Goal: Transaction & Acquisition: Purchase product/service

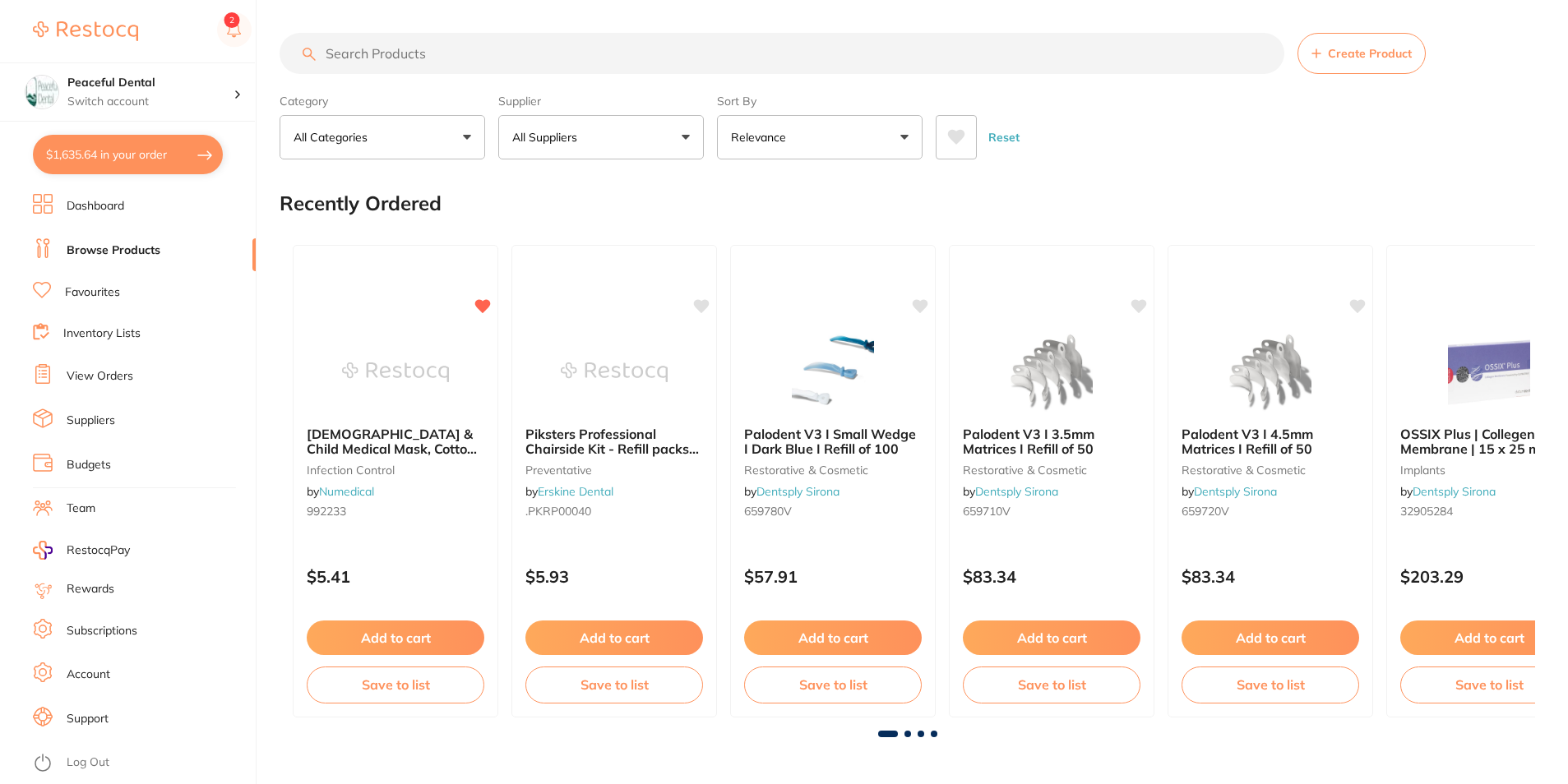
click at [101, 335] on link "Inventory Lists" at bounding box center [102, 333] width 77 height 17
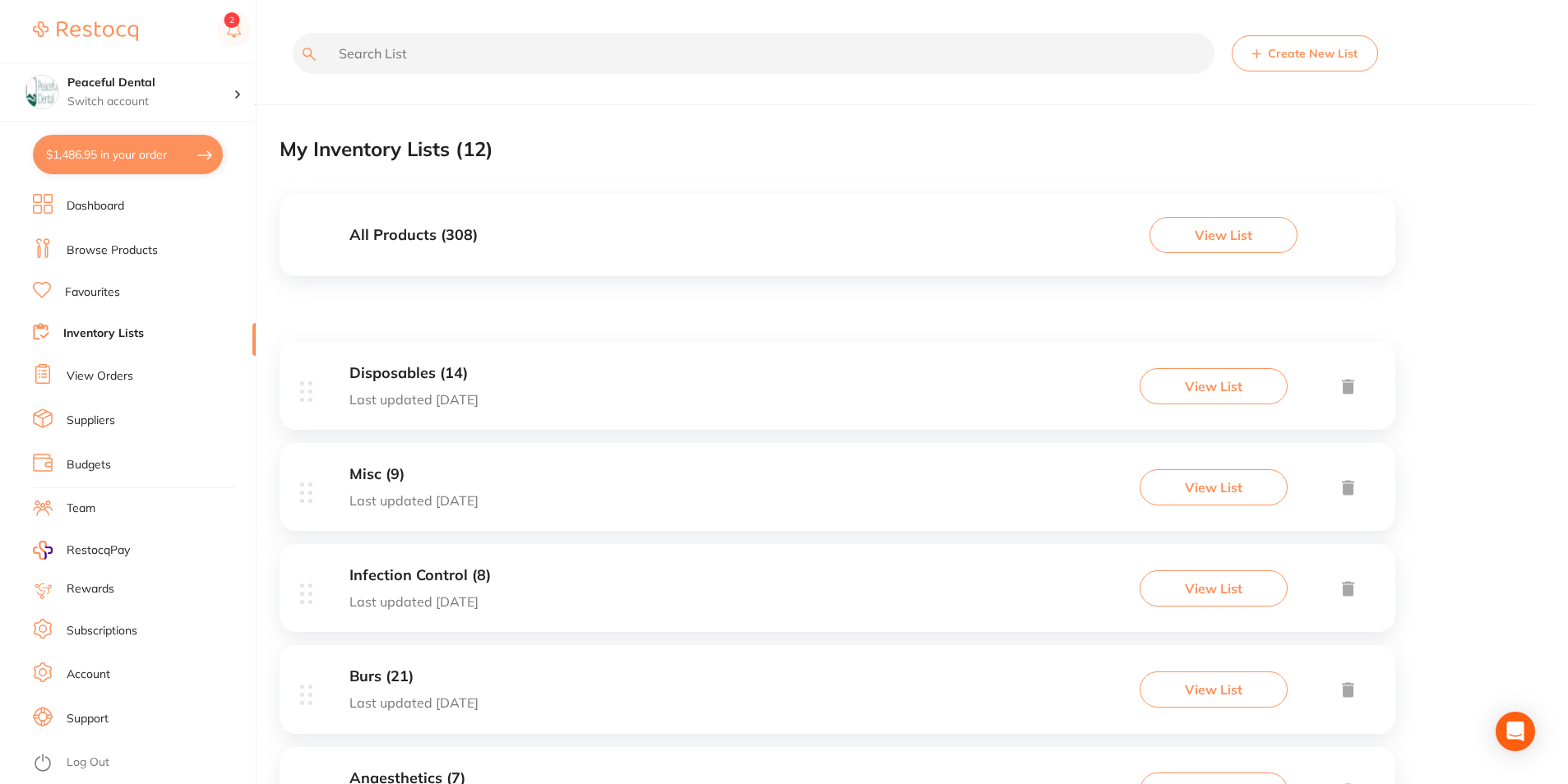
click at [1176, 397] on button "View List" at bounding box center [1213, 386] width 148 height 36
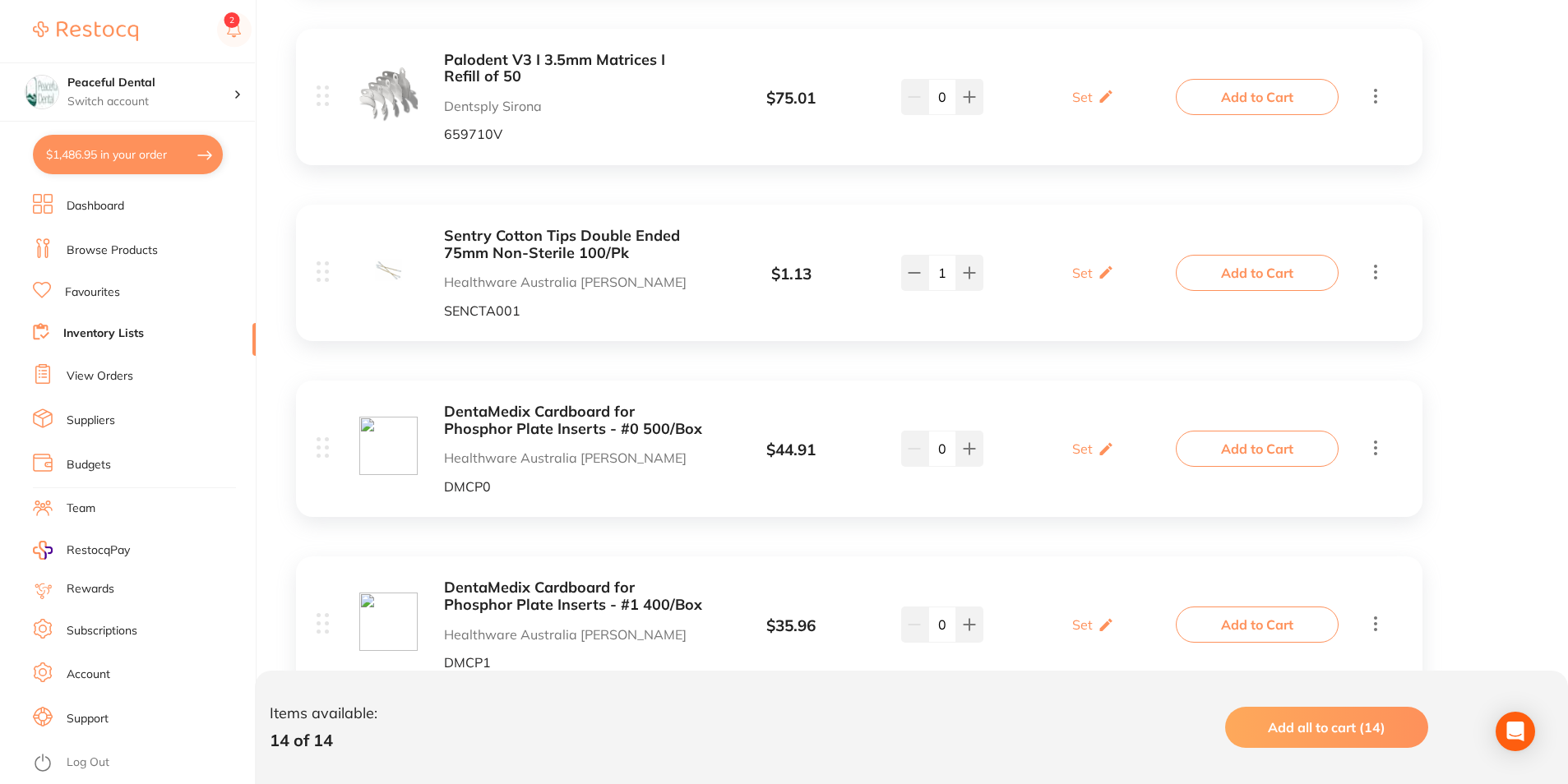
scroll to position [986, 0]
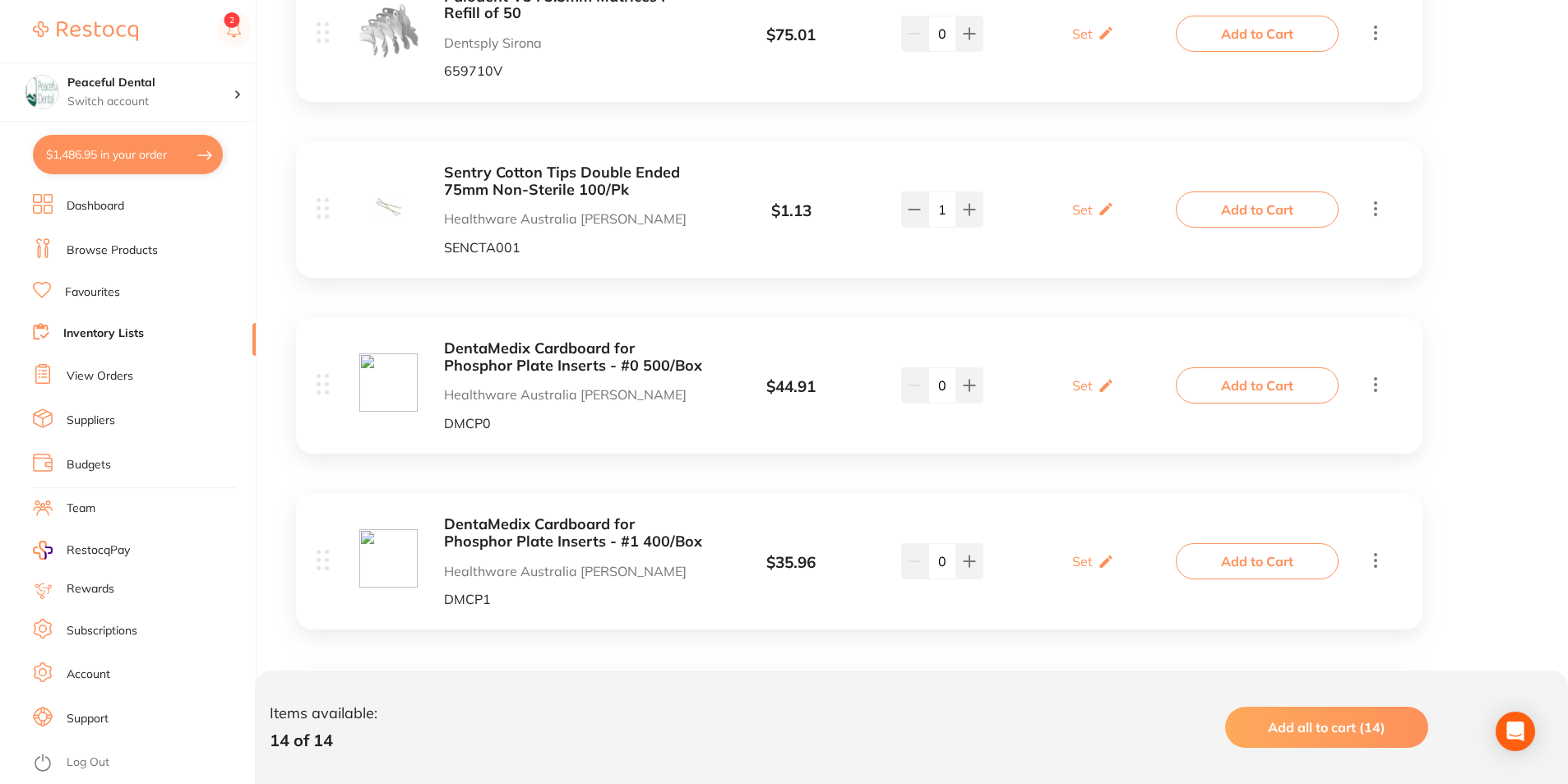
click at [1257, 202] on button "Add to Cart" at bounding box center [1257, 209] width 163 height 36
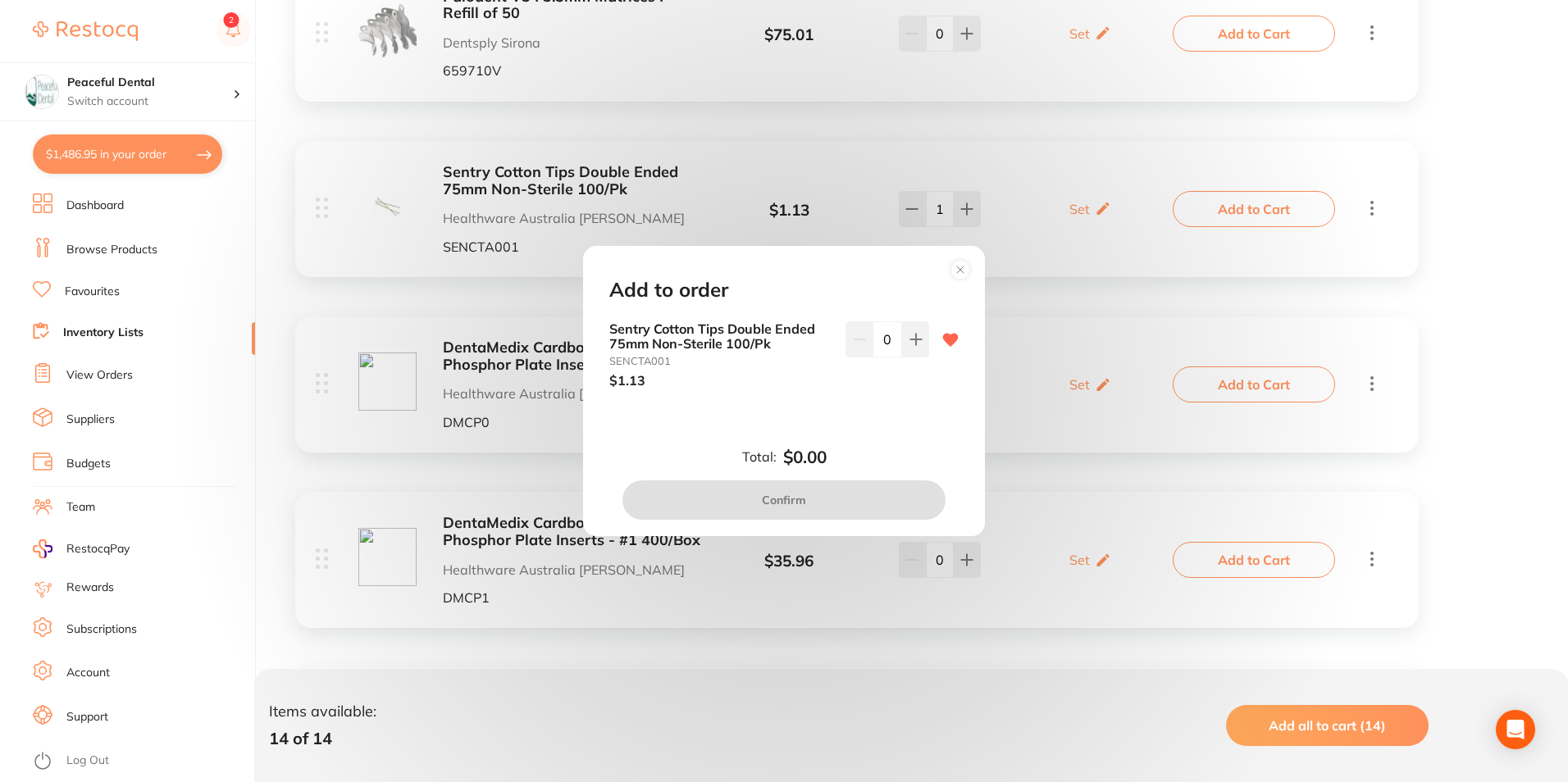
click at [961, 277] on circle at bounding box center [960, 270] width 19 height 19
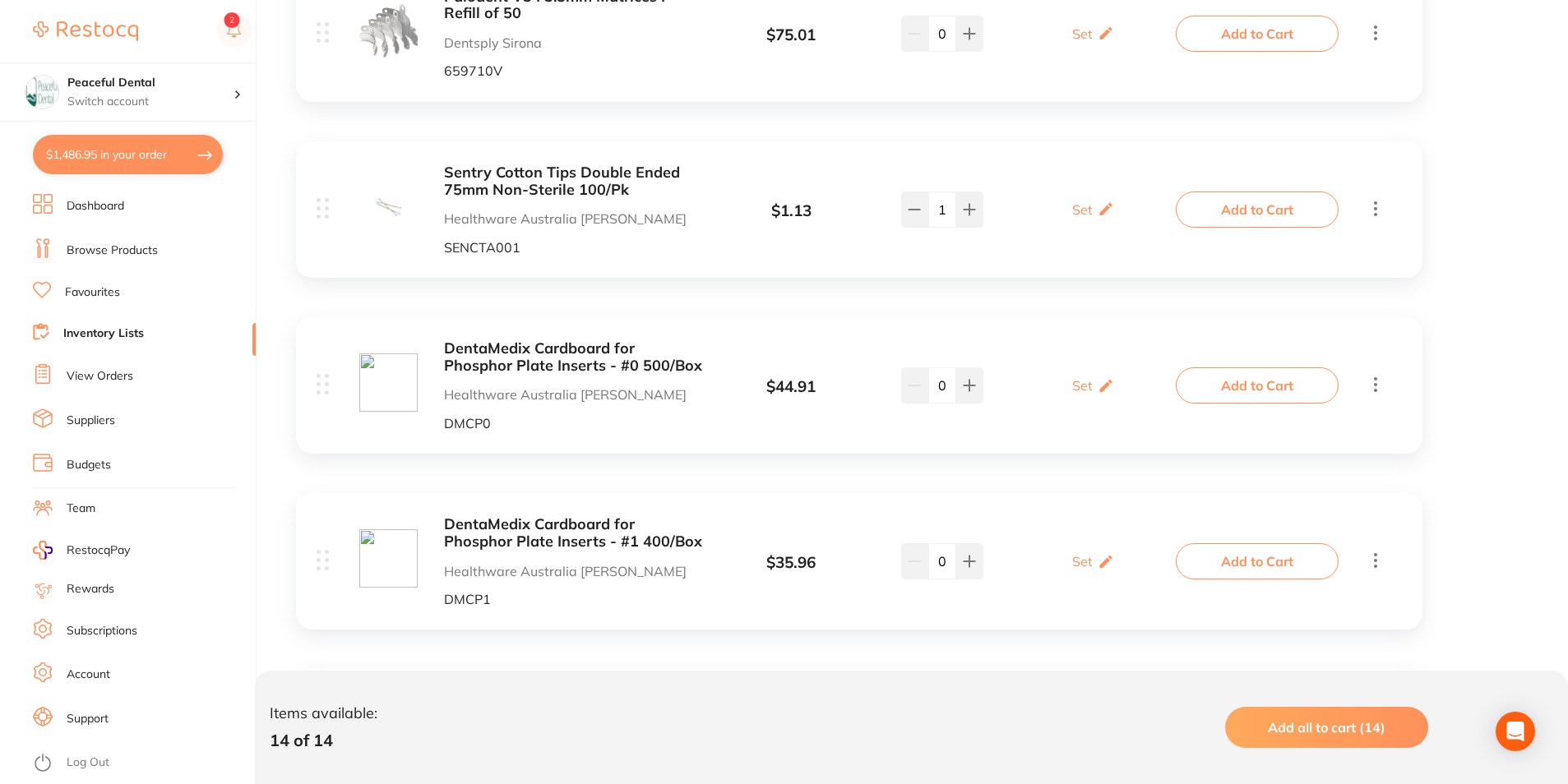
click at [176, 161] on button "$1,486.95 in your order" at bounding box center [128, 155] width 190 height 39
checkbox input "true"
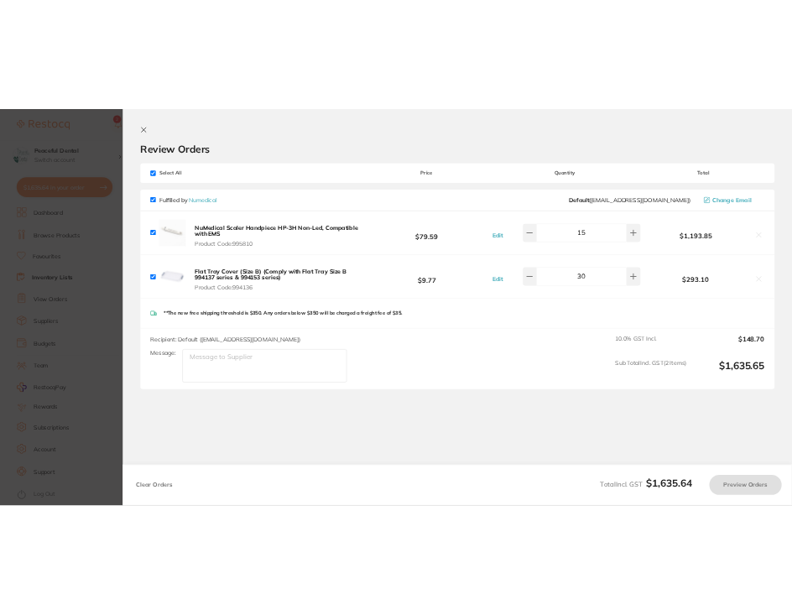
scroll to position [0, 0]
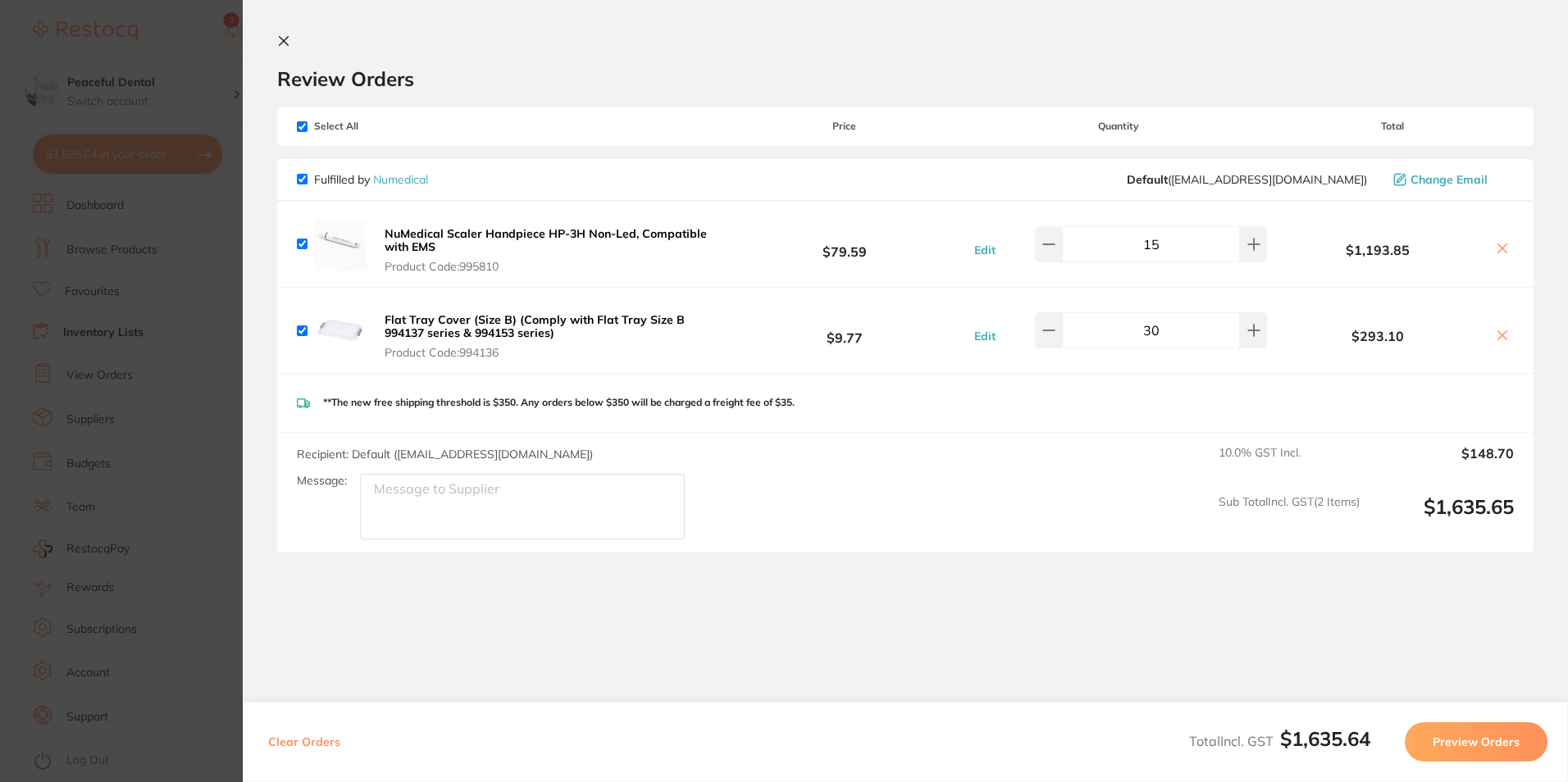
click at [1498, 246] on icon at bounding box center [1502, 248] width 9 height 9
click at [453, 224] on div "NuMedical Scaler Handpiece HP-3H Non-Led, Compatible with EMS Product Code: 995…" at bounding box center [509, 244] width 425 height 59
click at [455, 234] on b "NuMedical Scaler Handpiece HP-3H Non-Led, Compatible with EMS" at bounding box center [545, 239] width 323 height 28
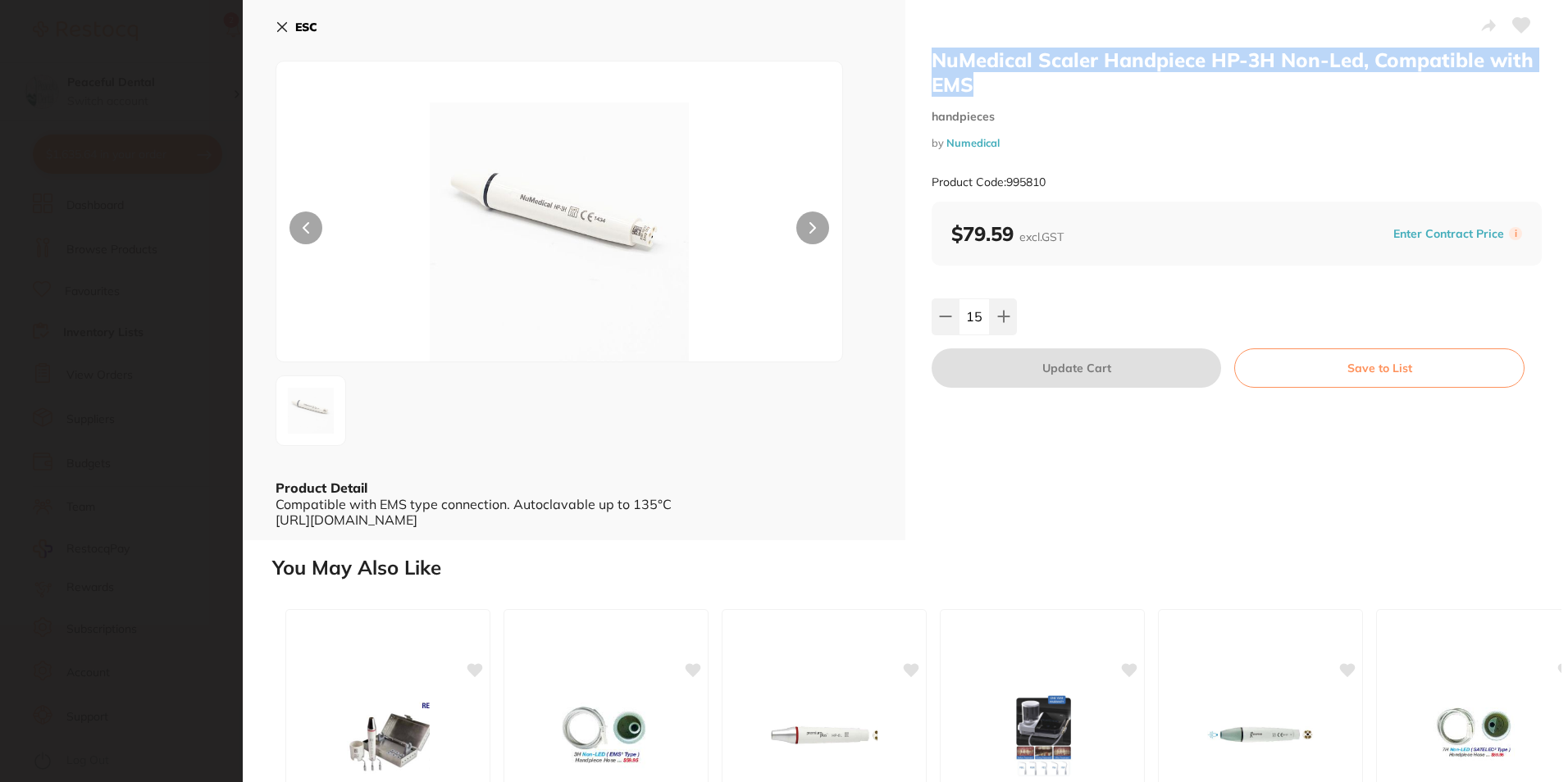
drag, startPoint x: 993, startPoint y: 90, endPoint x: 928, endPoint y: 49, distance: 76.9
click at [928, 49] on div "NuMedical Scaler Handpiece HP-3H Non-Led, Compatible with EMS handpieces by Num…" at bounding box center [1237, 270] width 663 height 541
copy h2 "NuMedical Scaler Handpiece HP-3H Non-Led, Compatible with EMS"
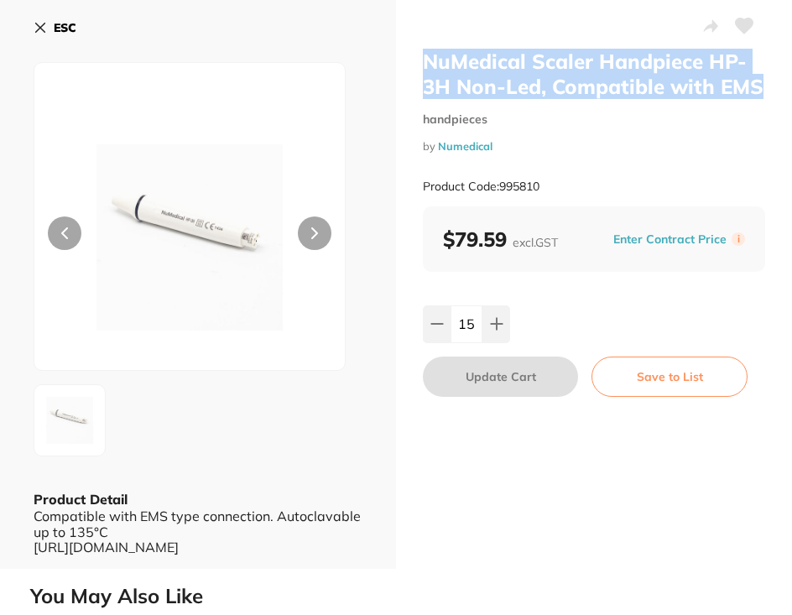
click at [40, 28] on icon at bounding box center [40, 27] width 9 height 9
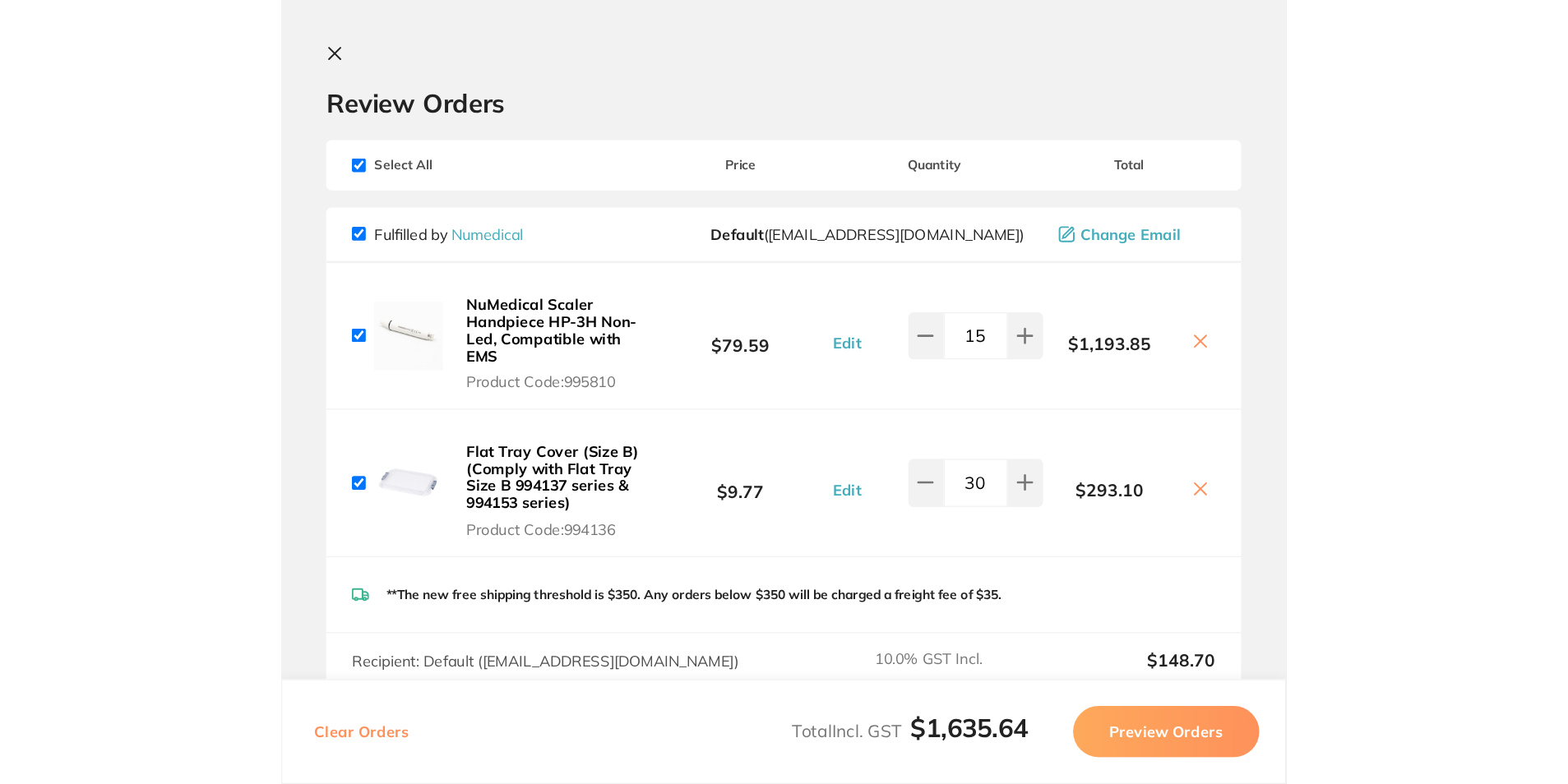
scroll to position [1513, 0]
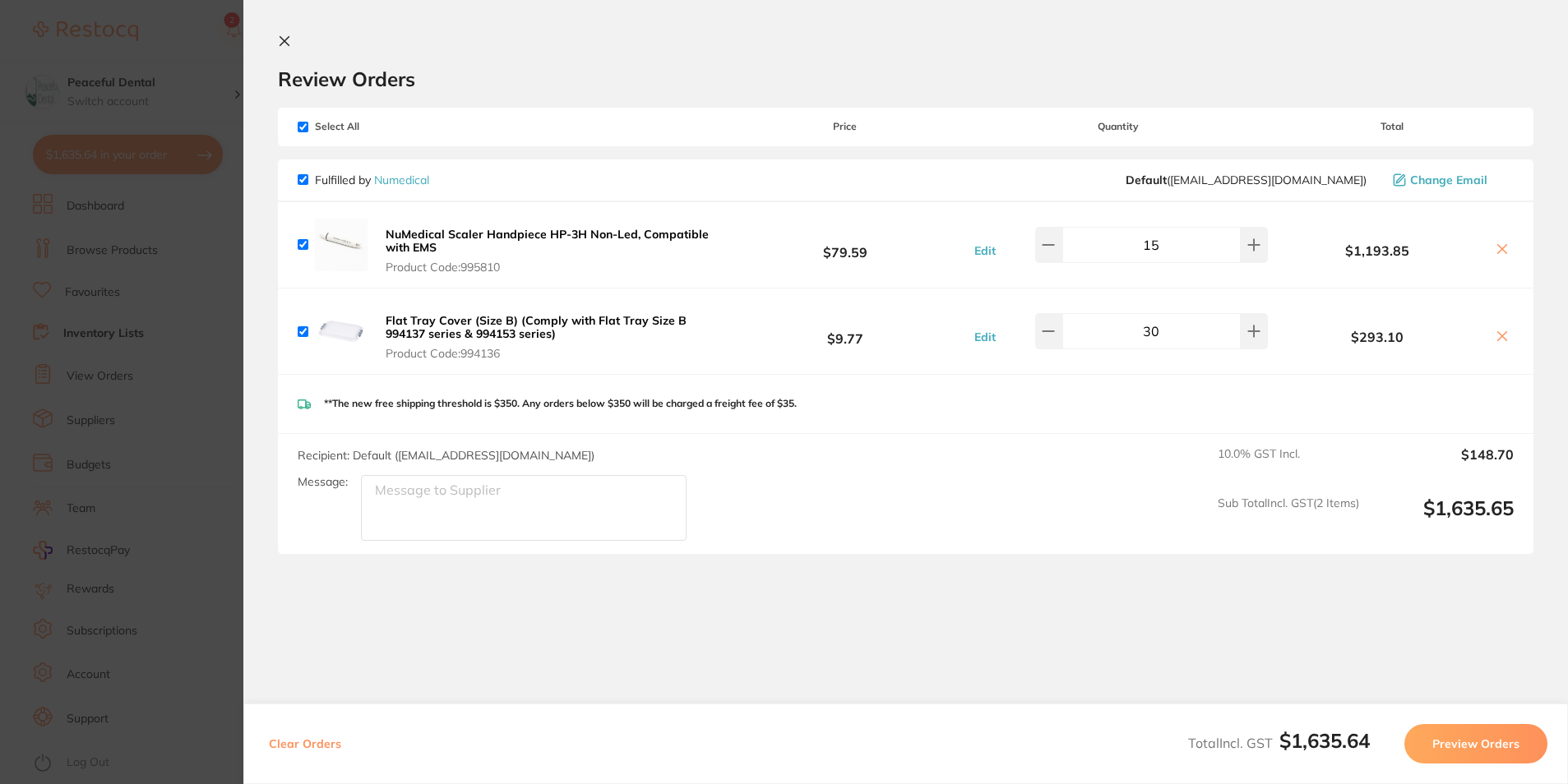
click at [1498, 245] on icon at bounding box center [1502, 248] width 13 height 13
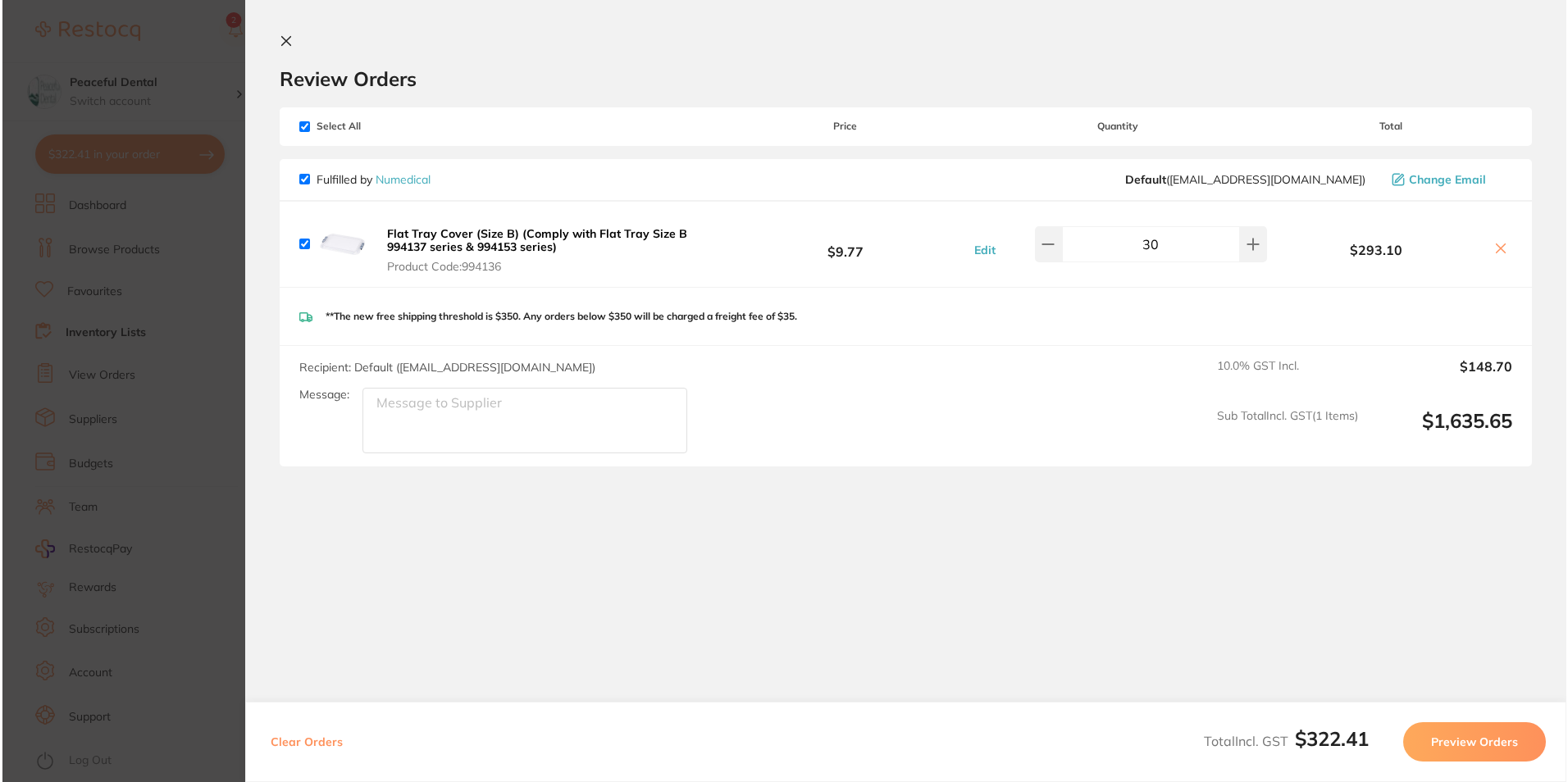
scroll to position [0, 0]
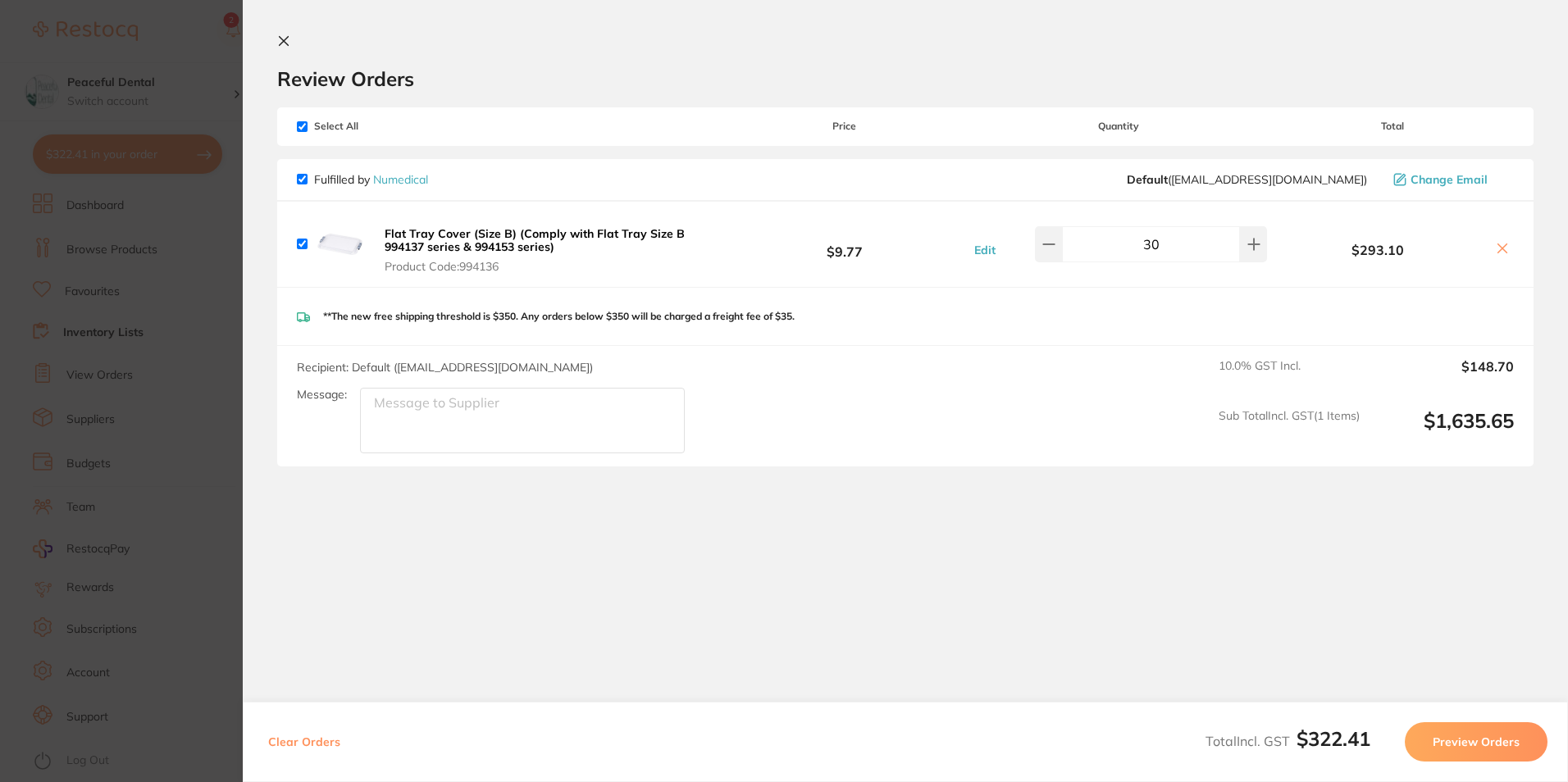
click at [1497, 248] on icon at bounding box center [1502, 247] width 13 height 13
checkbox input "false"
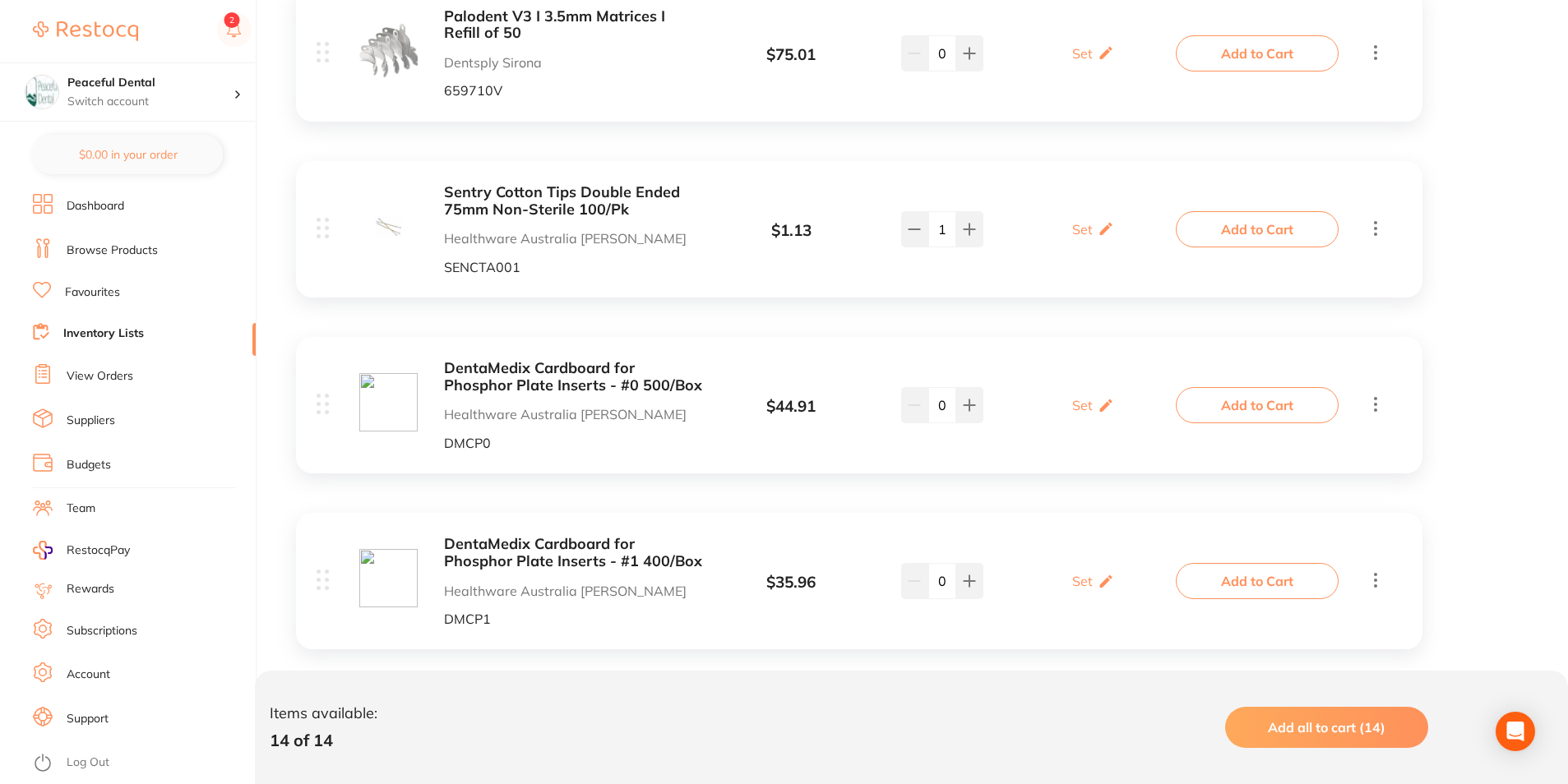
scroll to position [938, 0]
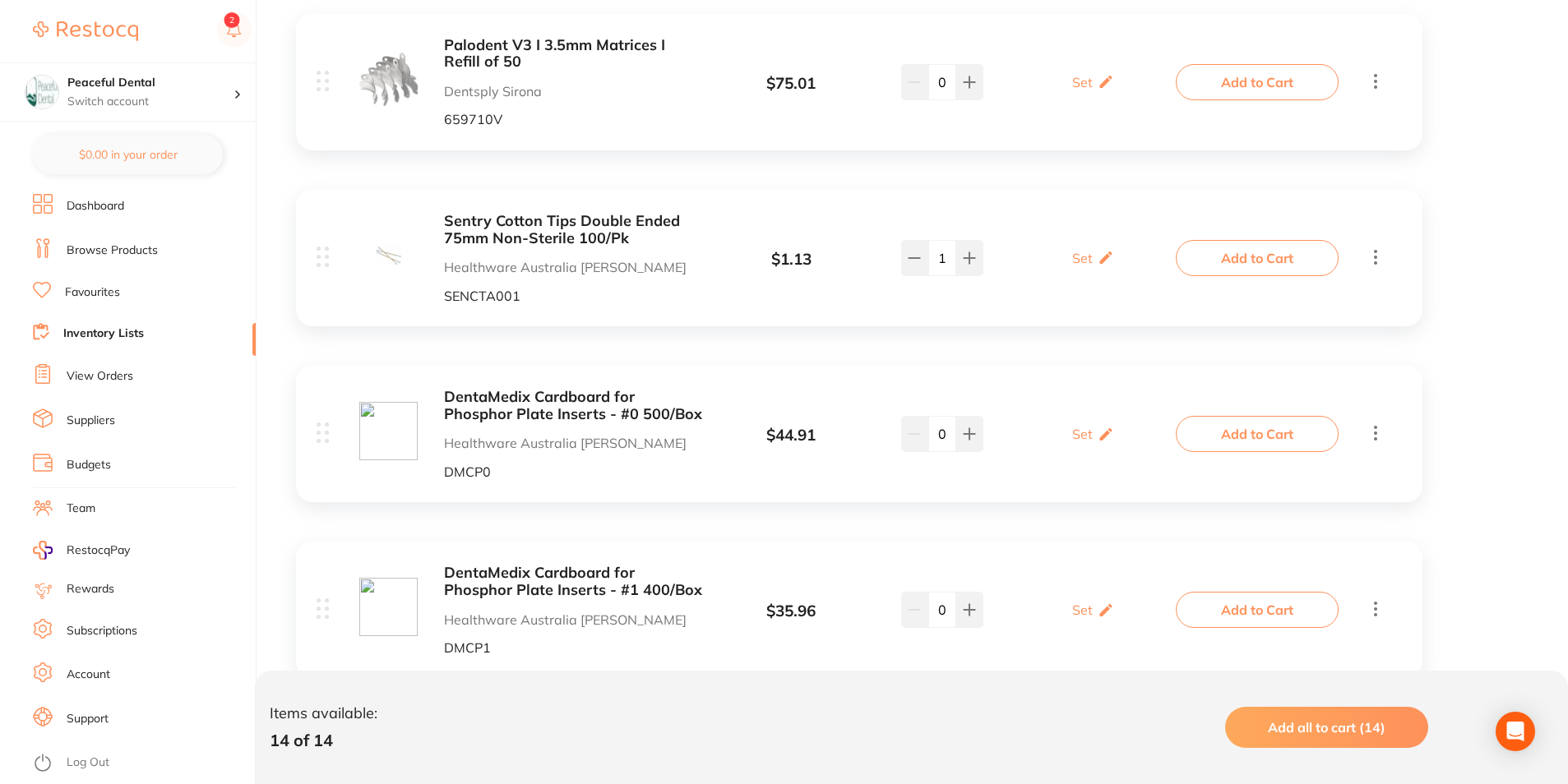
click at [1290, 245] on button "Add to Cart" at bounding box center [1257, 258] width 163 height 36
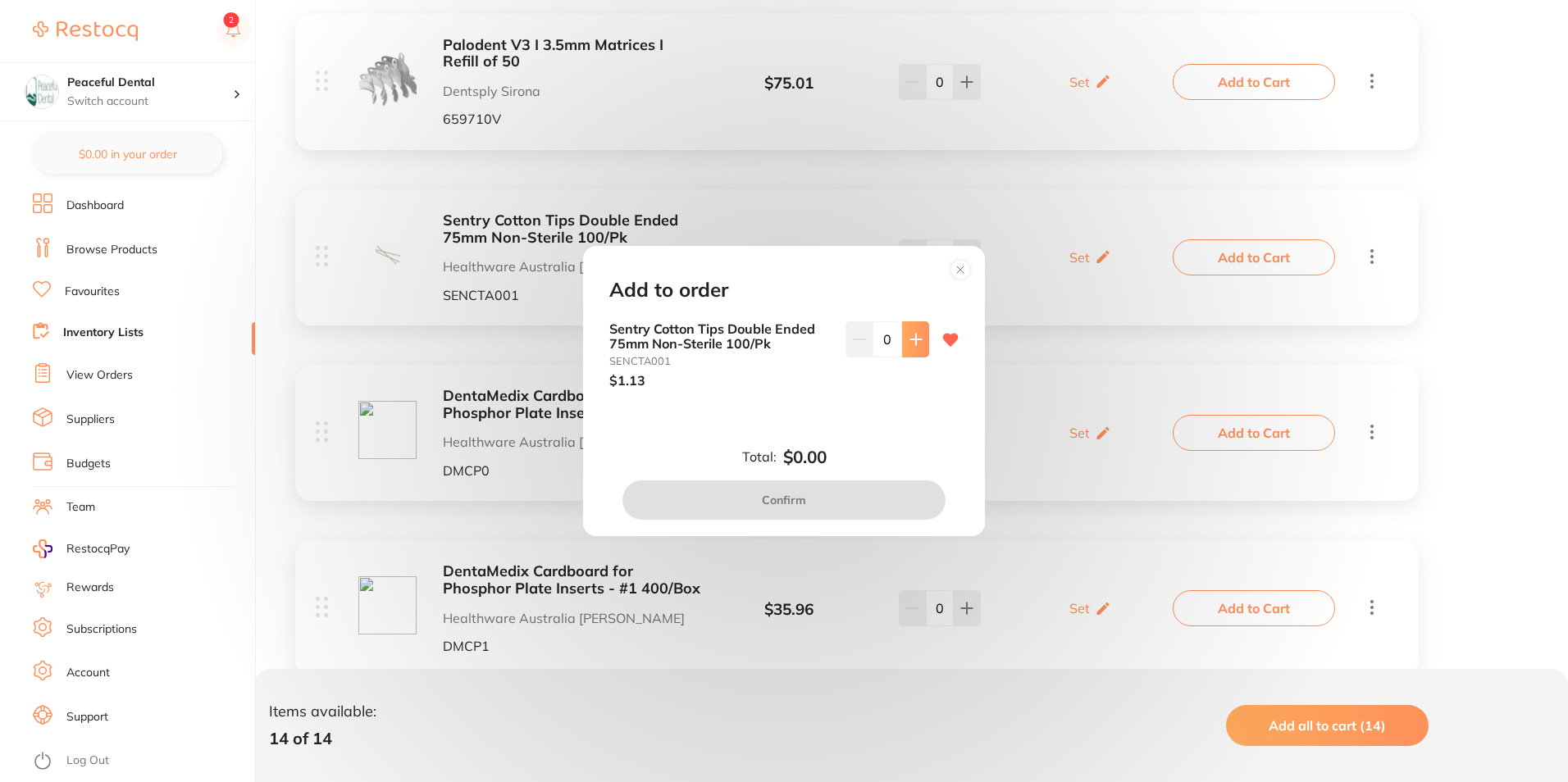
click at [920, 342] on button at bounding box center [916, 339] width 27 height 36
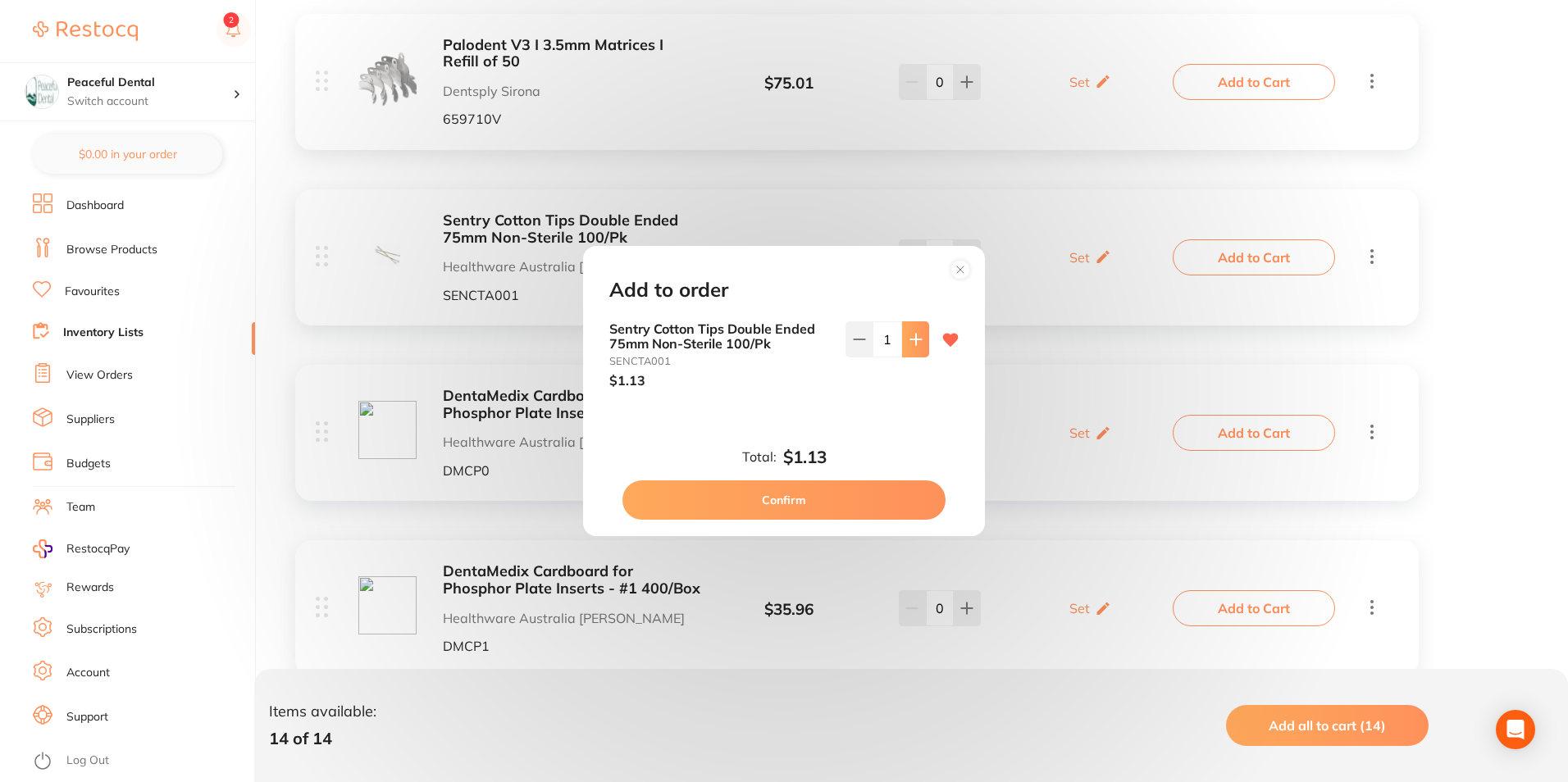
click at [920, 342] on button at bounding box center [916, 339] width 27 height 36
type input "2"
click at [893, 499] on button "Confirm" at bounding box center [784, 500] width 323 height 39
checkbox input "true"
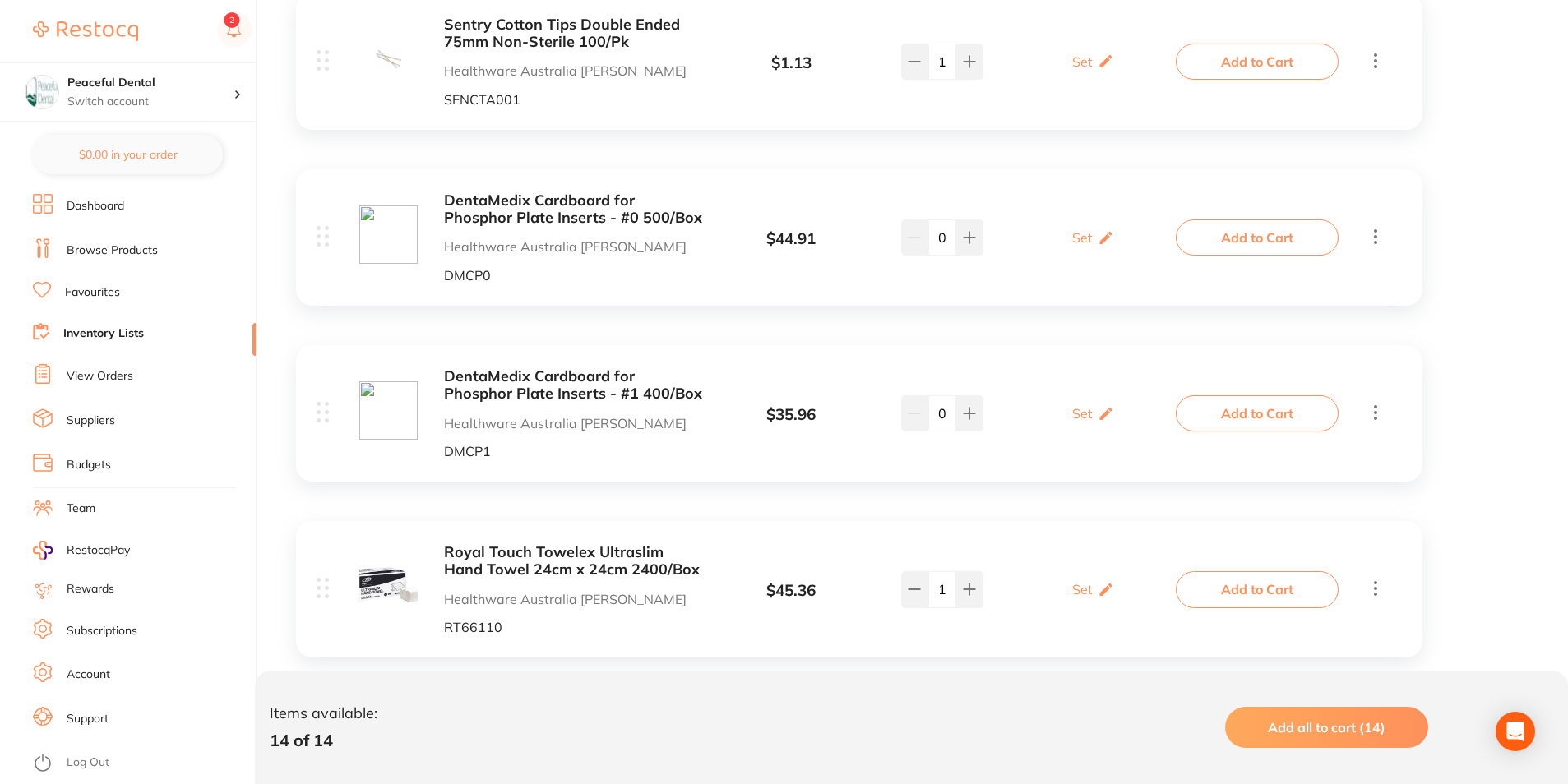
scroll to position [1266, 0]
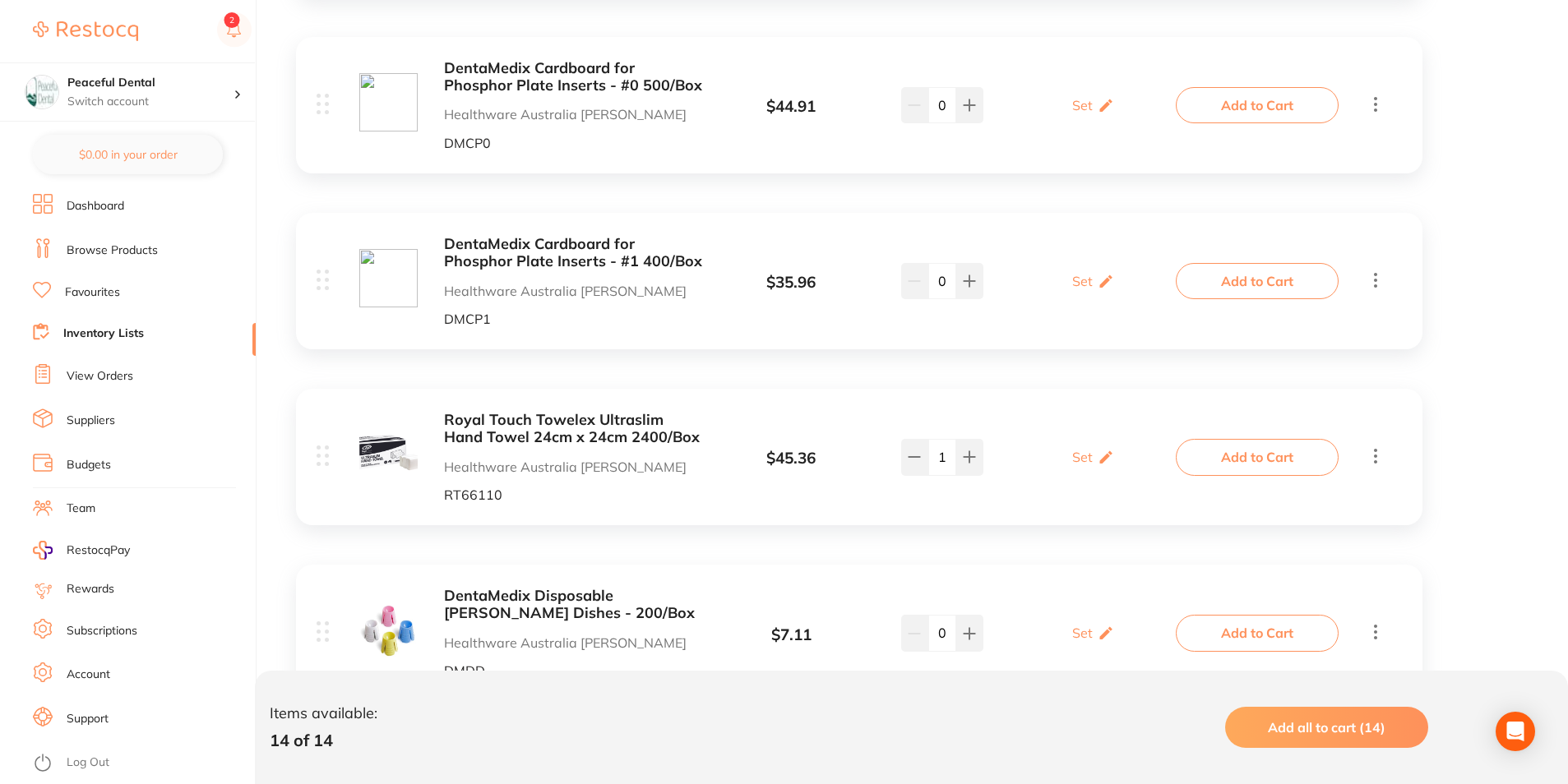
click at [1245, 292] on button "Add to Cart" at bounding box center [1257, 280] width 163 height 36
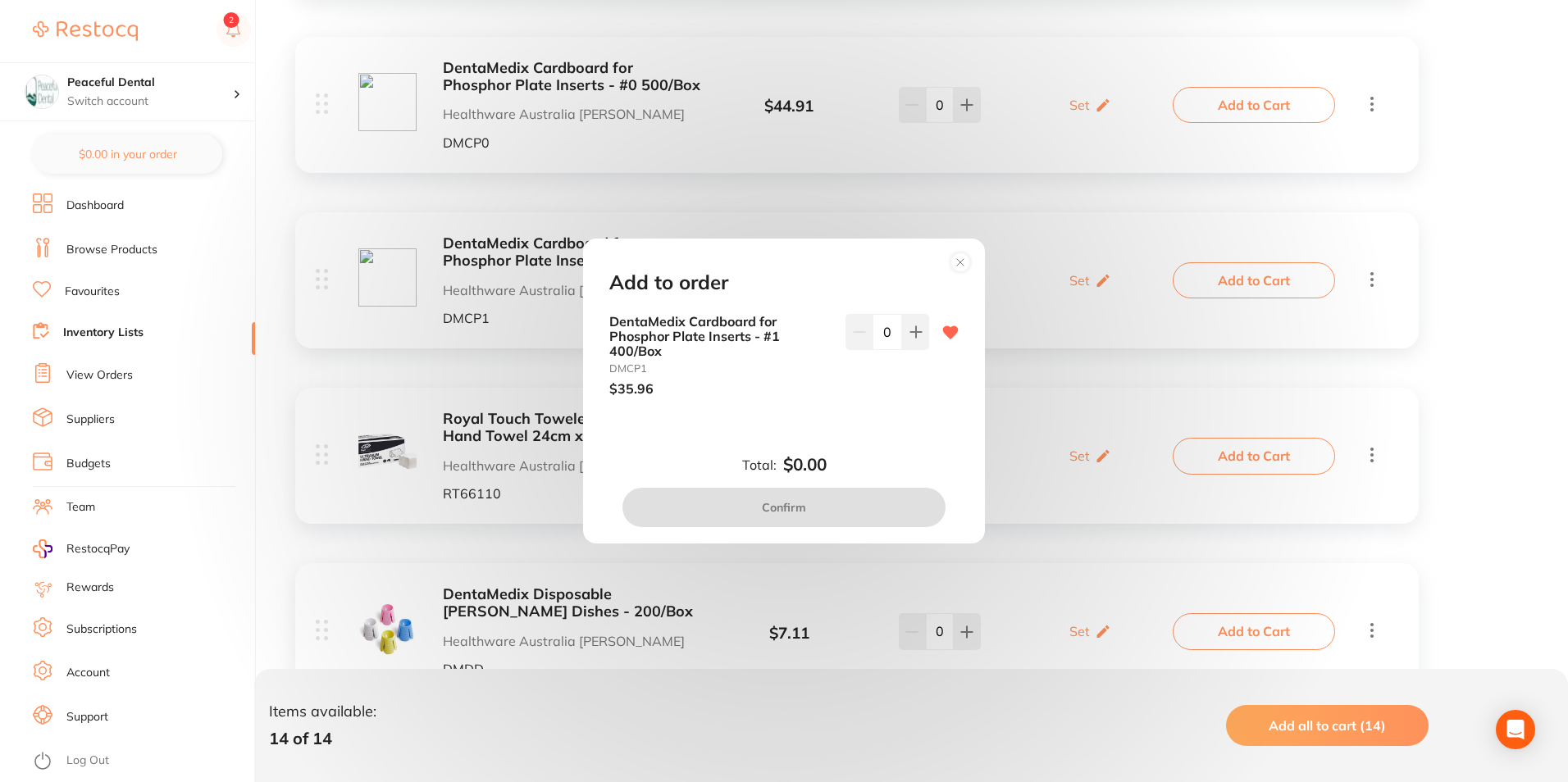
click at [966, 262] on circle at bounding box center [960, 262] width 19 height 19
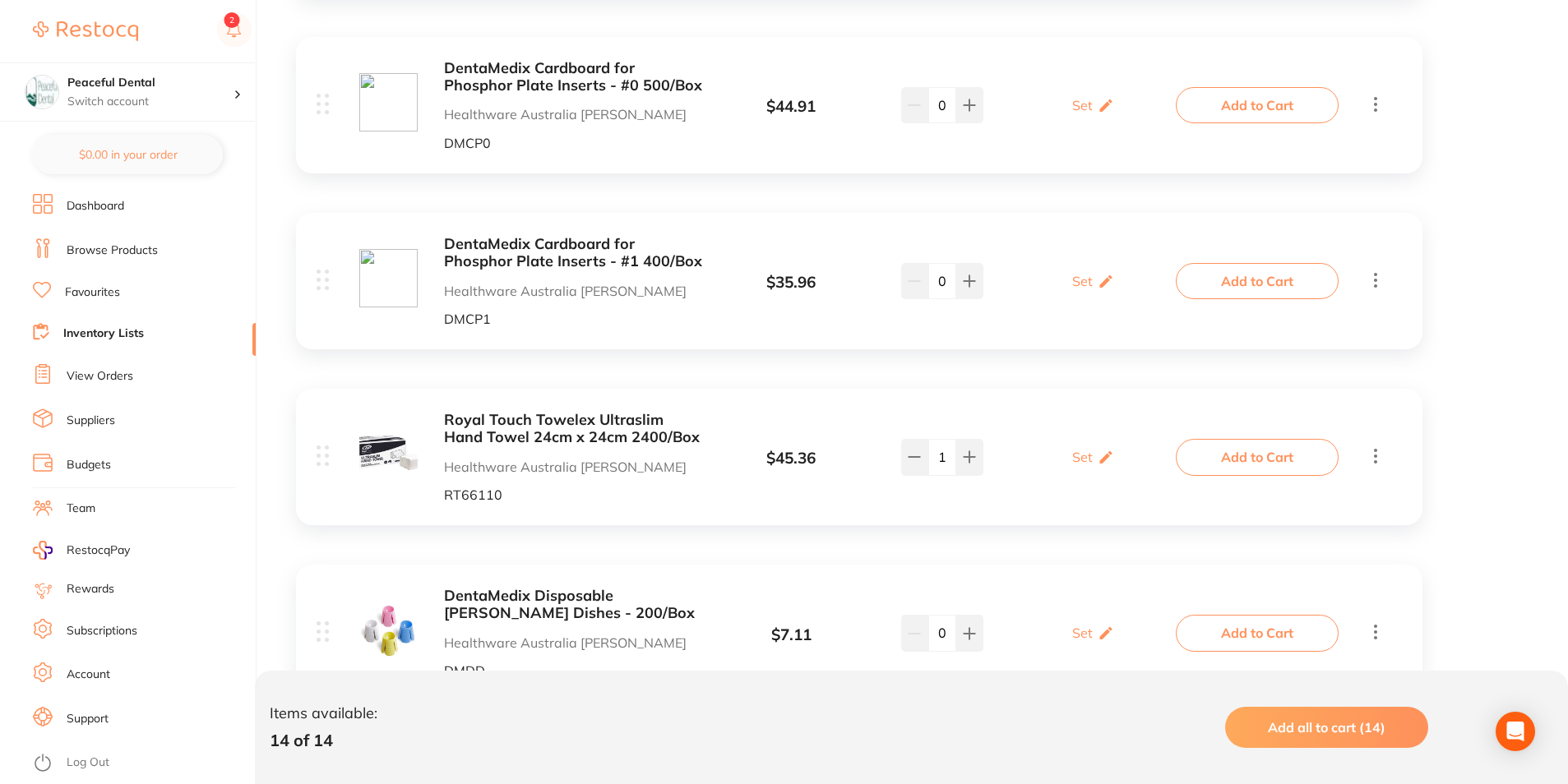
click at [1239, 451] on button "Add to Cart" at bounding box center [1257, 457] width 163 height 36
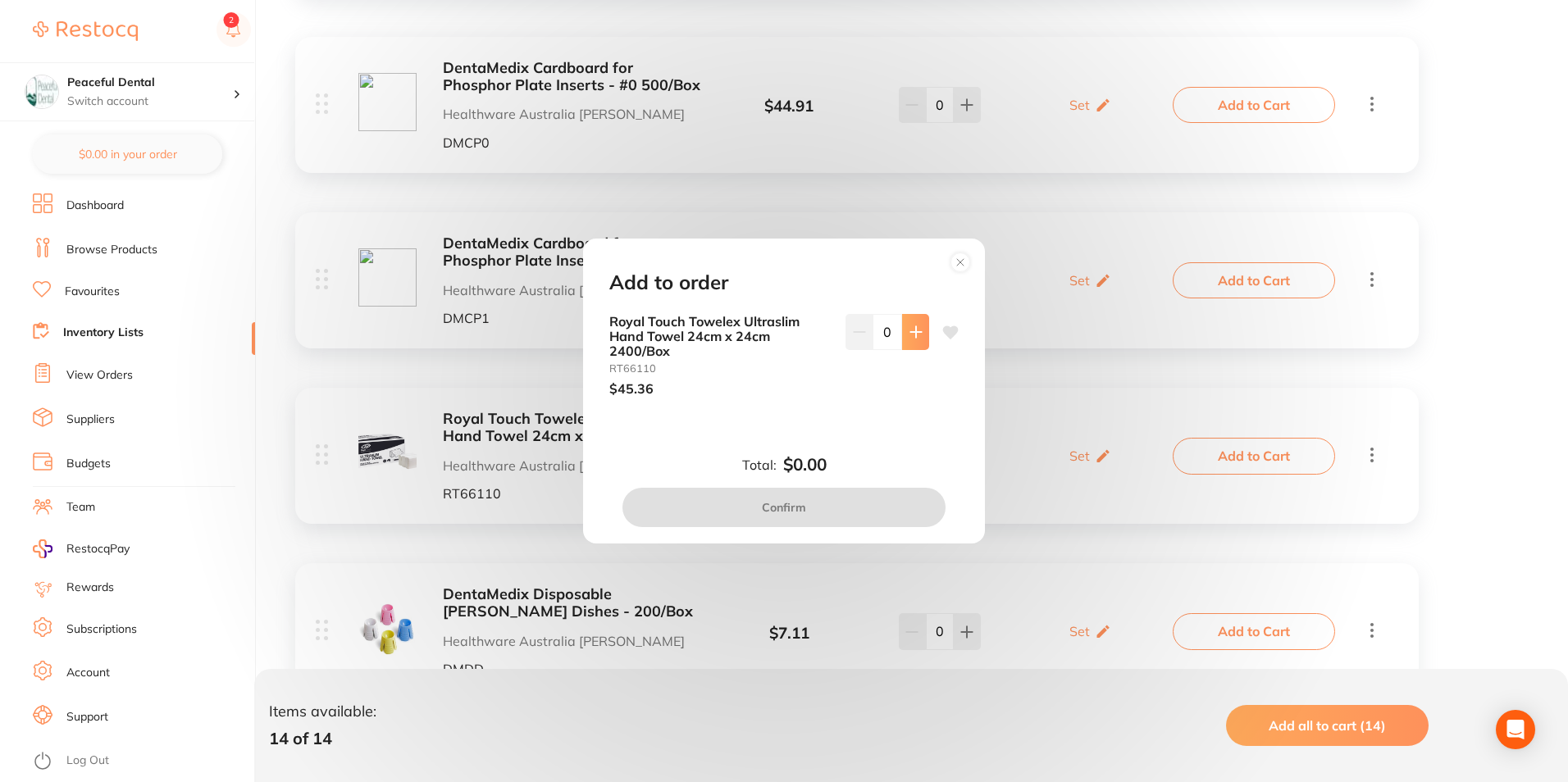
click at [923, 329] on button at bounding box center [916, 331] width 27 height 36
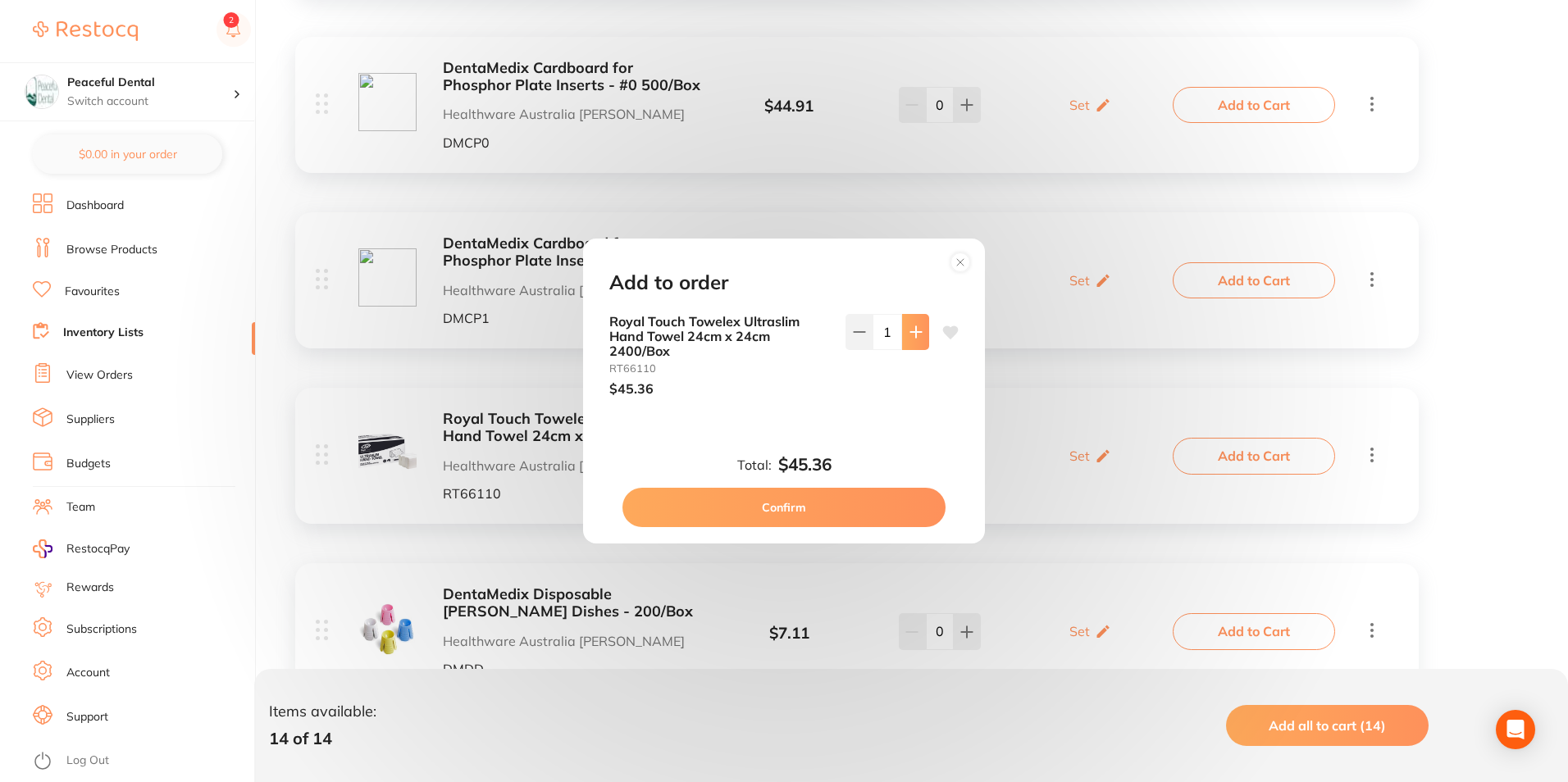
click at [923, 329] on button at bounding box center [916, 331] width 27 height 36
type input "2"
click at [907, 504] on button "Confirm" at bounding box center [784, 507] width 323 height 39
checkbox input "false"
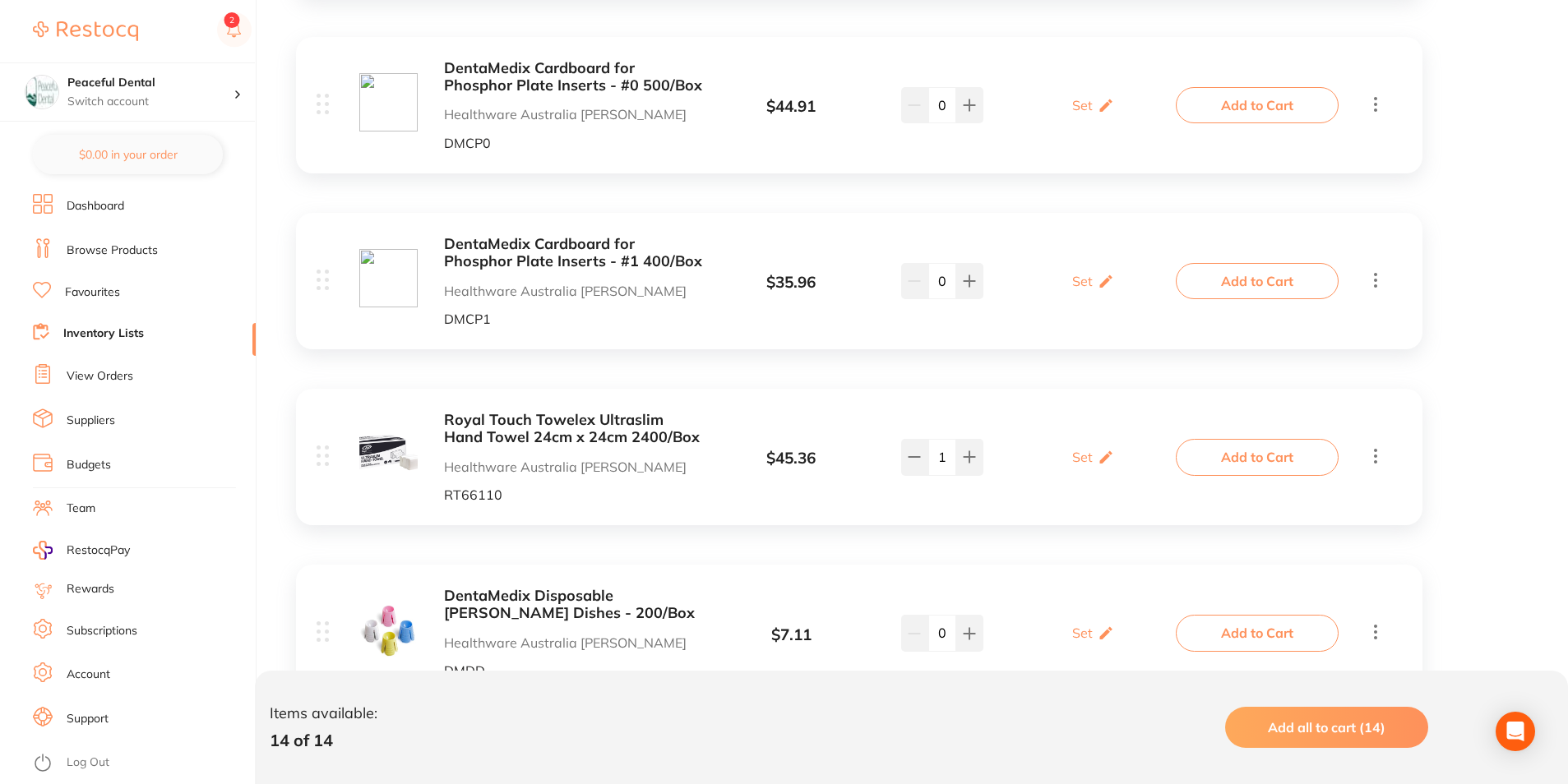
scroll to position [1595, 0]
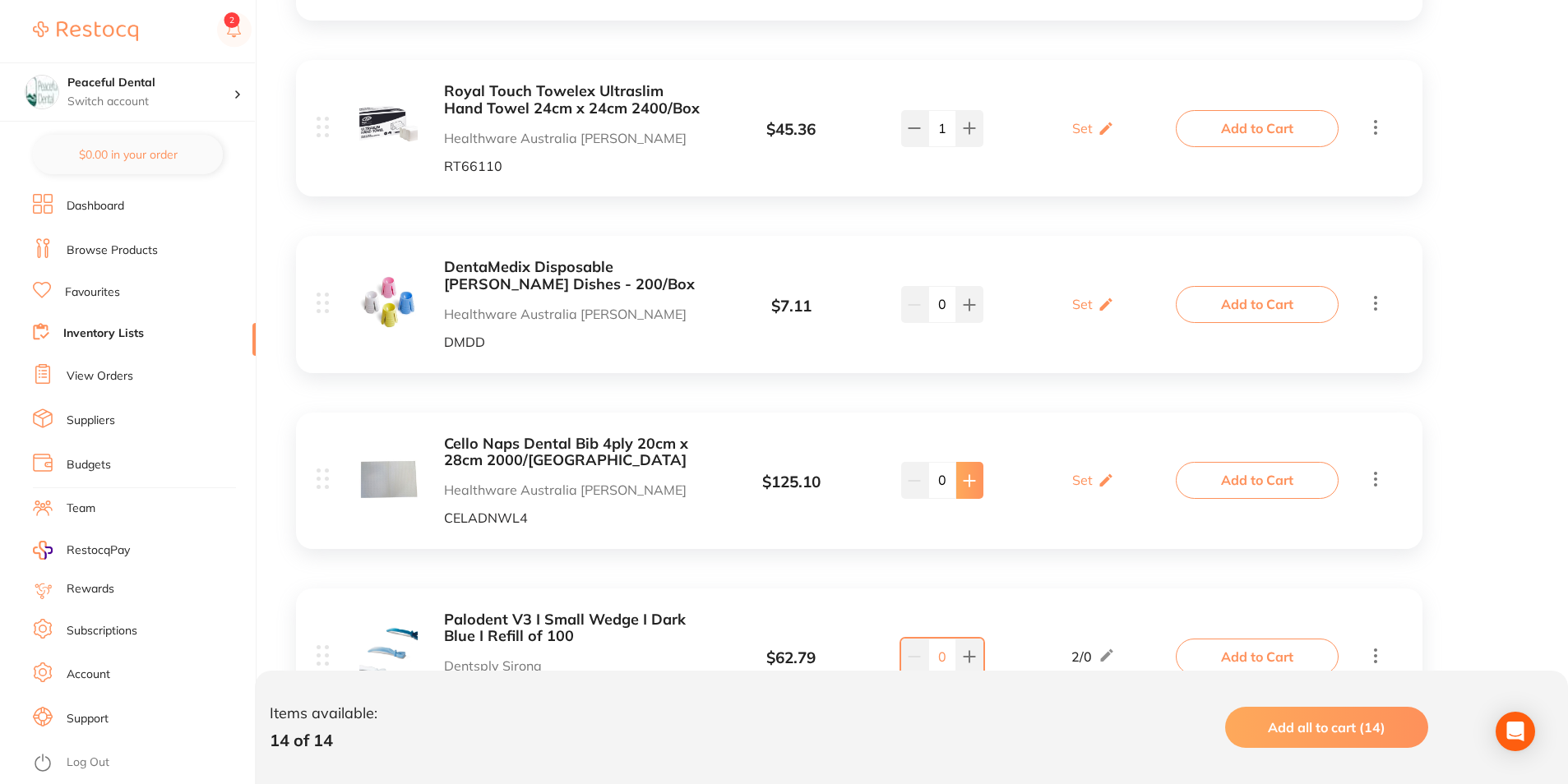
click at [973, 484] on icon at bounding box center [969, 480] width 13 height 13
type input "1"
click at [1227, 493] on button "Add to Cart" at bounding box center [1257, 479] width 163 height 36
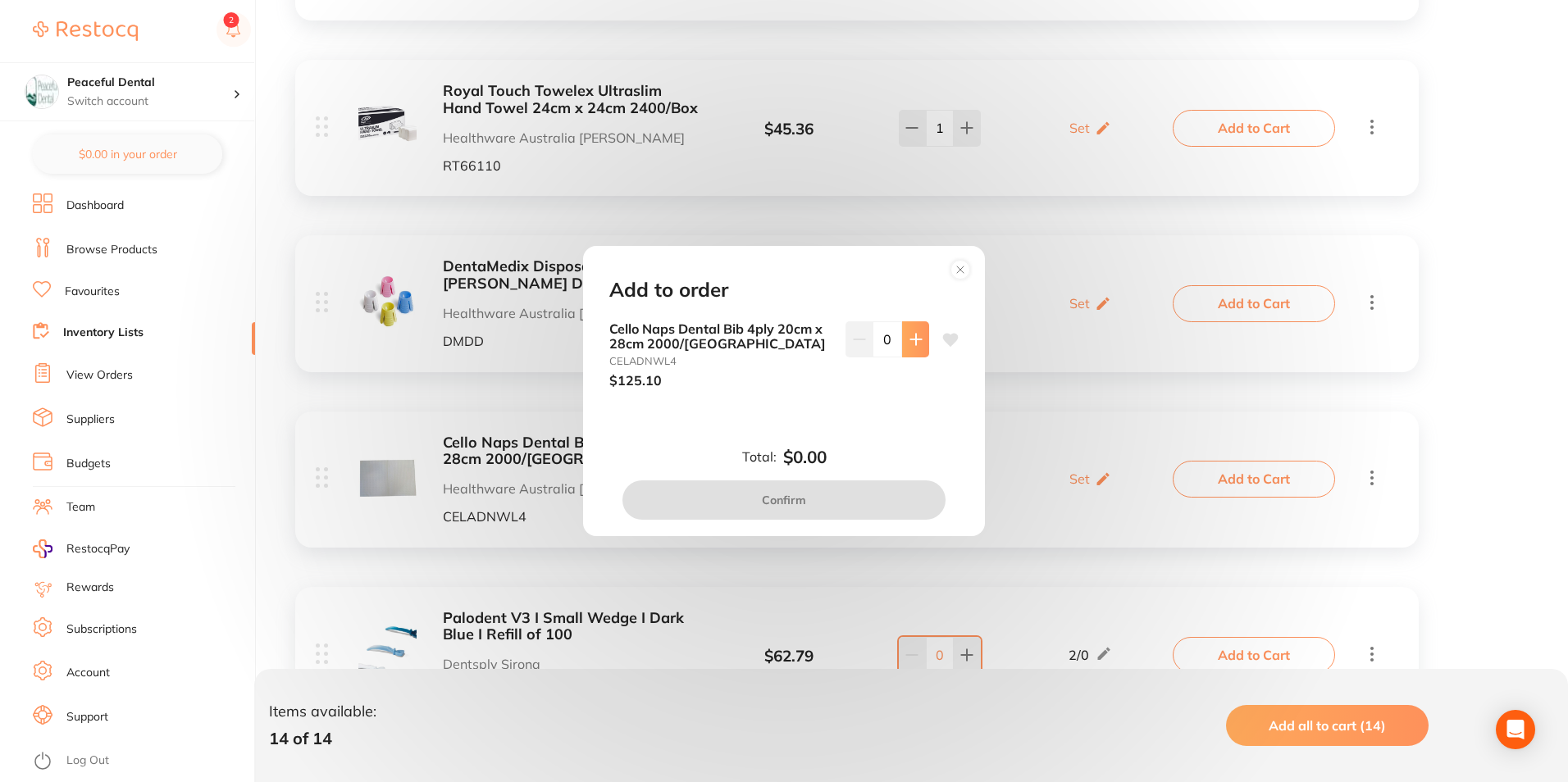
click at [903, 339] on button at bounding box center [916, 339] width 27 height 36
type input "1"
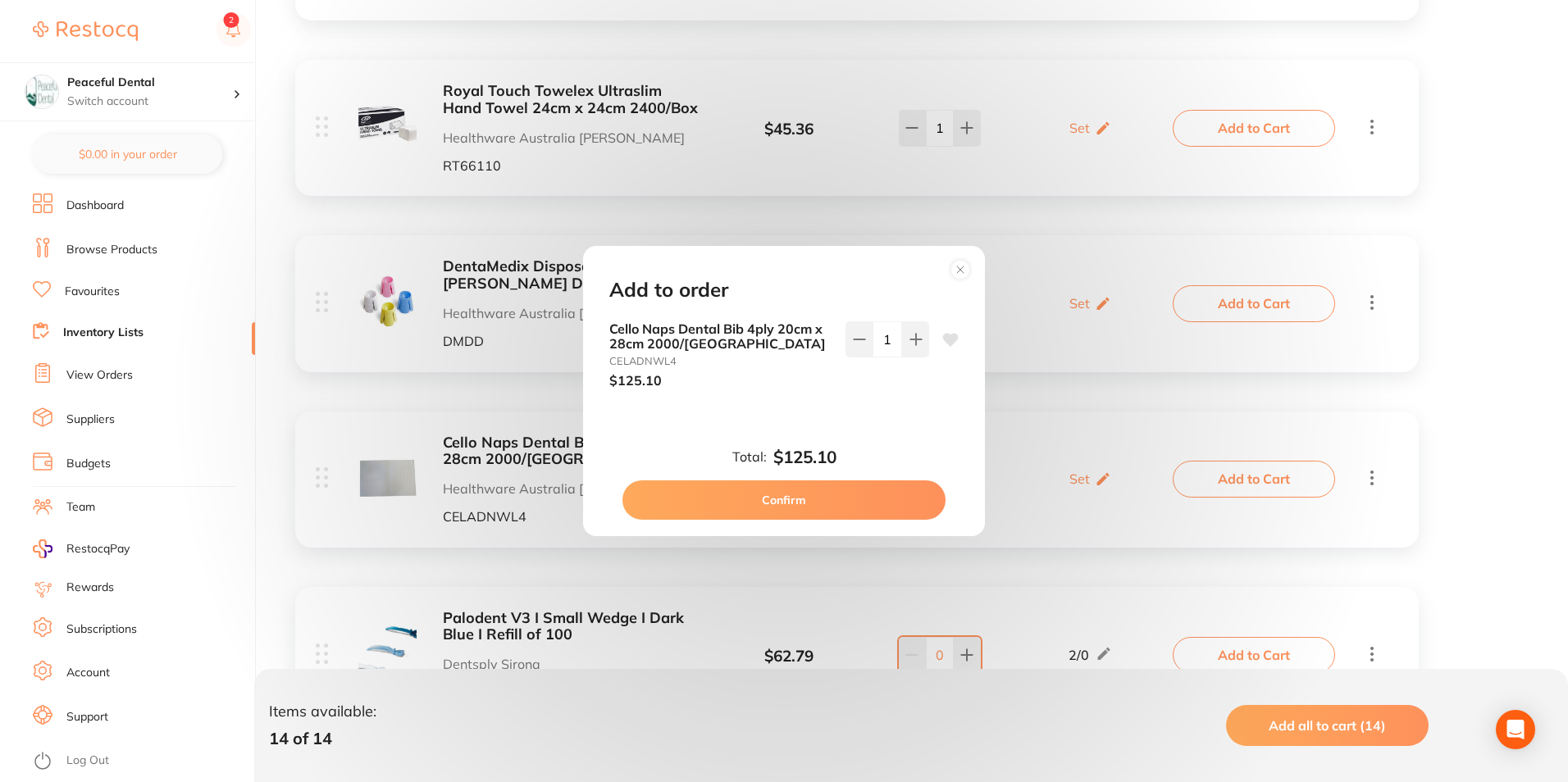
click at [881, 500] on button "Confirm" at bounding box center [784, 500] width 323 height 39
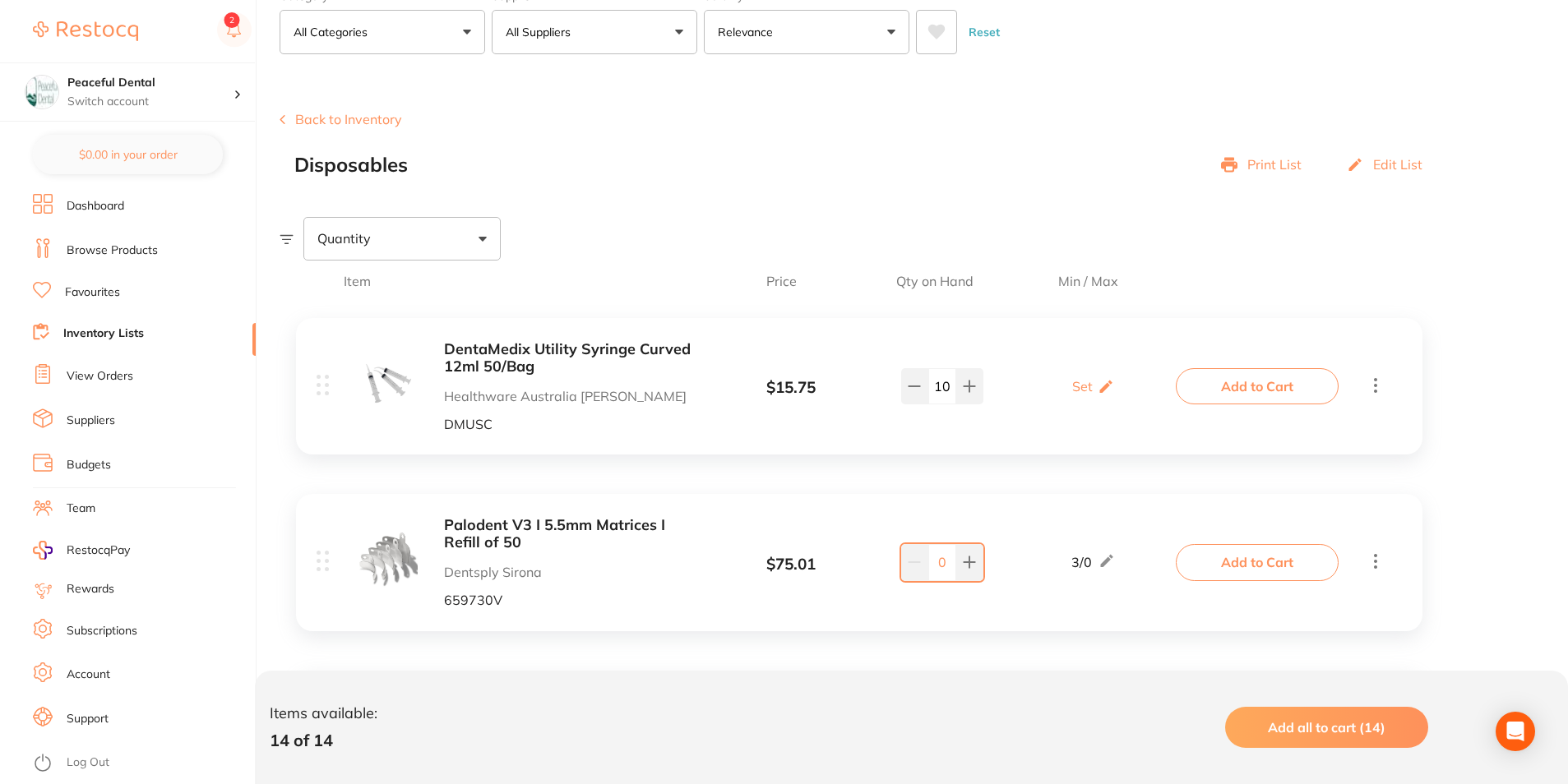
scroll to position [0, 0]
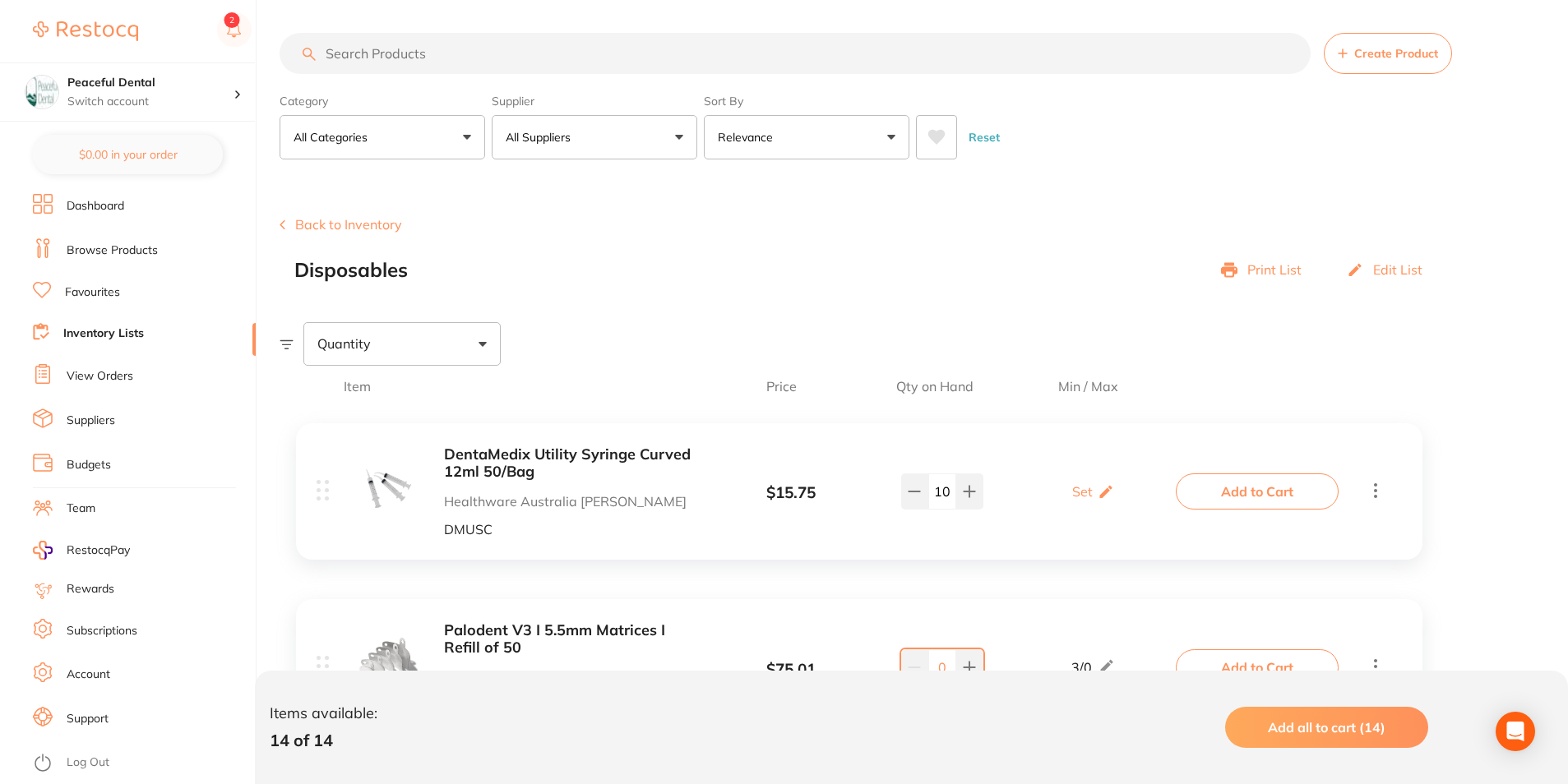
click at [379, 222] on button "Back to Inventory" at bounding box center [340, 223] width 123 height 15
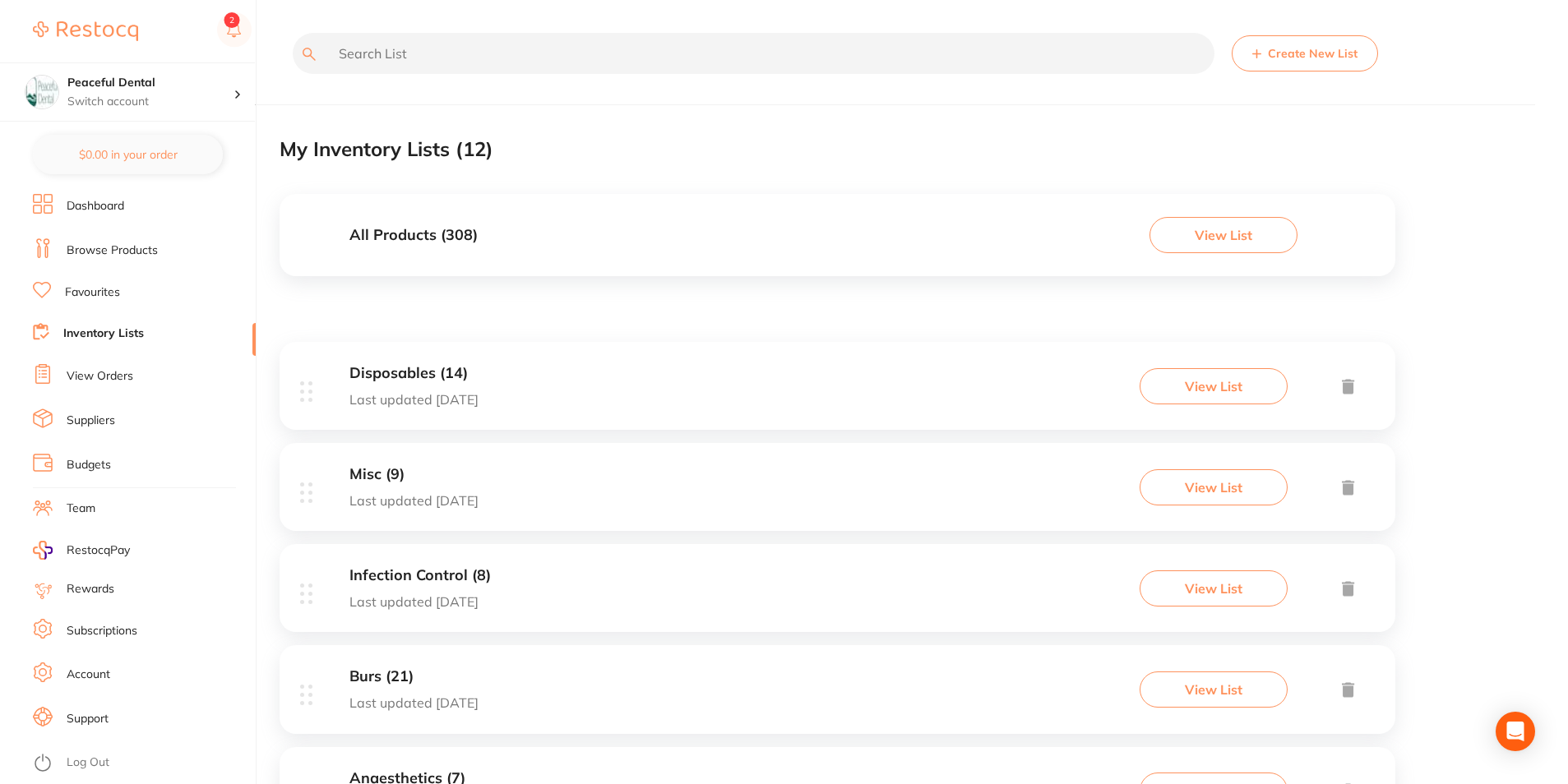
click at [94, 201] on link "Dashboard" at bounding box center [95, 206] width 58 height 17
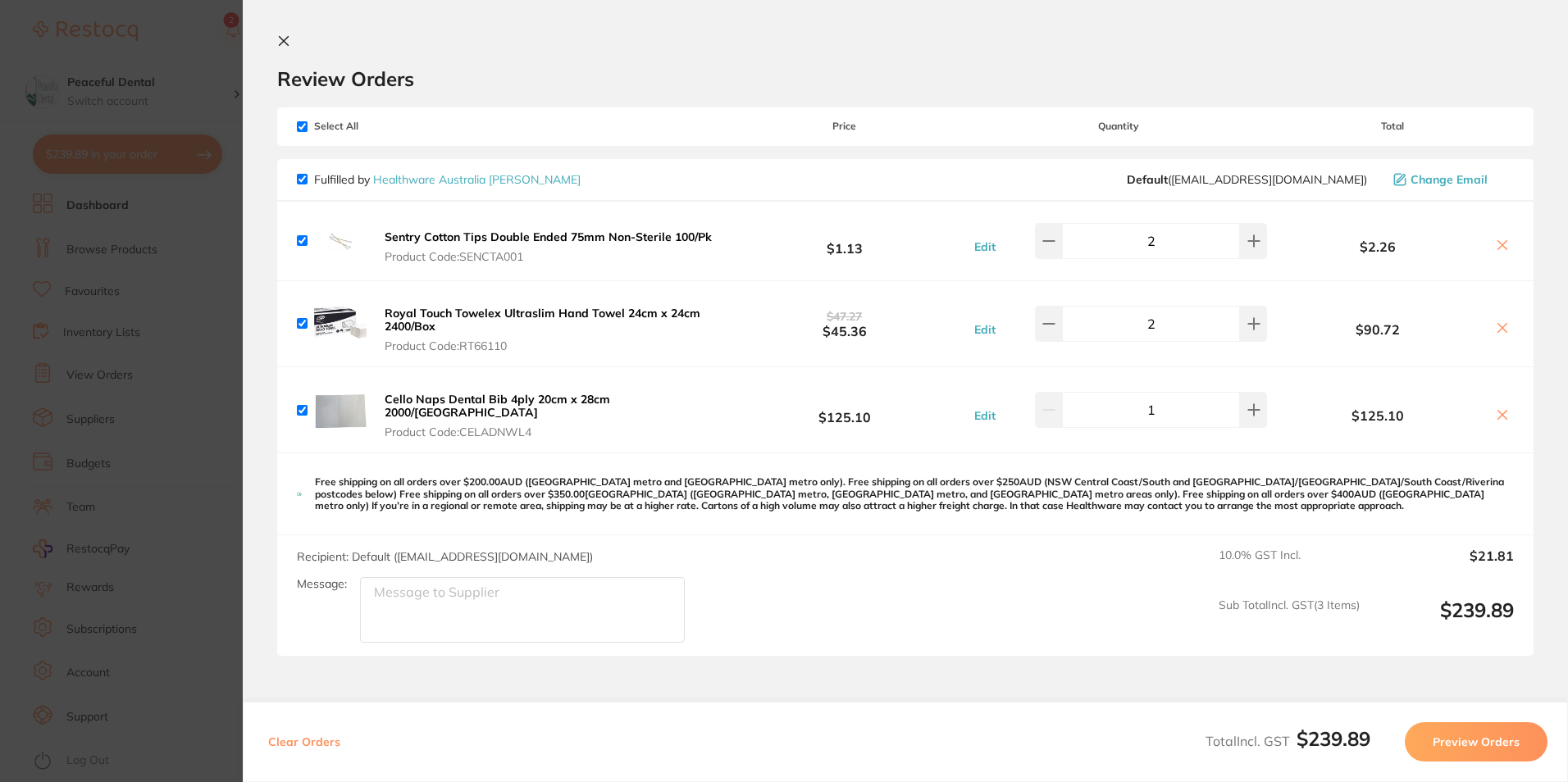
click at [139, 424] on section "Update RRP Set your pre negotiated price for this item. Item Agreed RRP (excl. …" at bounding box center [784, 391] width 1568 height 782
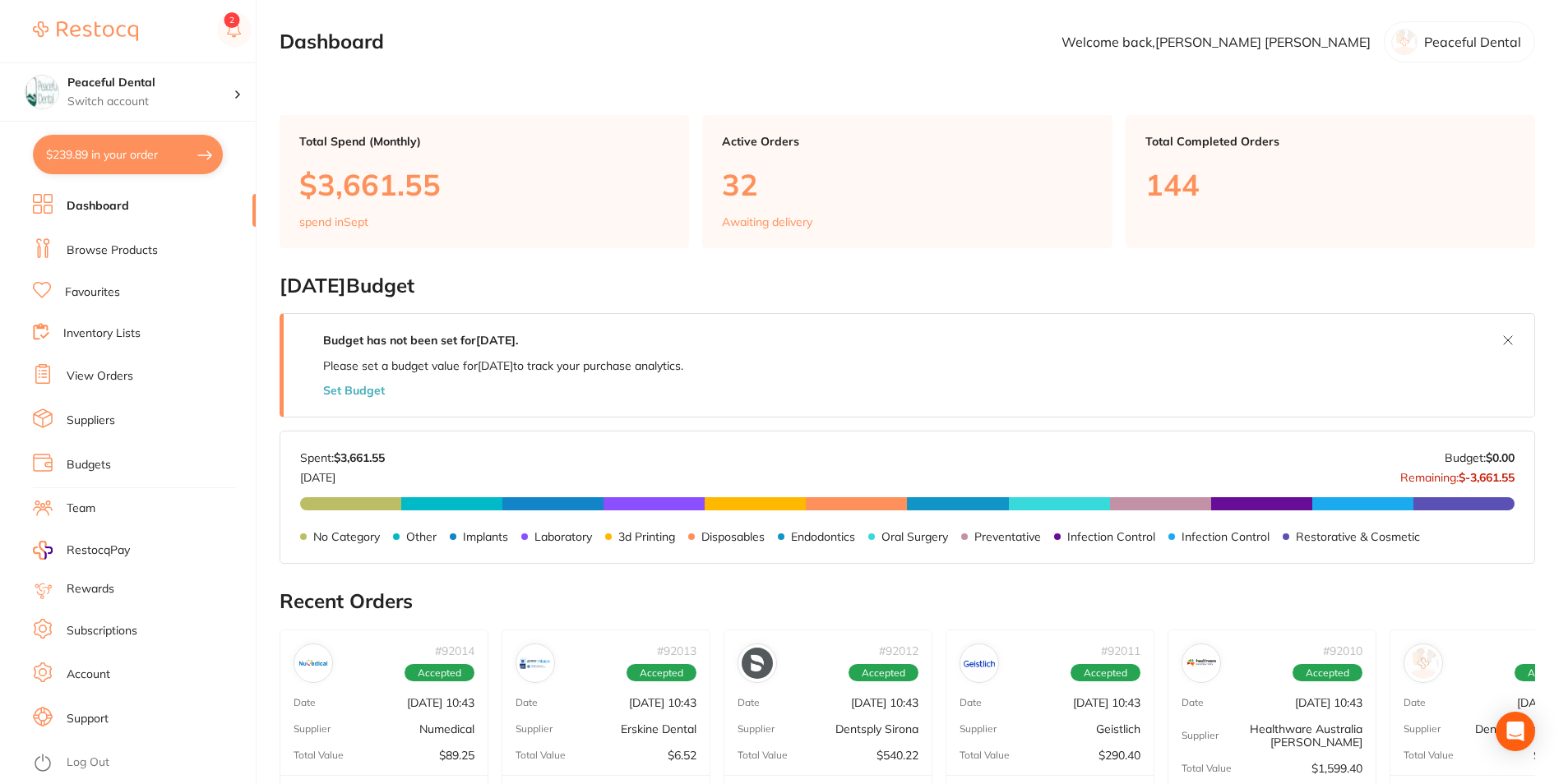
click at [131, 328] on link "Inventory Lists" at bounding box center [102, 333] width 77 height 17
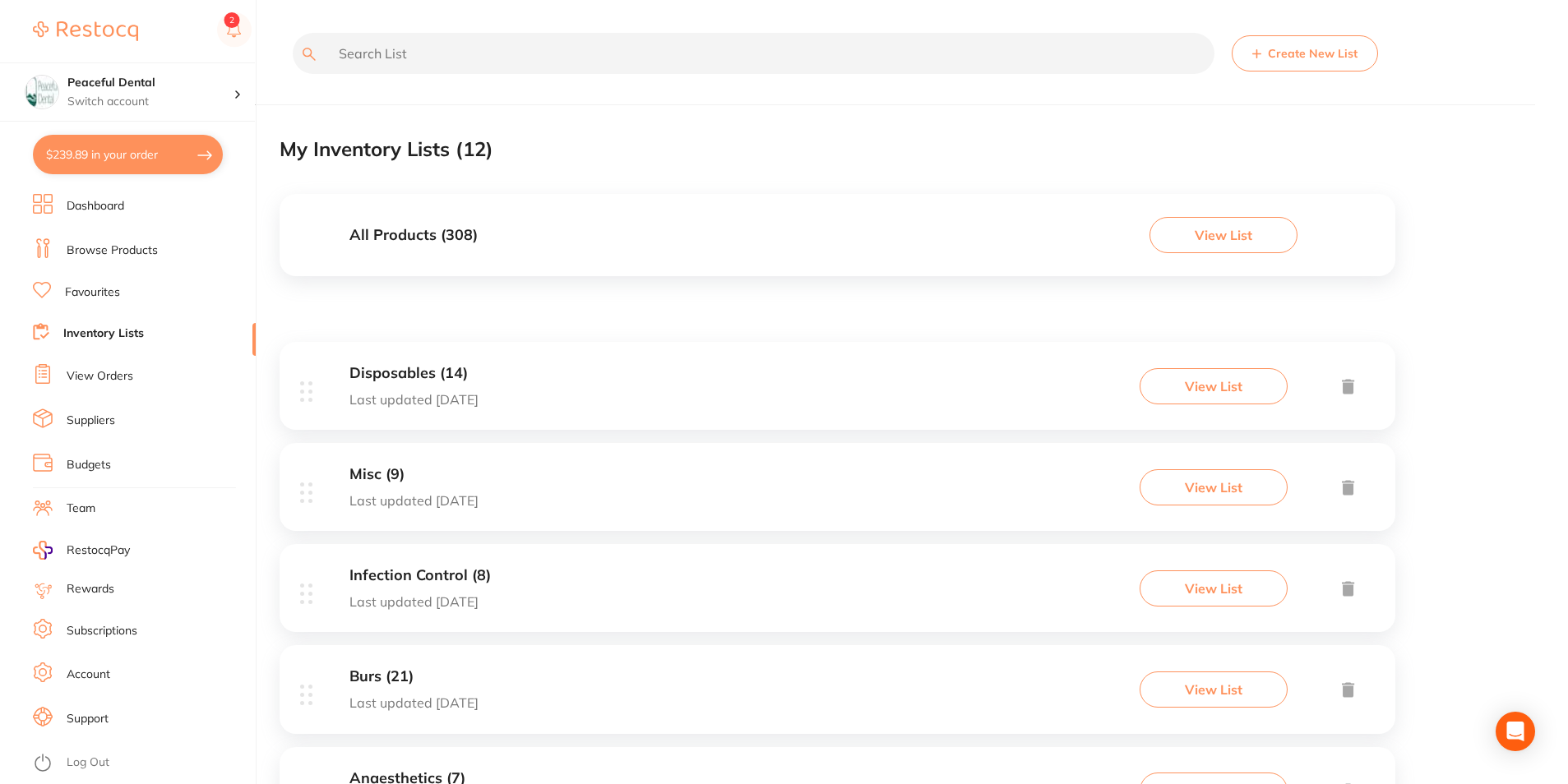
click at [1273, 481] on button "View List" at bounding box center [1213, 487] width 148 height 36
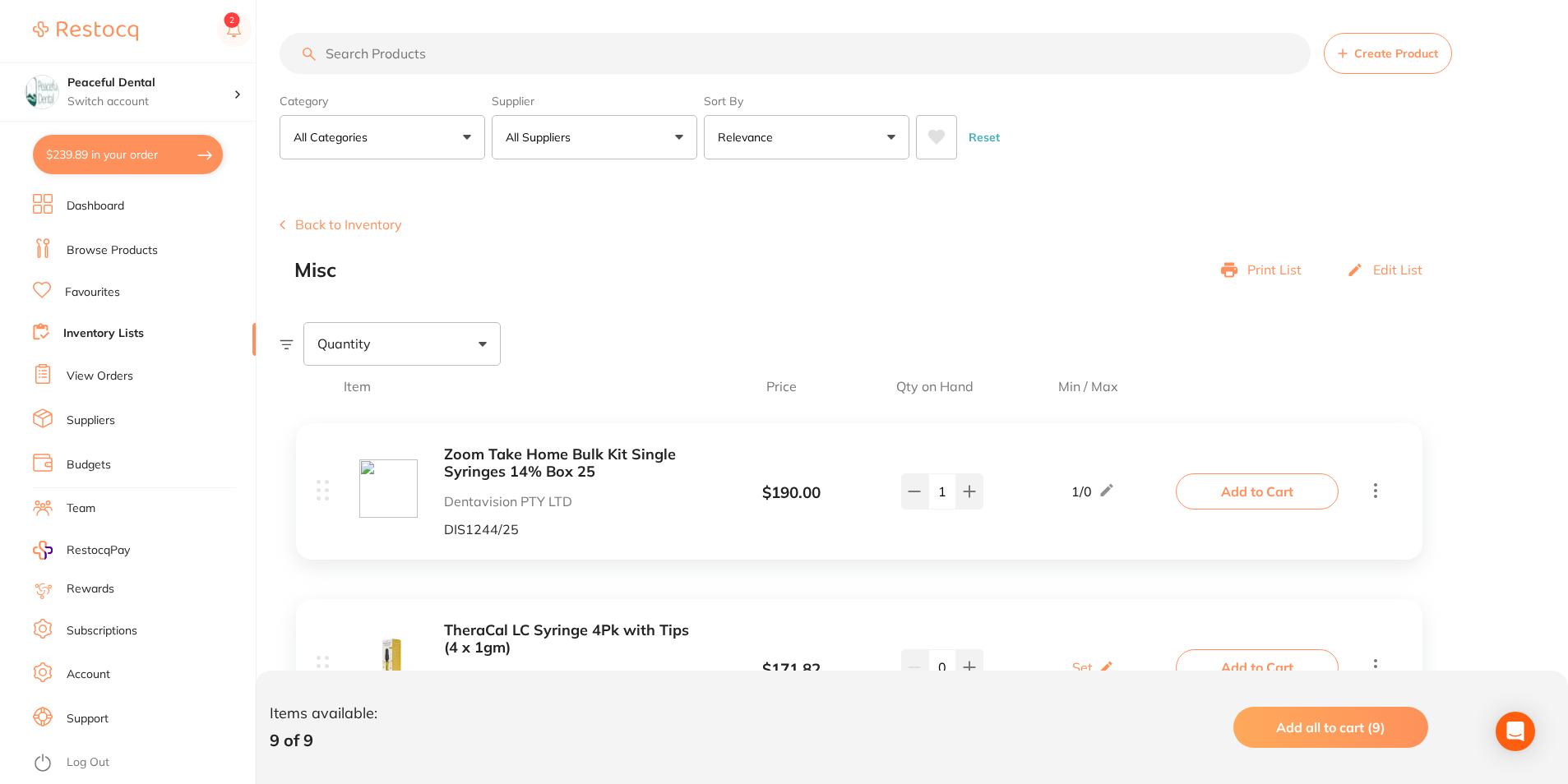
click at [344, 230] on button "Back to Inventory" at bounding box center [340, 223] width 123 height 15
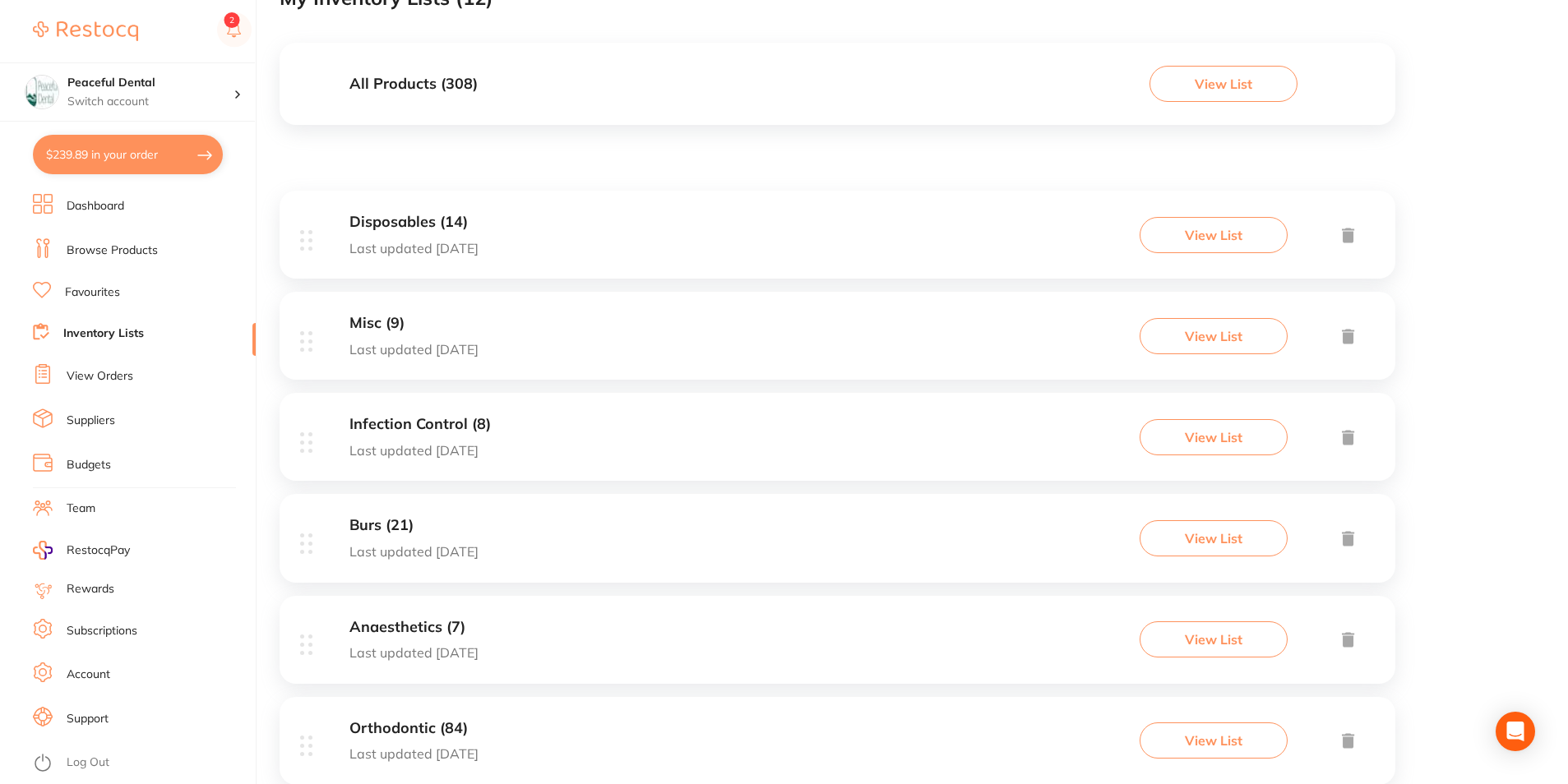
scroll to position [165, 0]
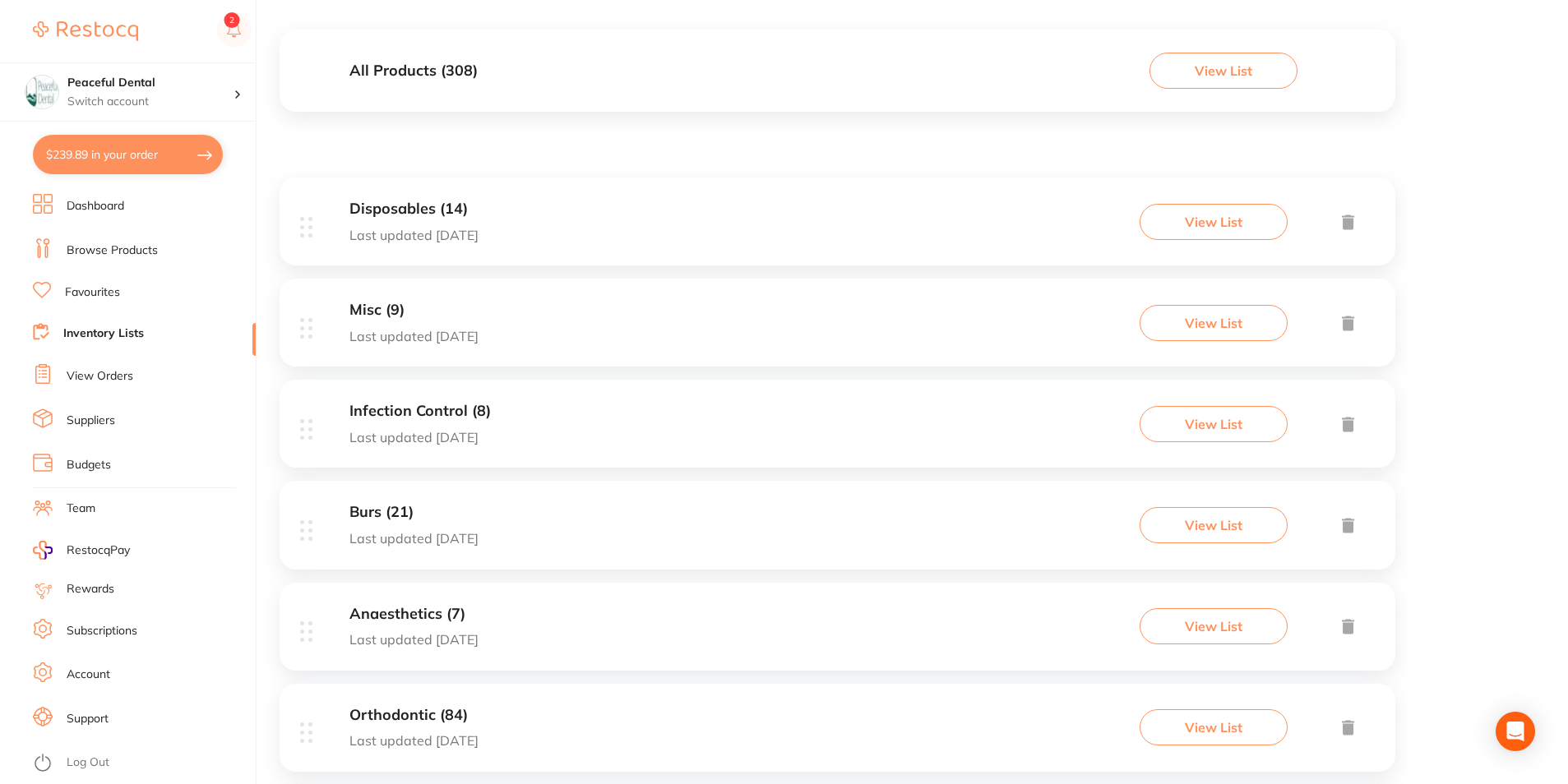
click at [1202, 424] on button "View List" at bounding box center [1213, 423] width 148 height 36
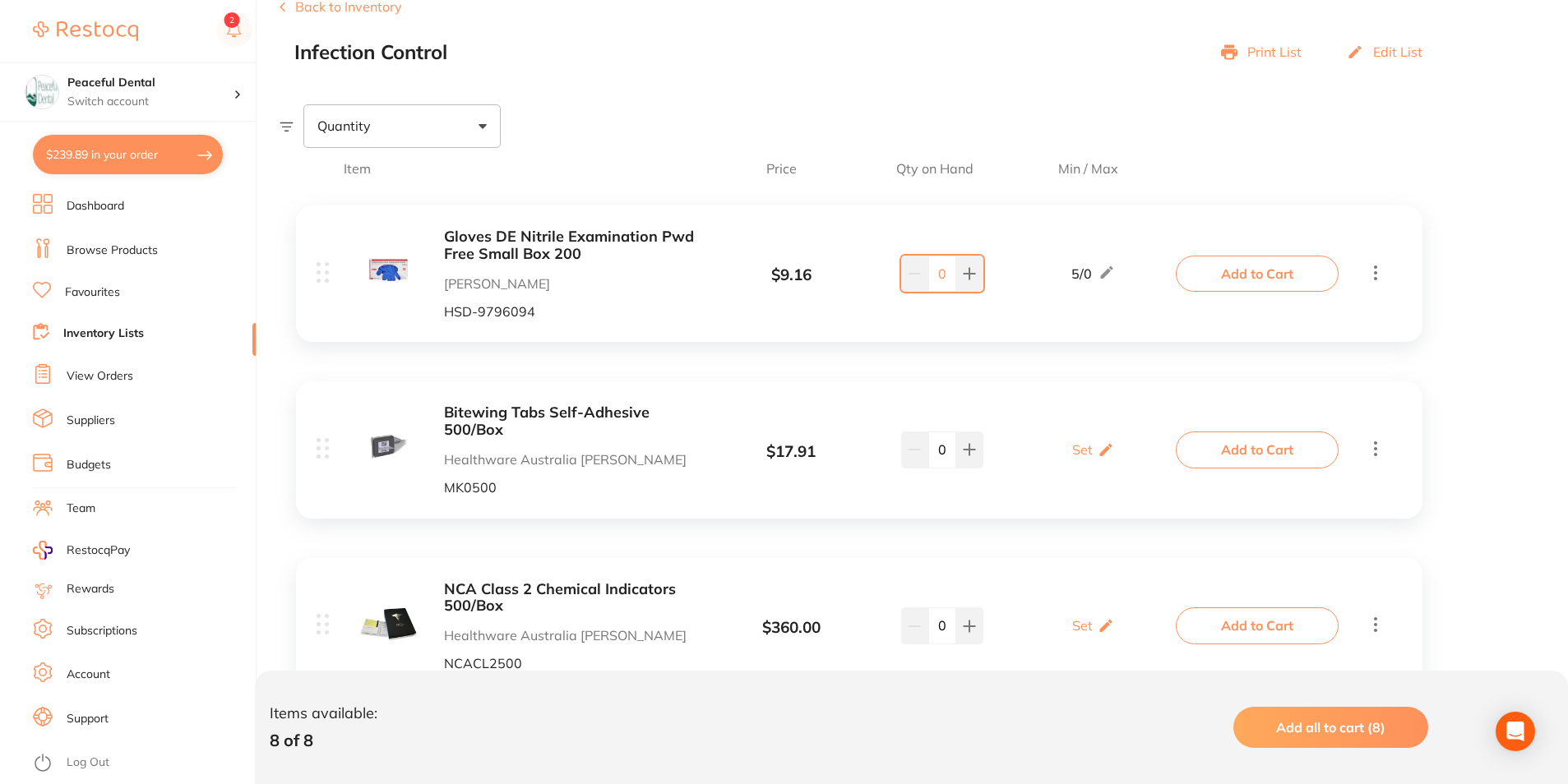
scroll to position [247, 0]
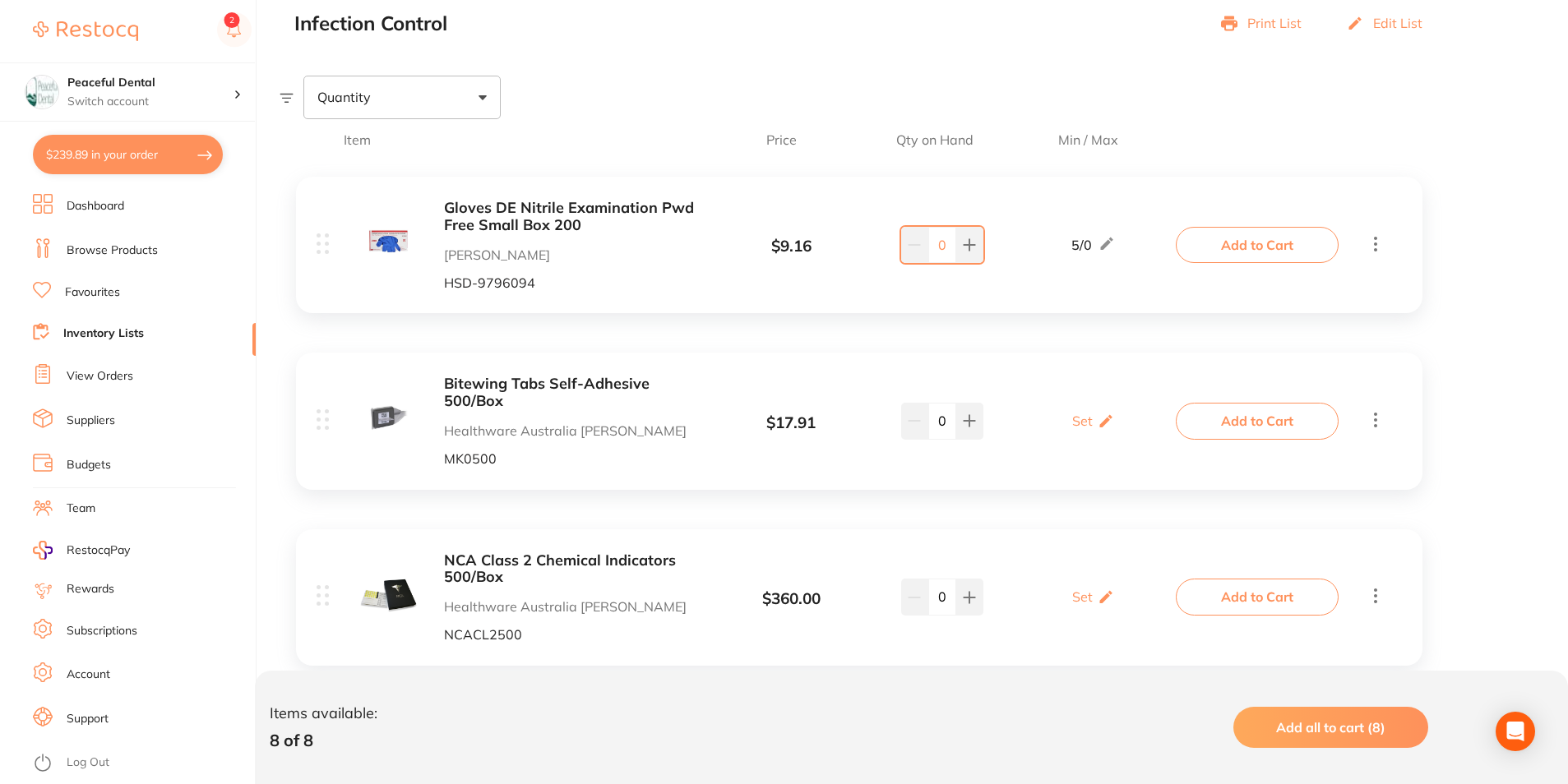
click at [1251, 427] on button "Add to Cart" at bounding box center [1257, 420] width 163 height 36
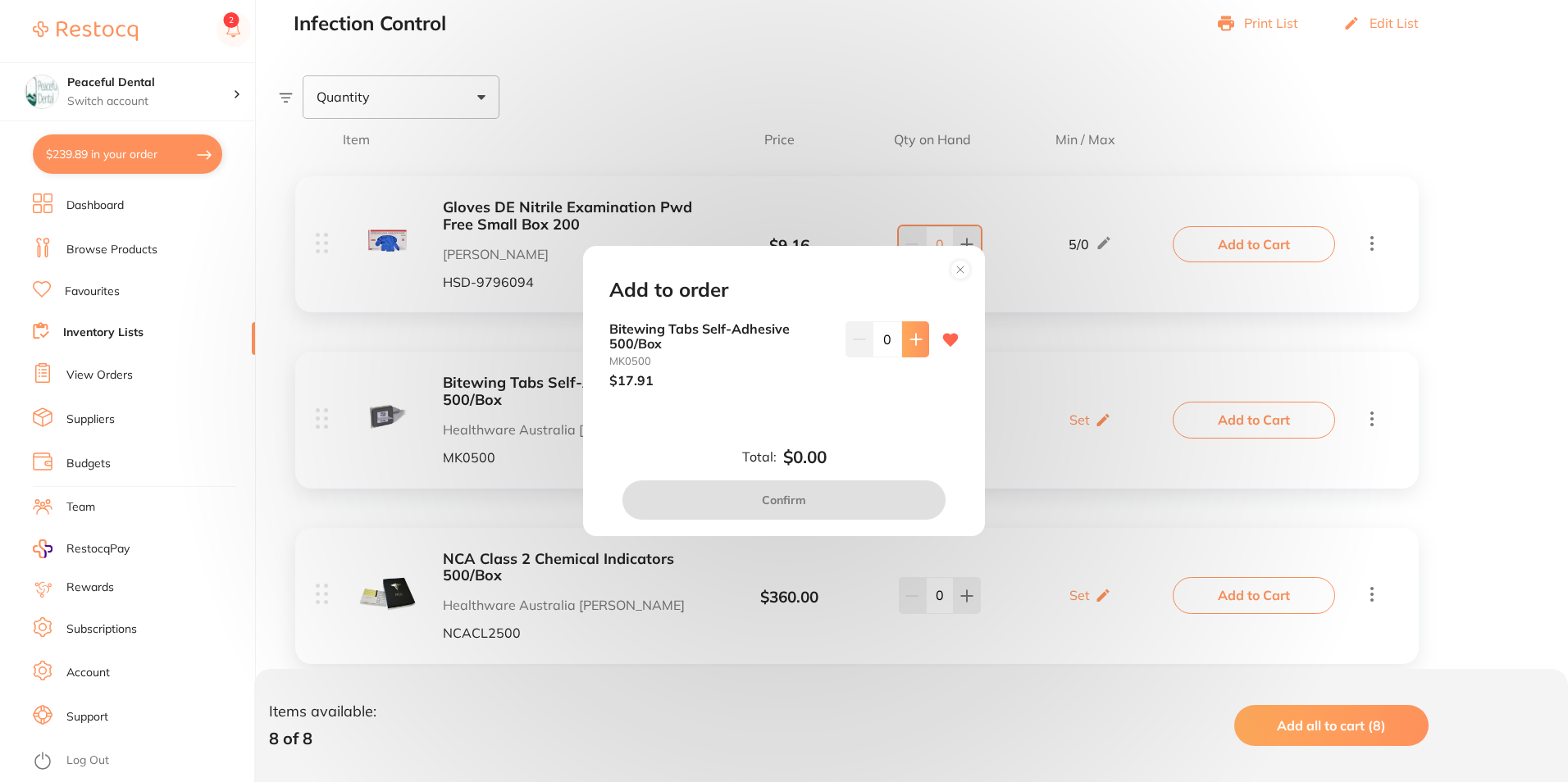
click at [913, 336] on icon at bounding box center [915, 339] width 13 height 13
type input "1"
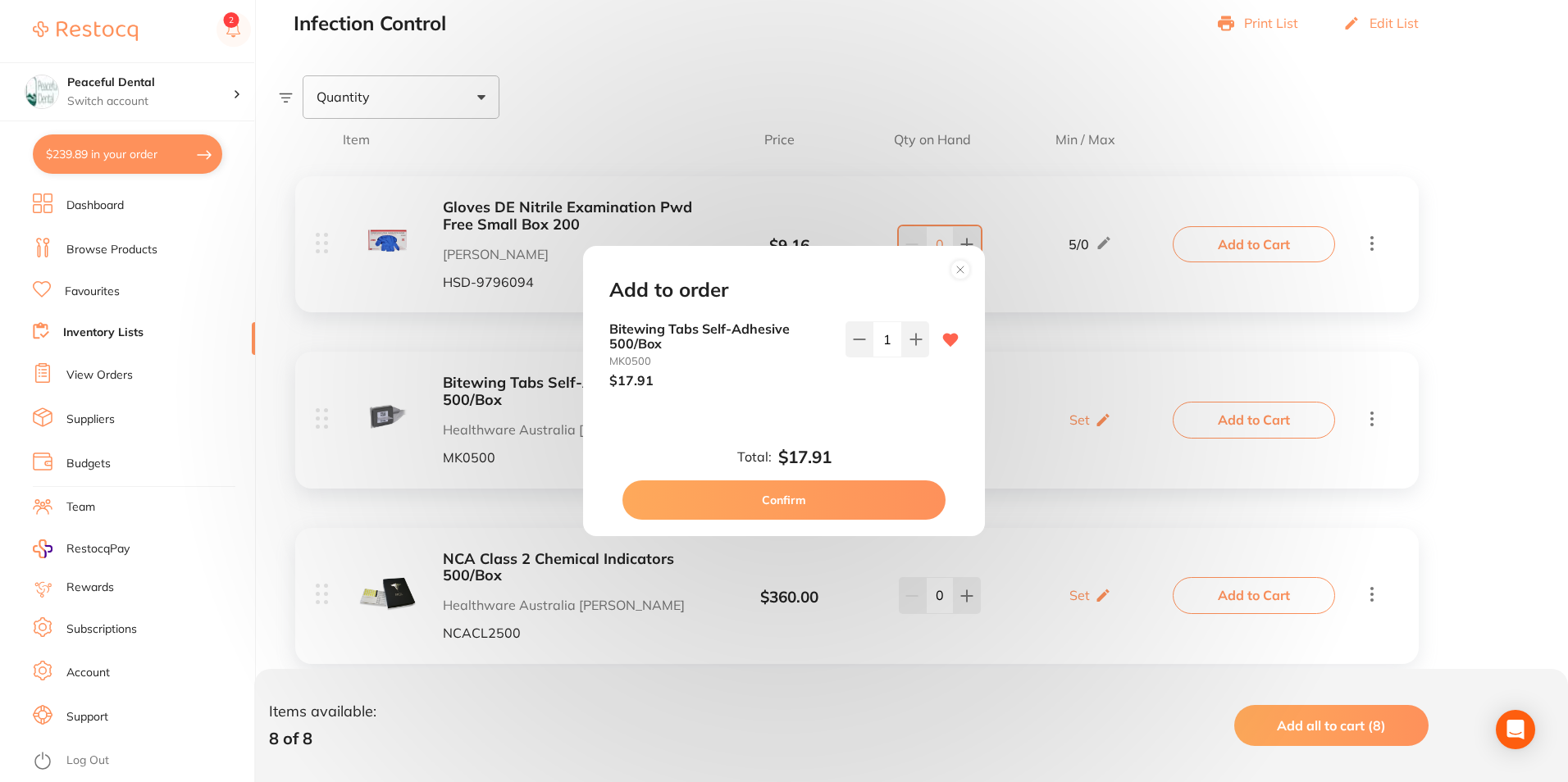
click at [897, 500] on button "Confirm" at bounding box center [784, 500] width 323 height 39
checkbox input "false"
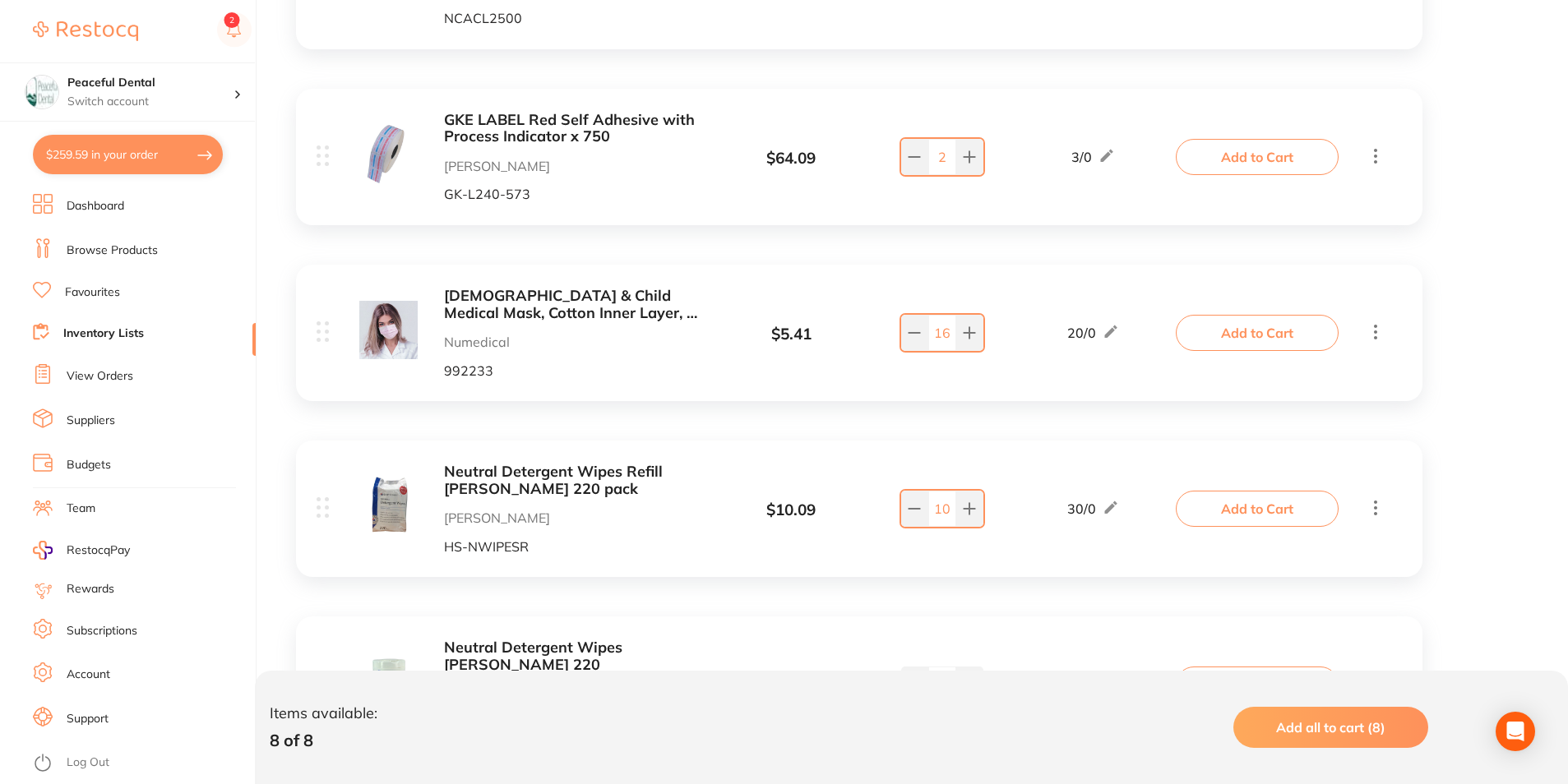
scroll to position [905, 0]
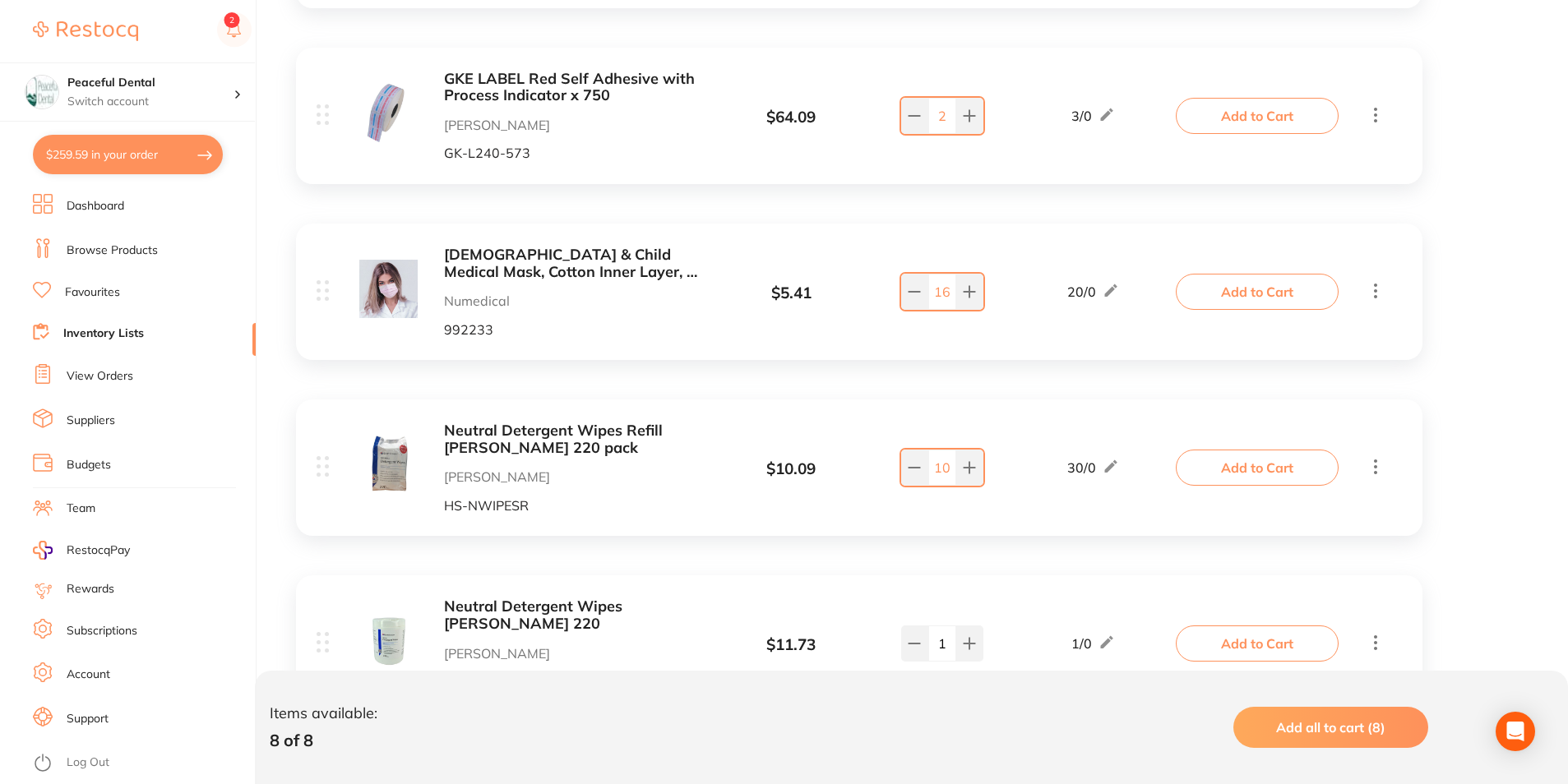
click at [1273, 291] on button "Add to Cart" at bounding box center [1257, 291] width 163 height 36
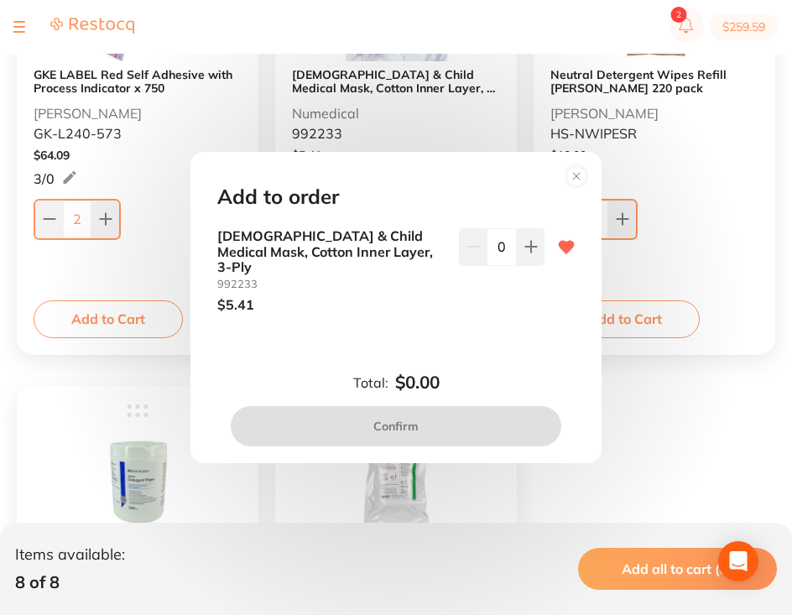
drag, startPoint x: 571, startPoint y: 185, endPoint x: 599, endPoint y: 159, distance: 37.4
click at [571, 185] on circle at bounding box center [576, 175] width 19 height 19
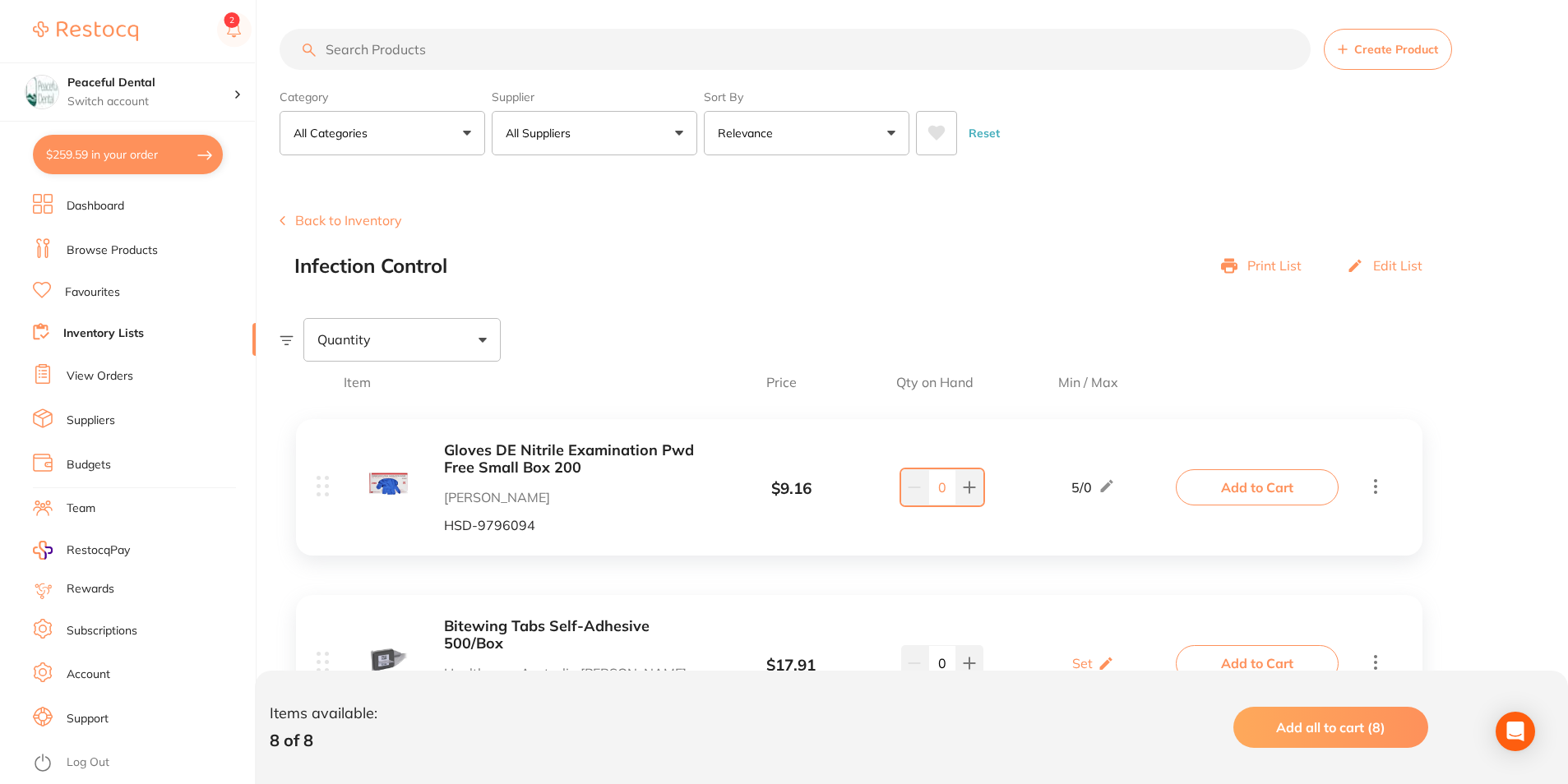
scroll to position [0, 0]
click at [364, 221] on button "Back to Inventory" at bounding box center [340, 223] width 123 height 15
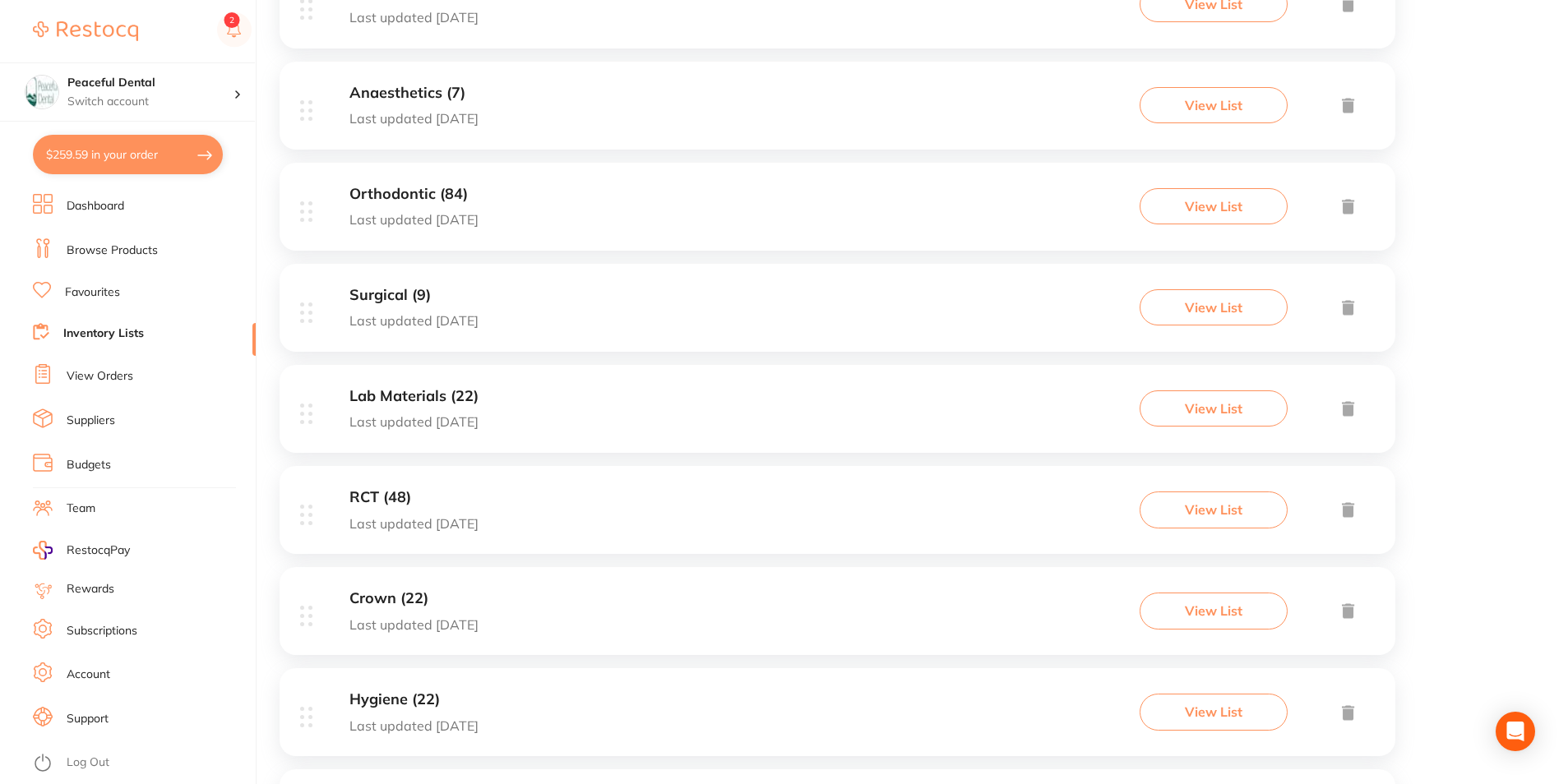
scroll to position [805, 0]
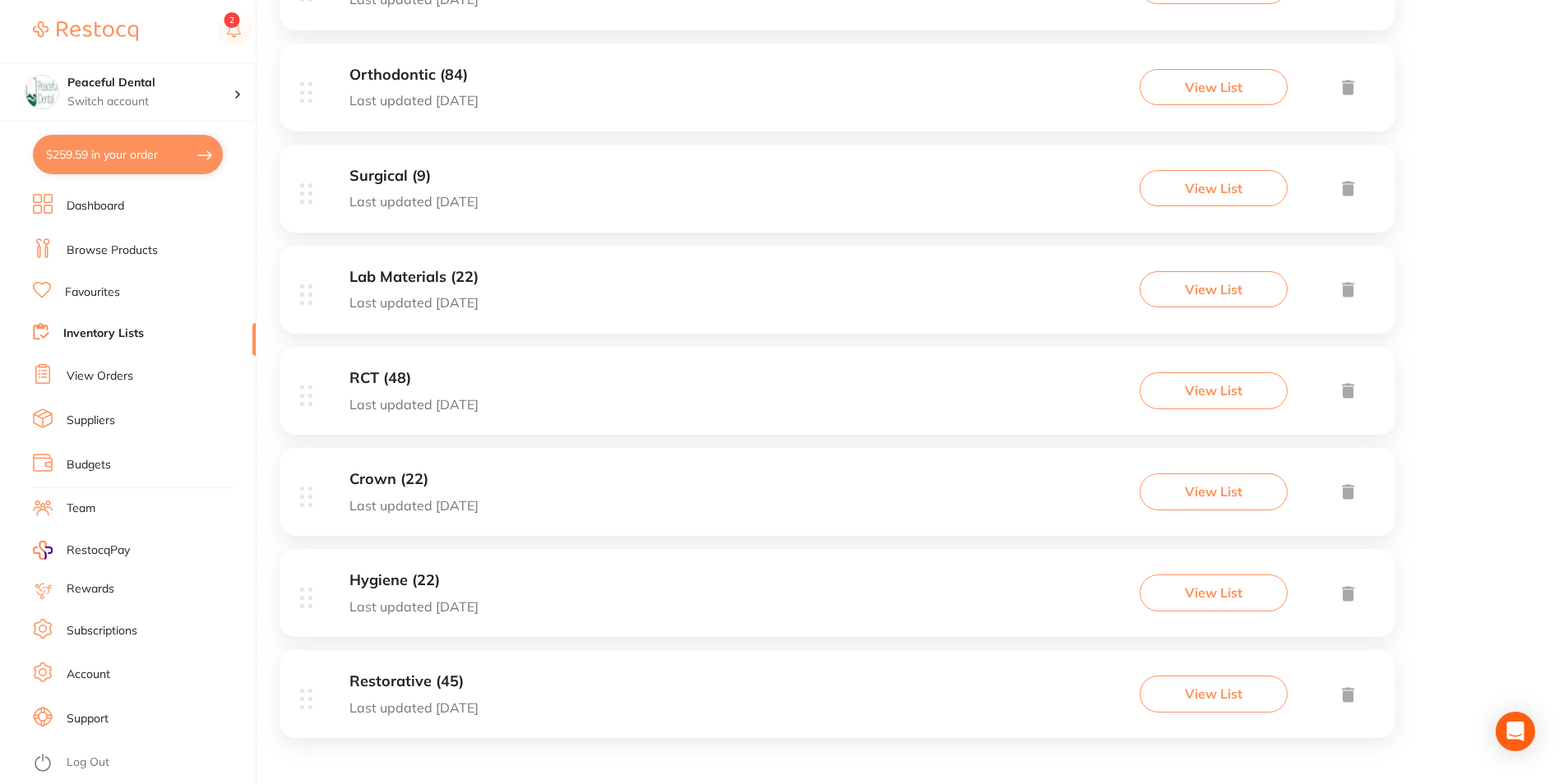
click at [1221, 385] on button "View List" at bounding box center [1213, 390] width 148 height 36
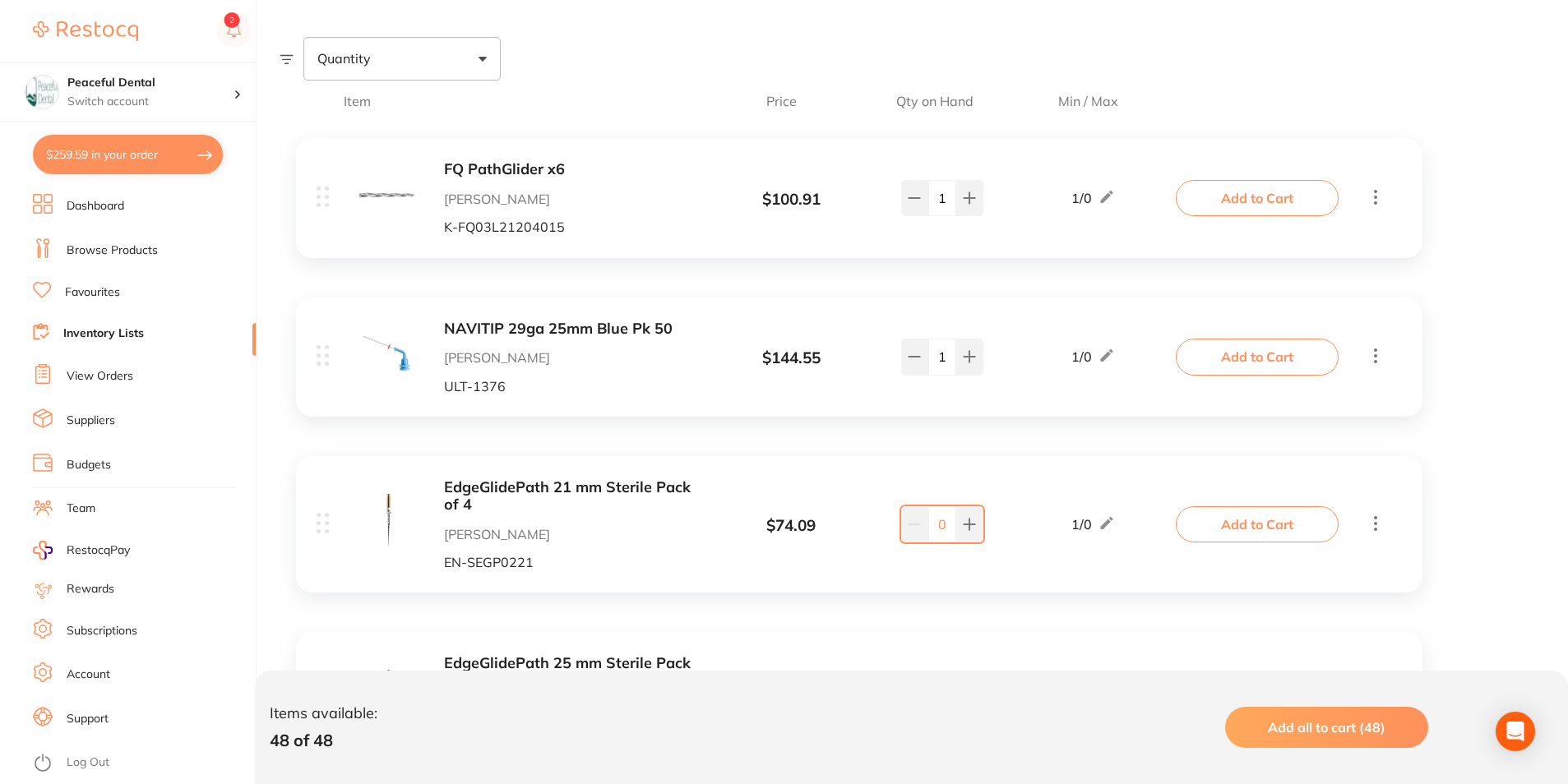
scroll to position [38, 0]
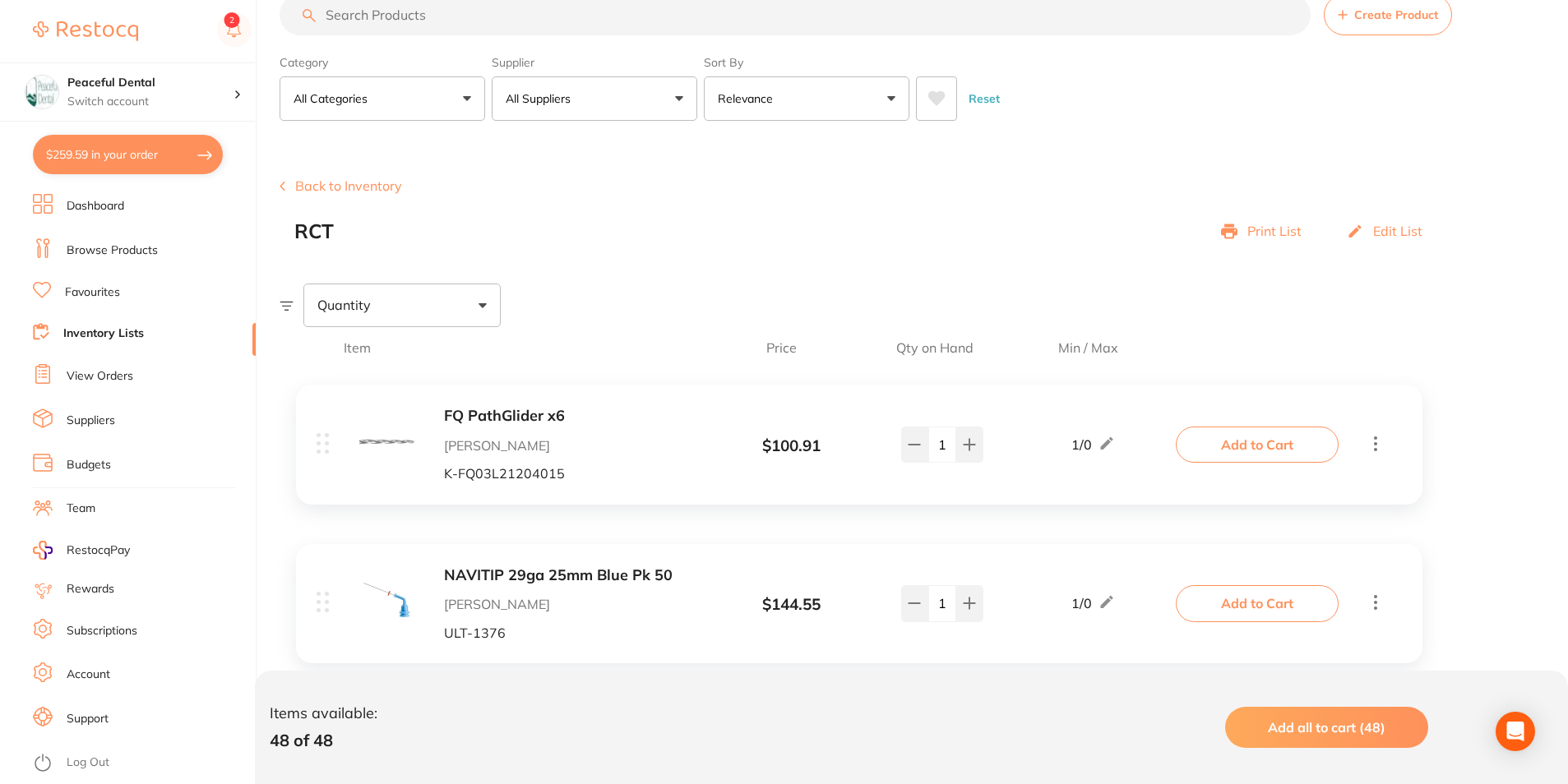
click at [350, 186] on button "Back to Inventory" at bounding box center [340, 185] width 123 height 15
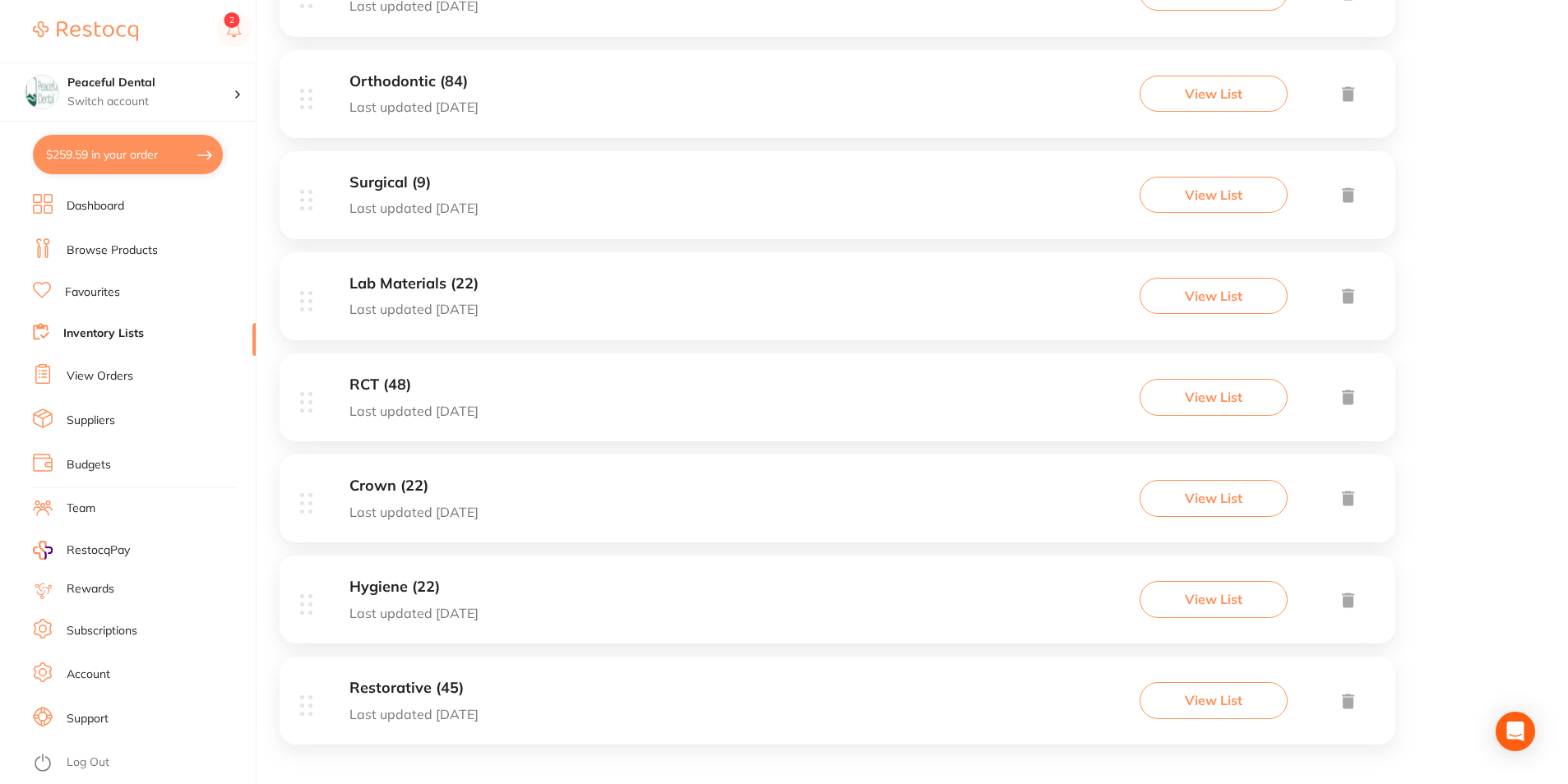
scroll to position [805, 0]
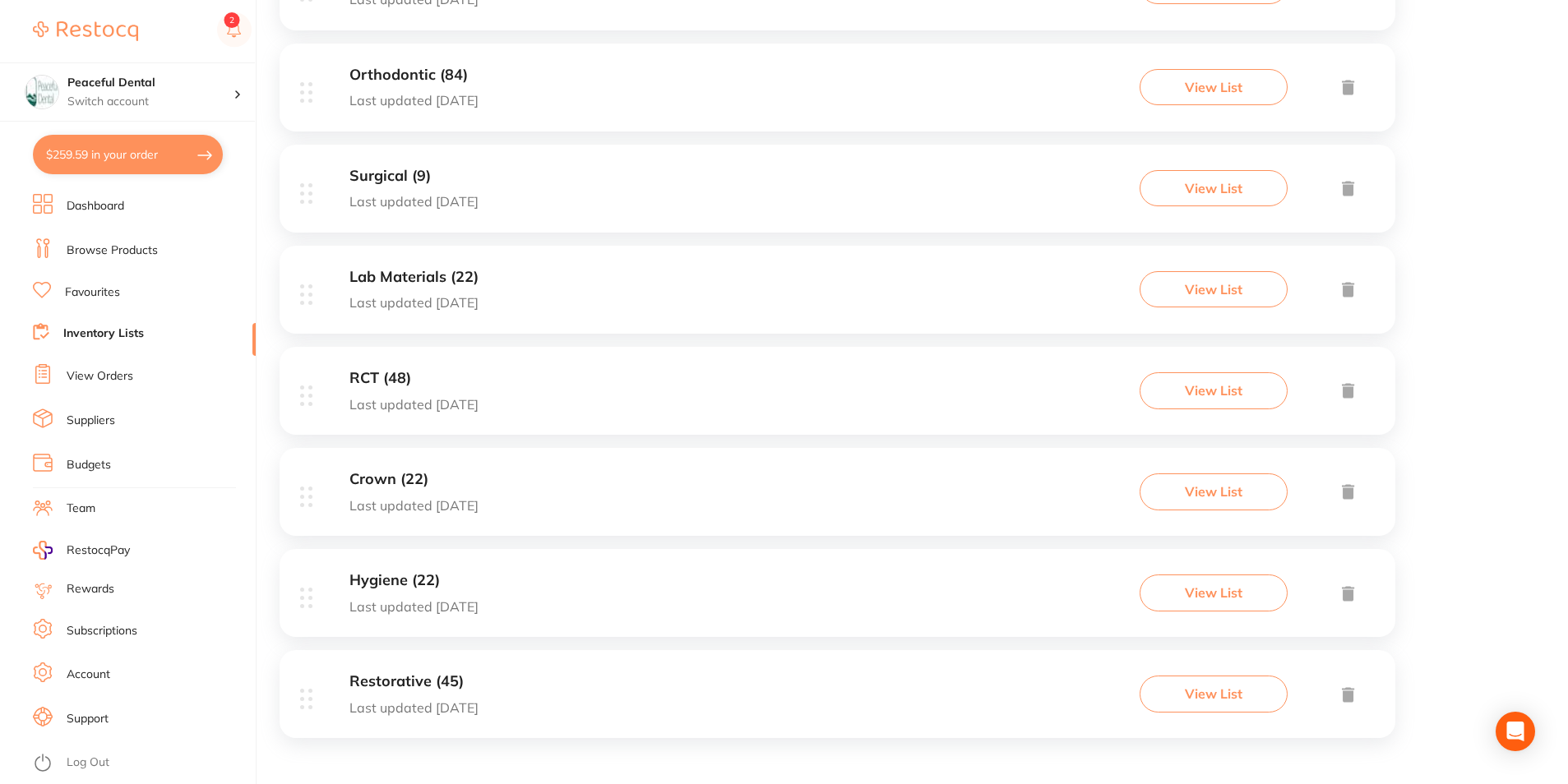
click at [1226, 584] on button "View List" at bounding box center [1213, 592] width 148 height 36
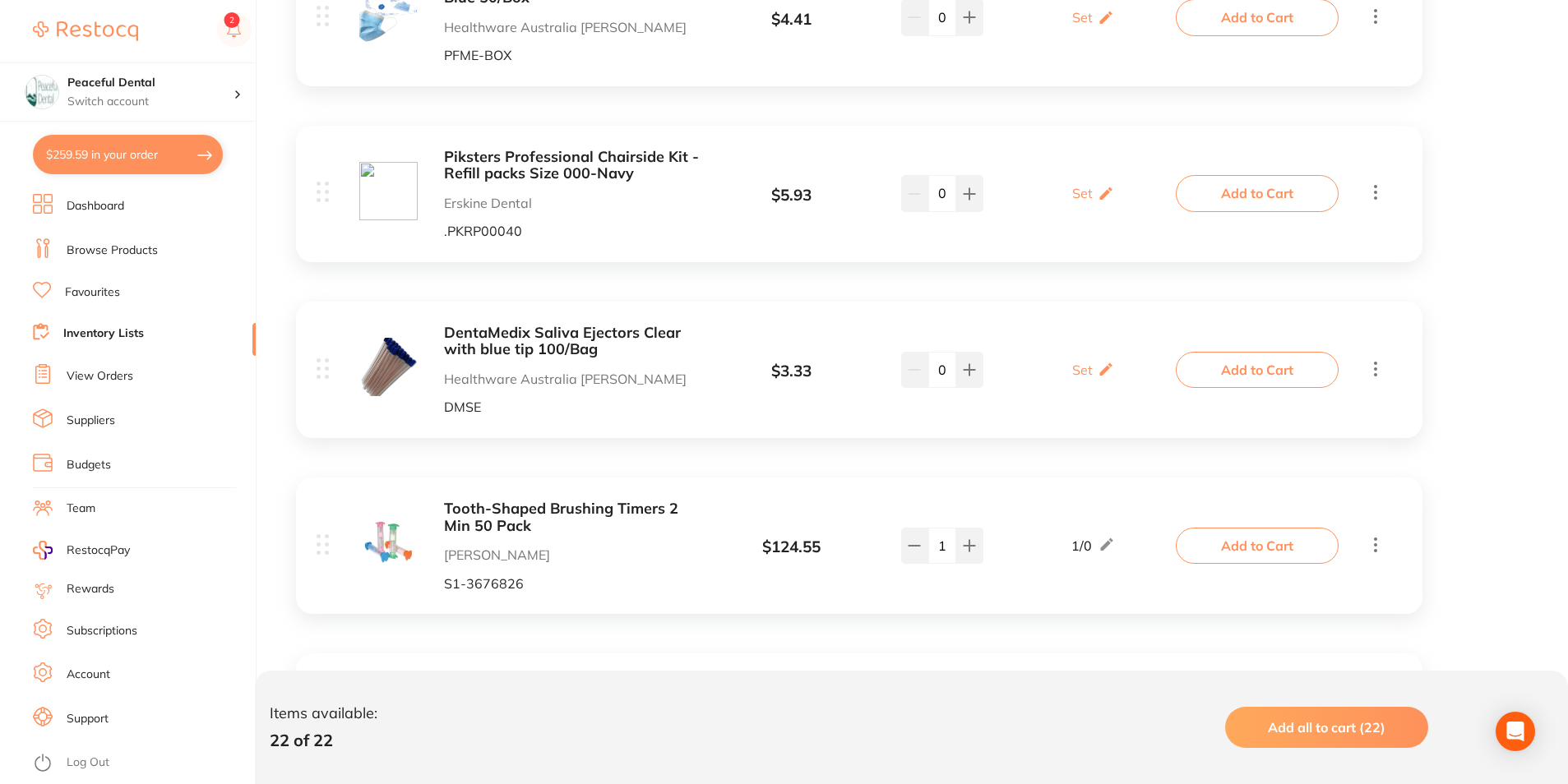
scroll to position [658, 0]
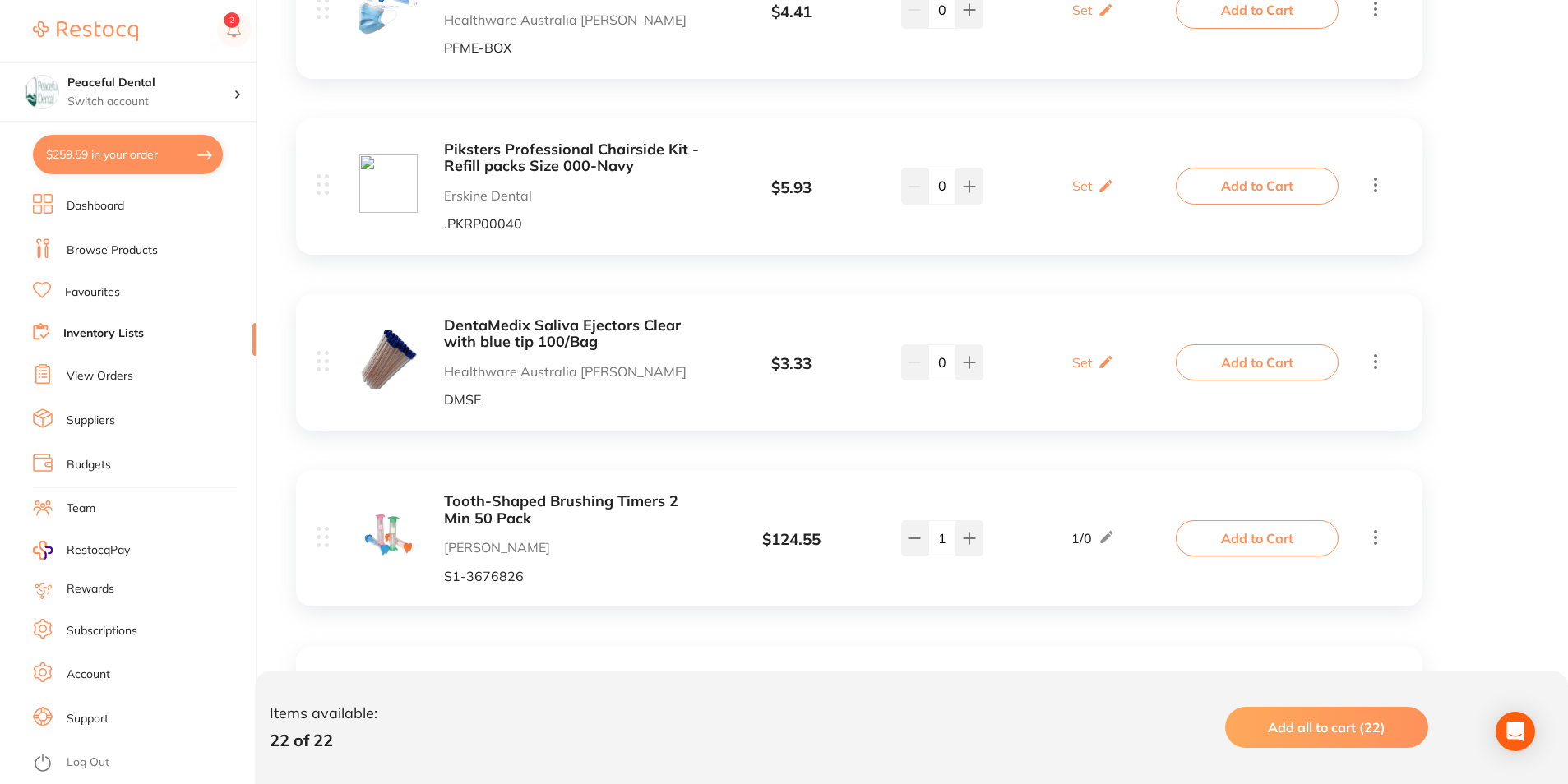
click at [1252, 364] on button "Add to Cart" at bounding box center [1257, 362] width 163 height 36
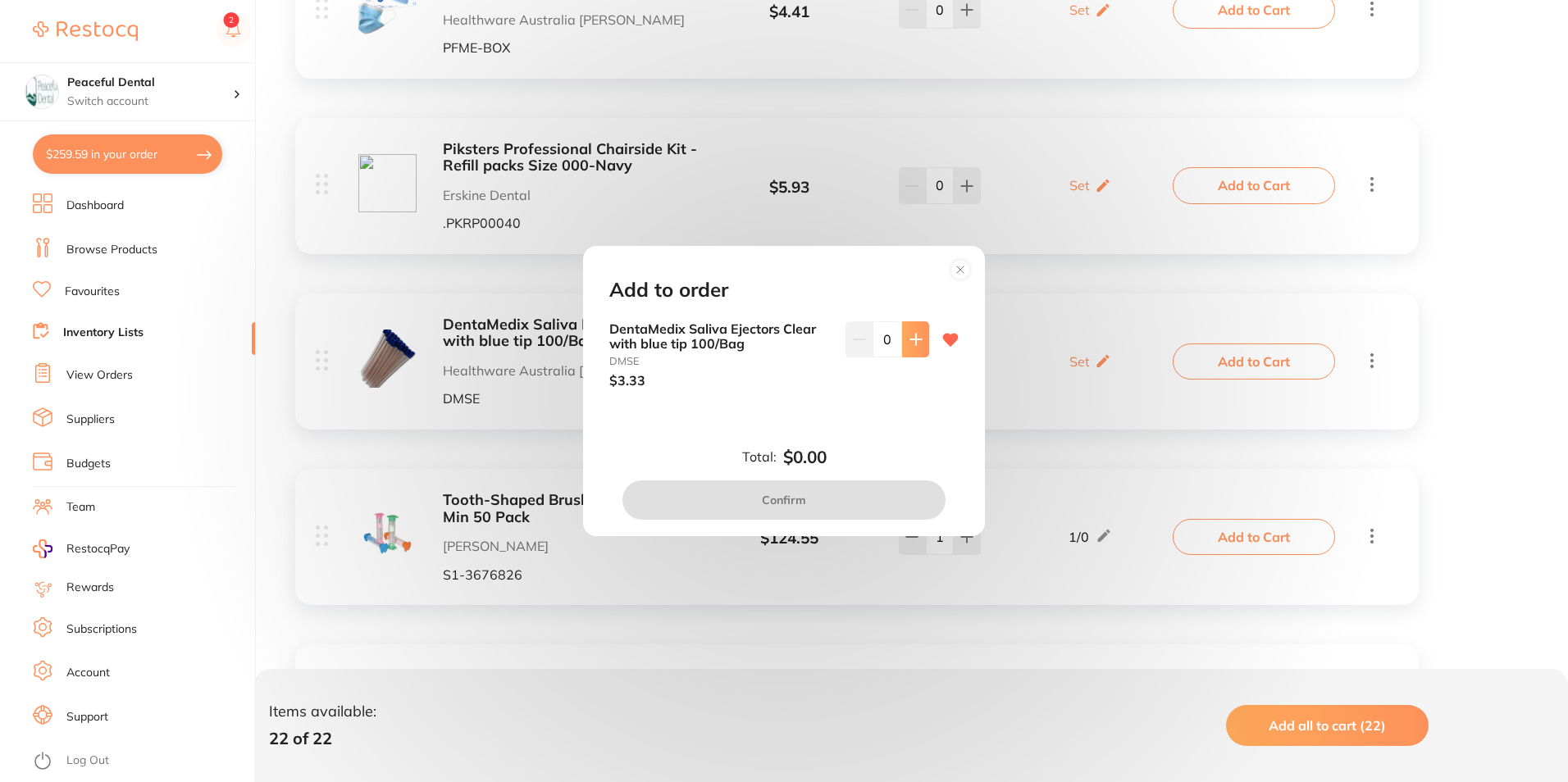
click at [909, 341] on icon at bounding box center [915, 339] width 13 height 13
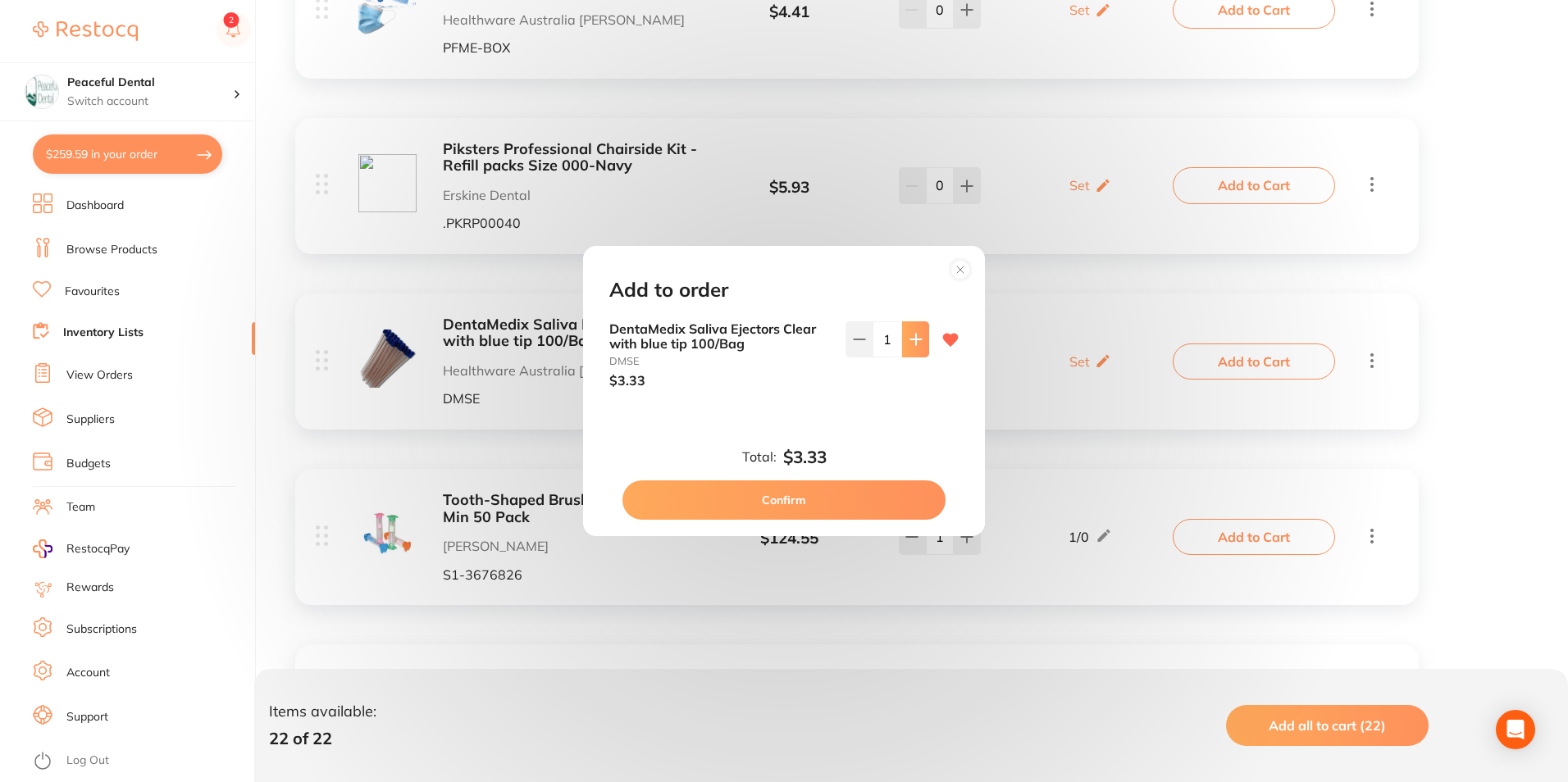
click at [902, 348] on button at bounding box center [916, 339] width 27 height 36
type input "5"
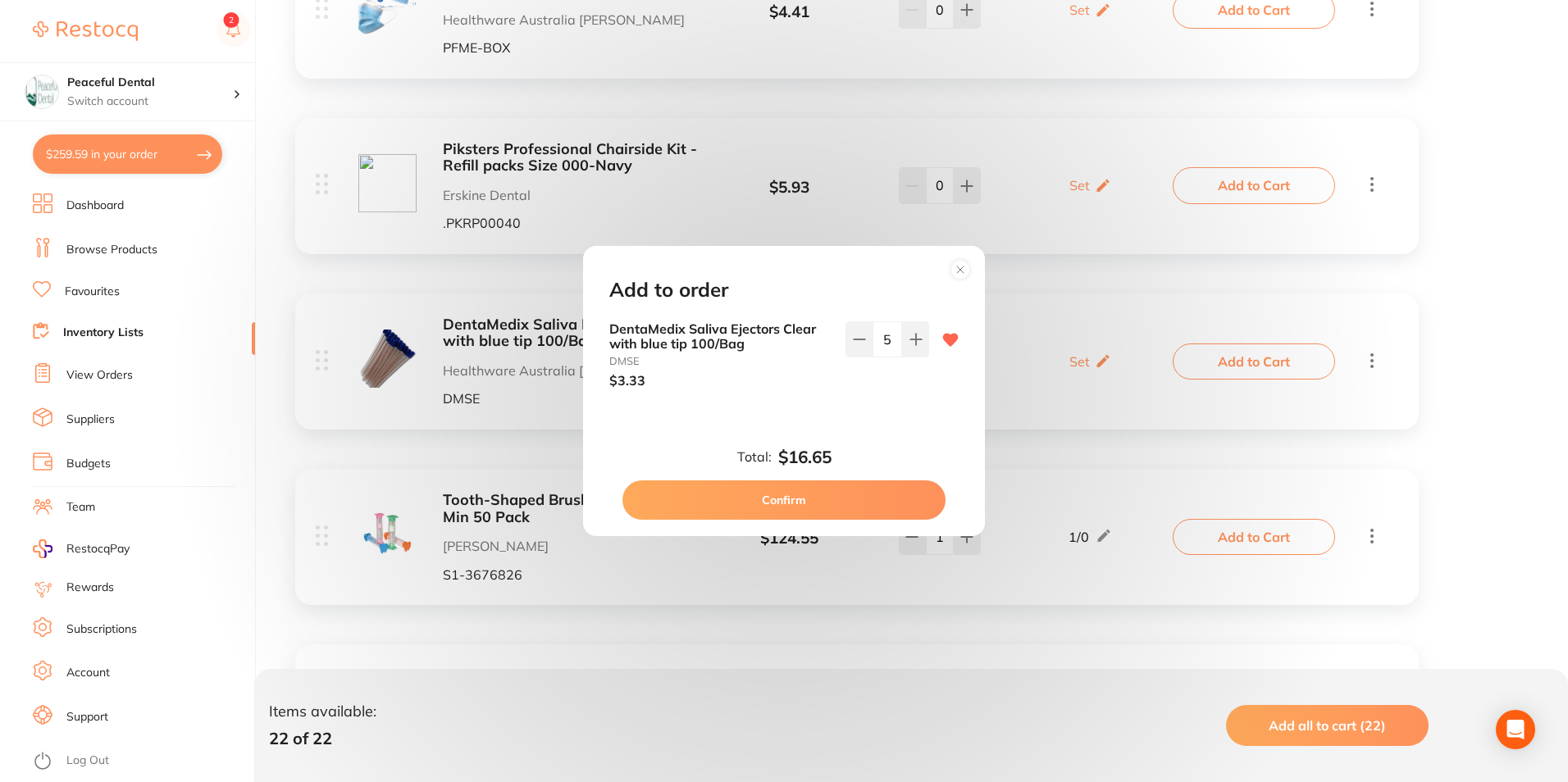
click at [843, 500] on button "Confirm" at bounding box center [784, 500] width 323 height 39
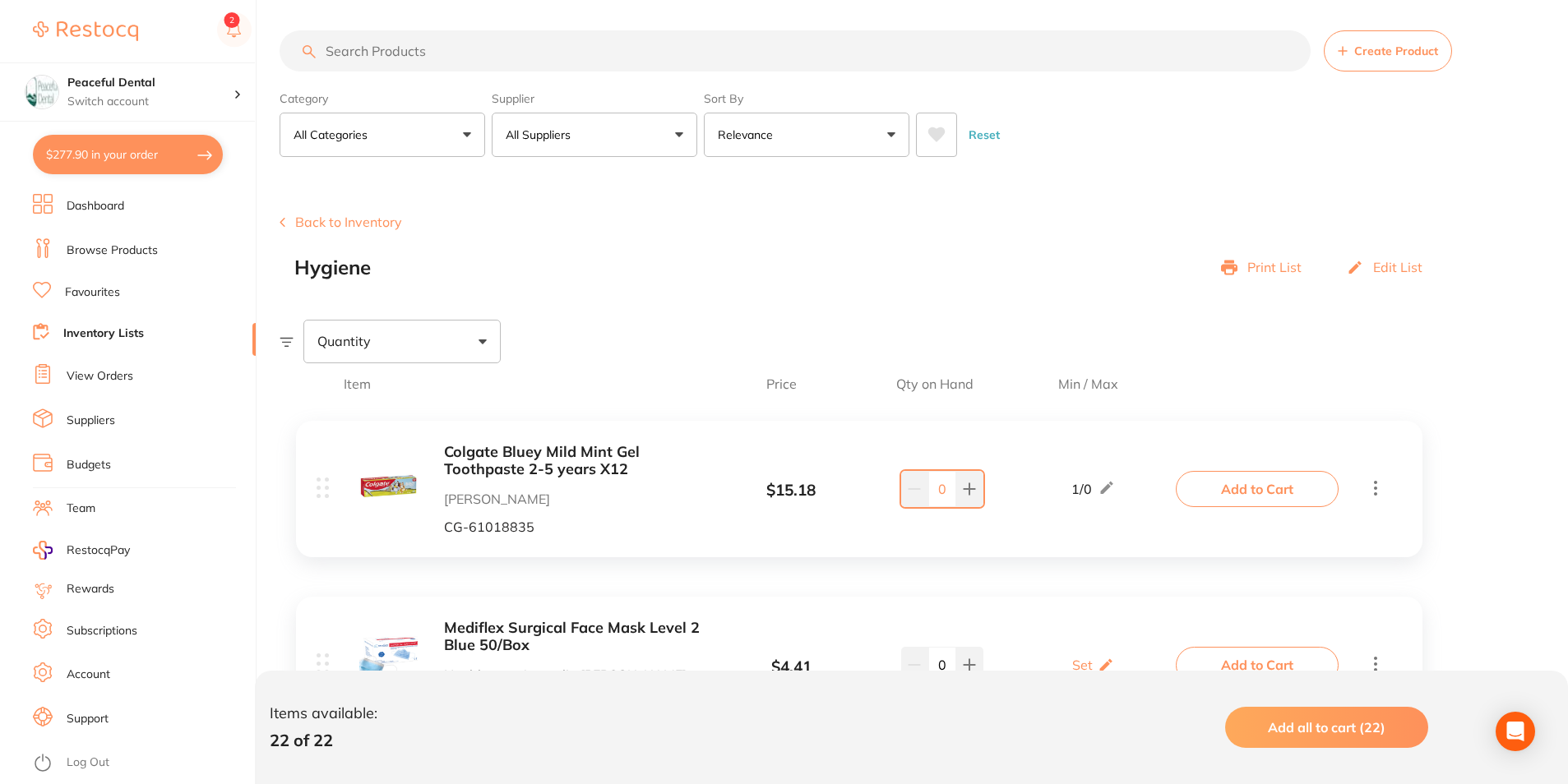
scroll to position [0, 0]
click at [381, 222] on button "Back to Inventory" at bounding box center [340, 223] width 123 height 15
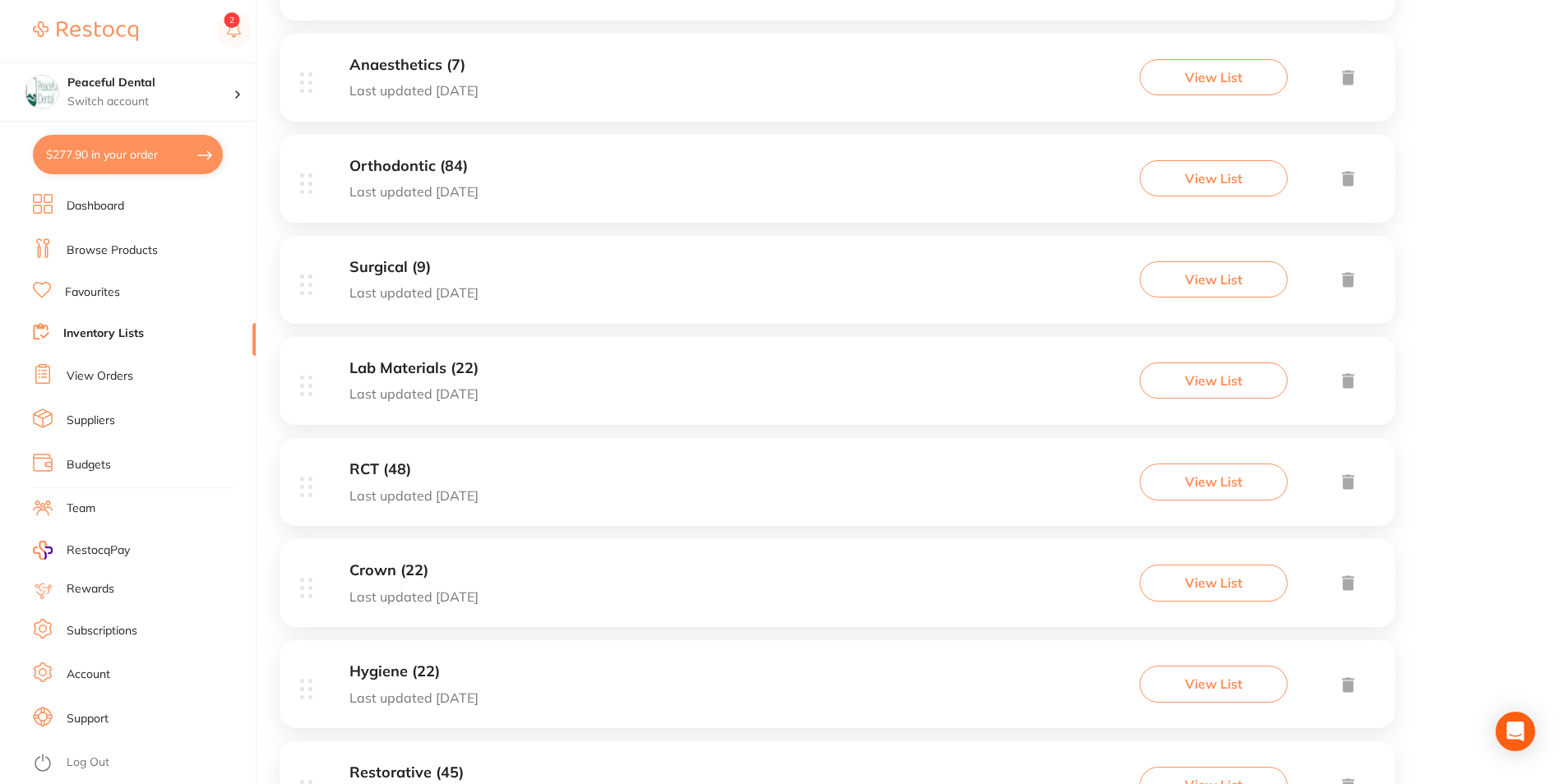
scroll to position [805, 0]
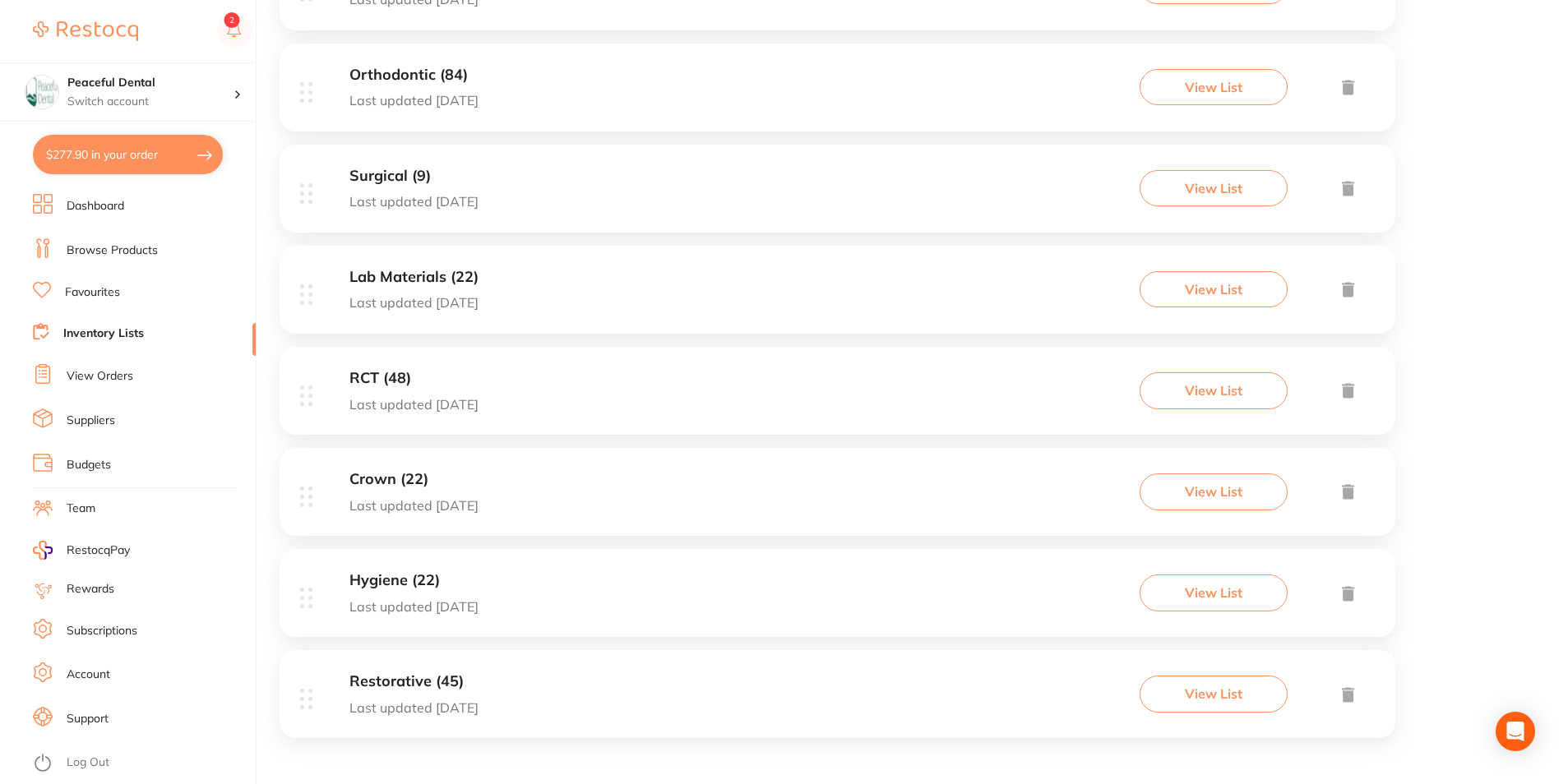
click at [1210, 697] on button "View List" at bounding box center [1213, 693] width 148 height 36
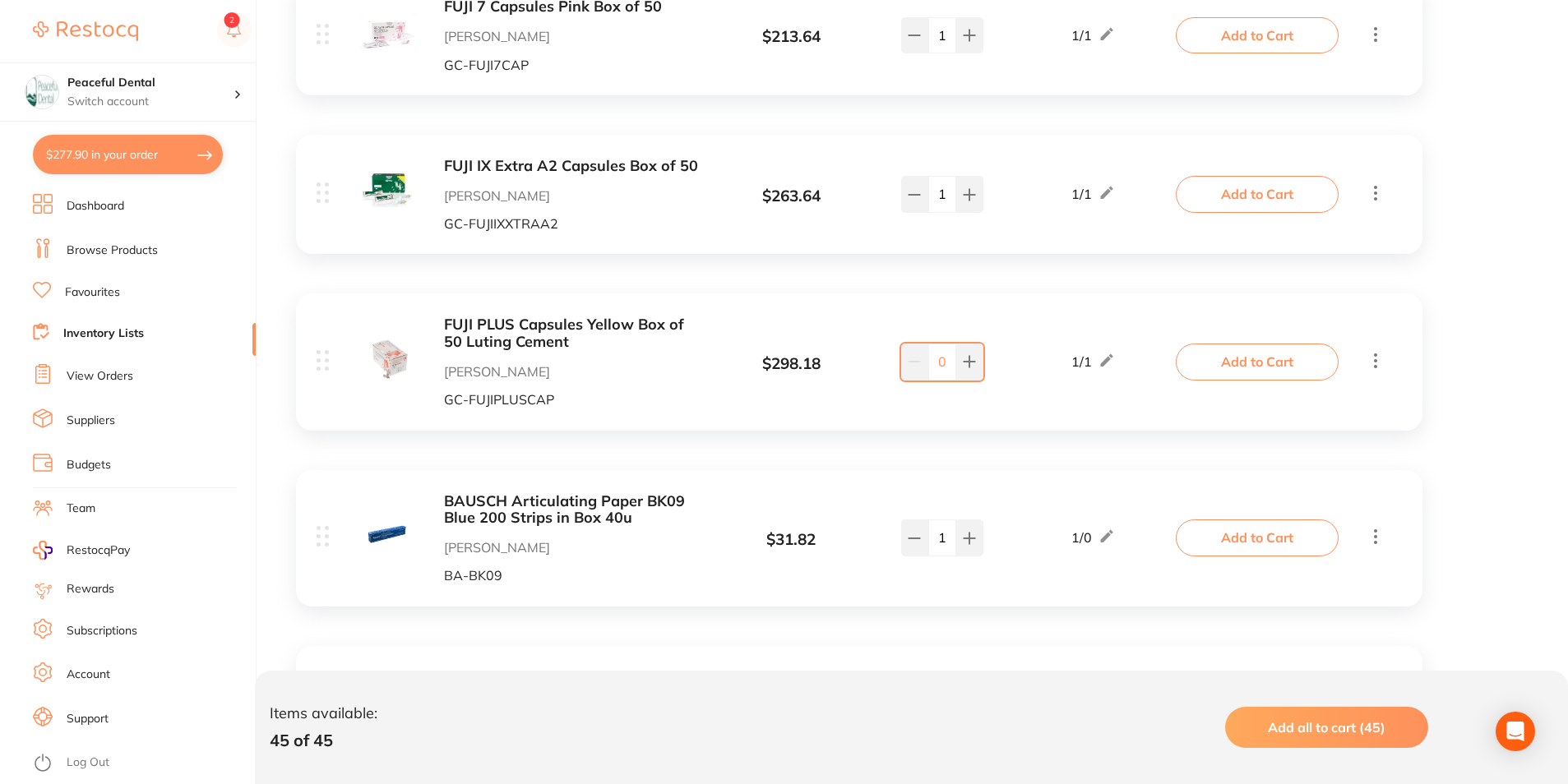
scroll to position [6985, 0]
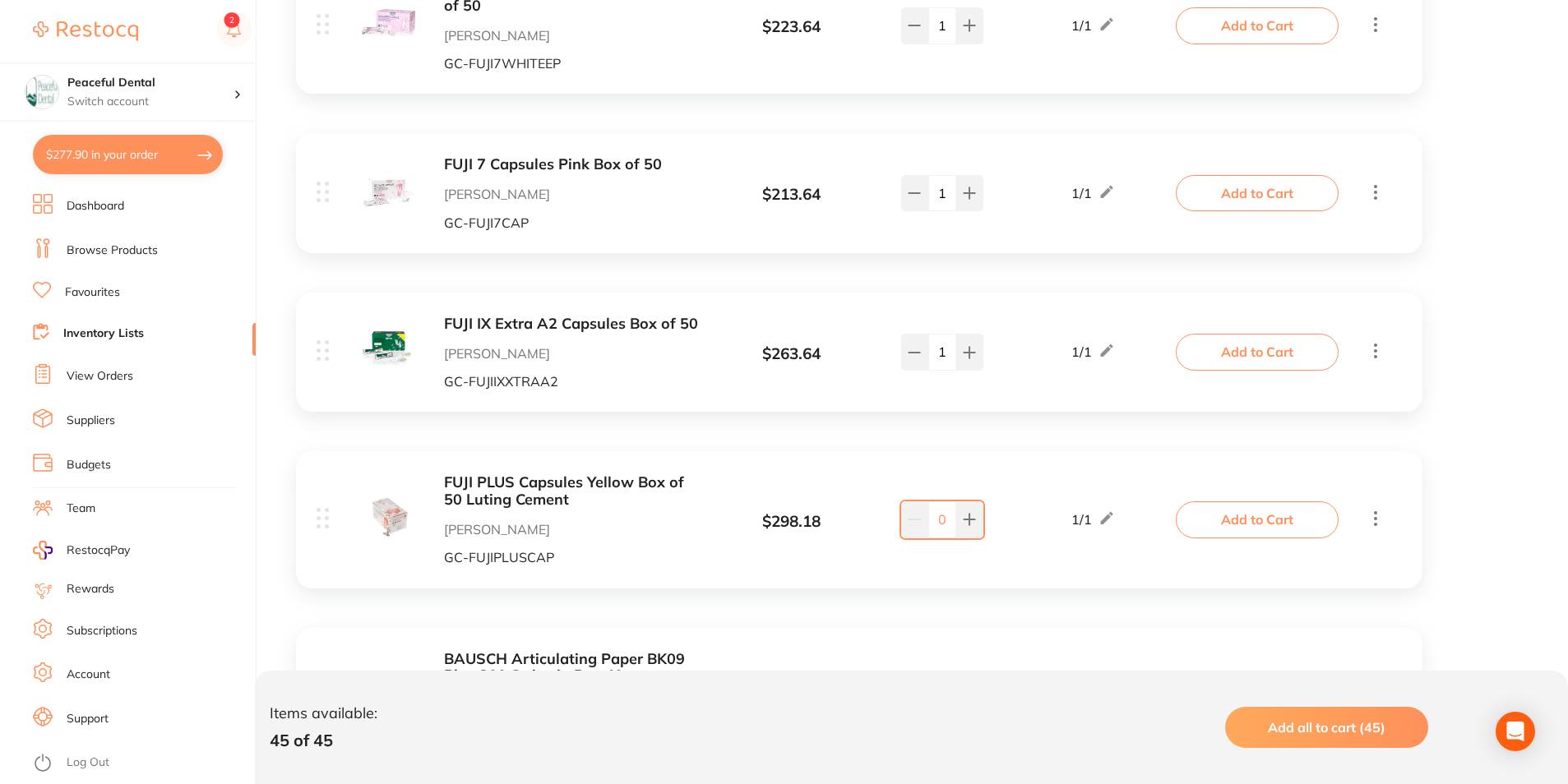
click at [124, 148] on button "$277.90 in your order" at bounding box center [128, 155] width 190 height 39
checkbox input "true"
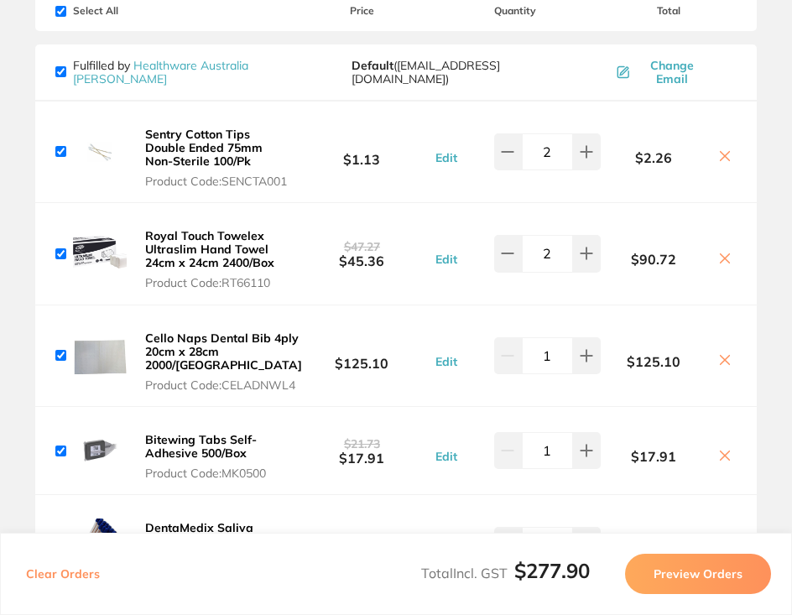
scroll to position [0, 0]
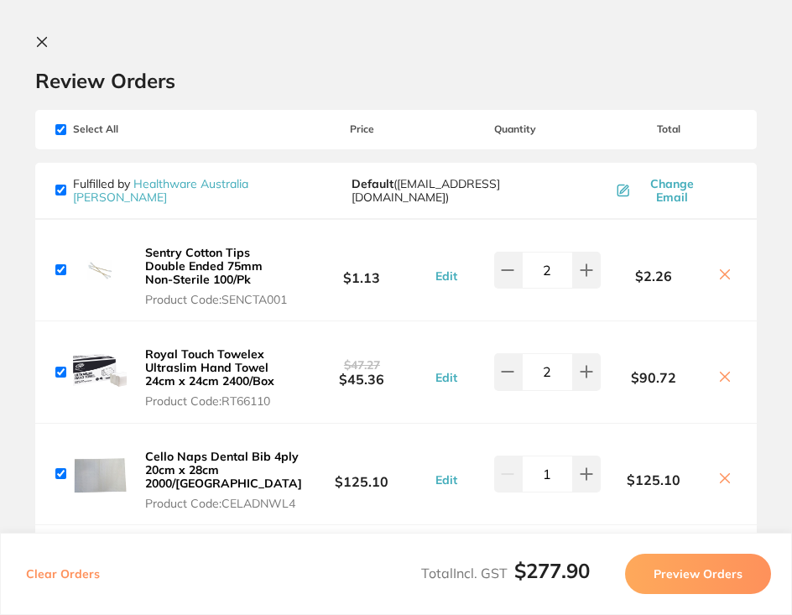
drag, startPoint x: 40, startPoint y: 36, endPoint x: 54, endPoint y: 63, distance: 30.0
click at [40, 36] on icon at bounding box center [41, 41] width 13 height 13
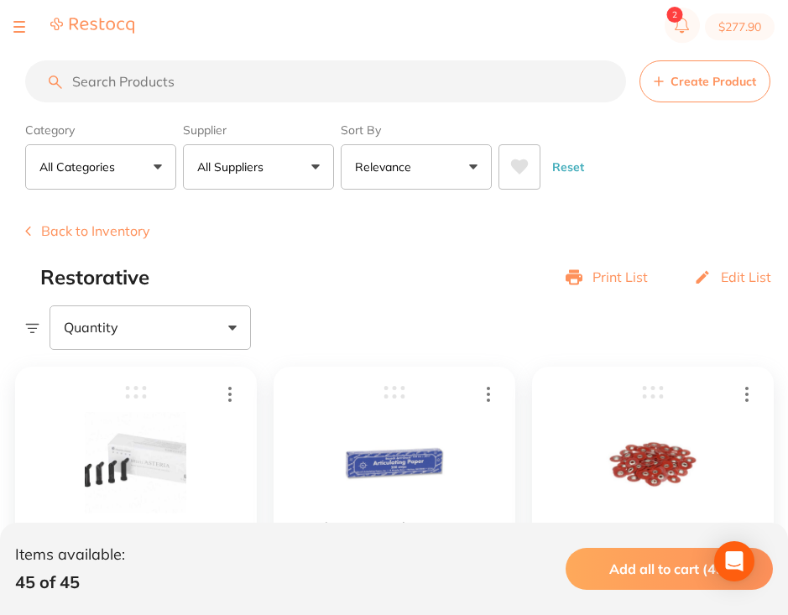
click at [18, 26] on button at bounding box center [19, 27] width 12 height 2
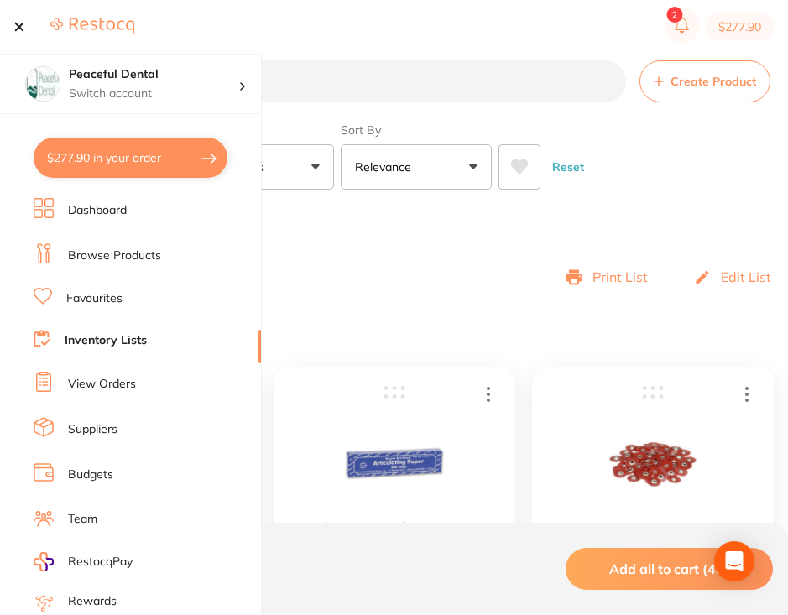
click at [113, 249] on link "Browse Products" at bounding box center [114, 255] width 93 height 17
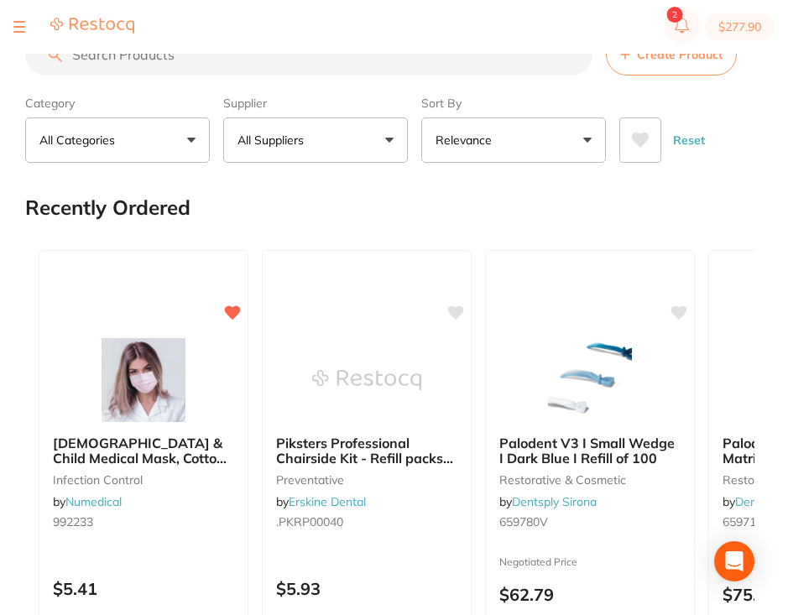
click at [359, 133] on button "All Suppliers" at bounding box center [315, 139] width 185 height 45
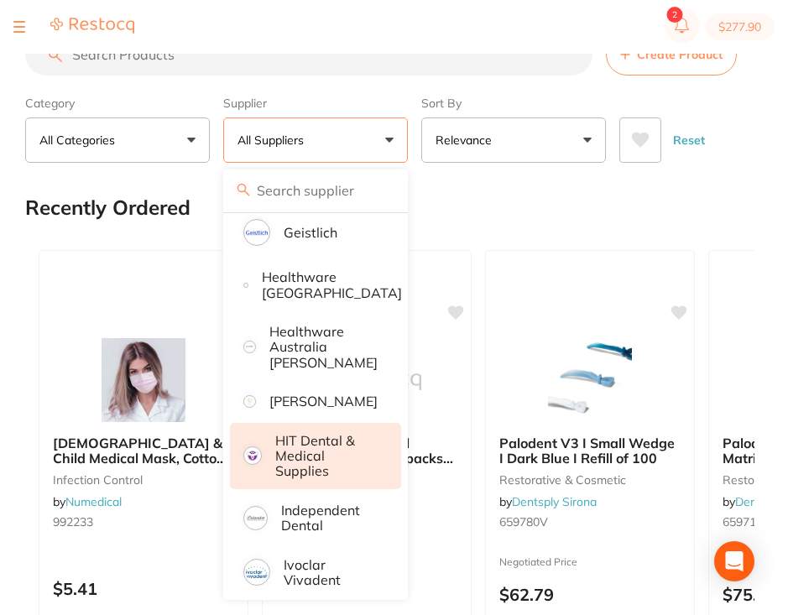
scroll to position [755, 0]
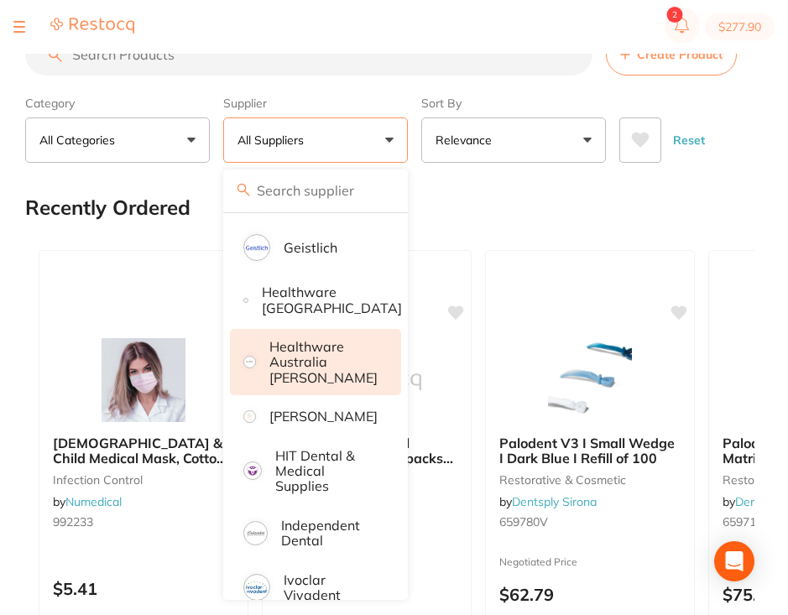
click at [344, 360] on p "Healthware Australia [PERSON_NAME]" at bounding box center [323, 362] width 108 height 46
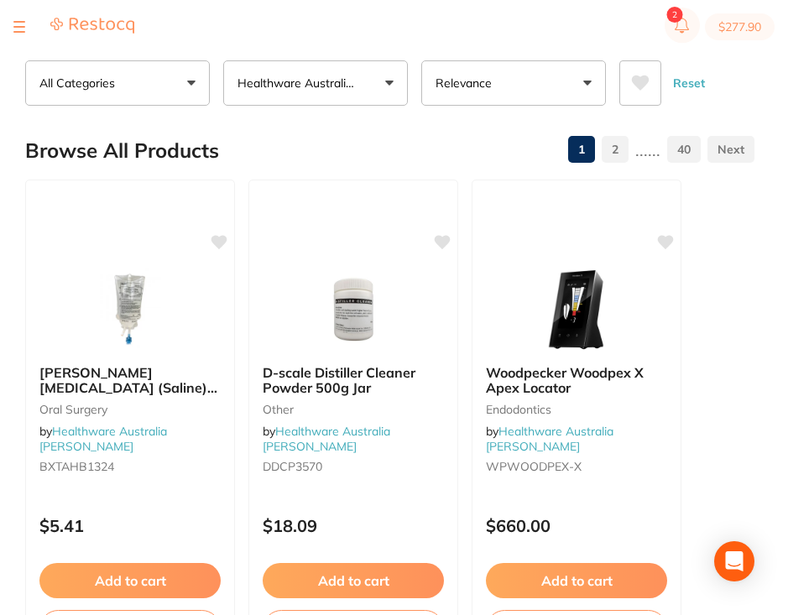
scroll to position [0, 0]
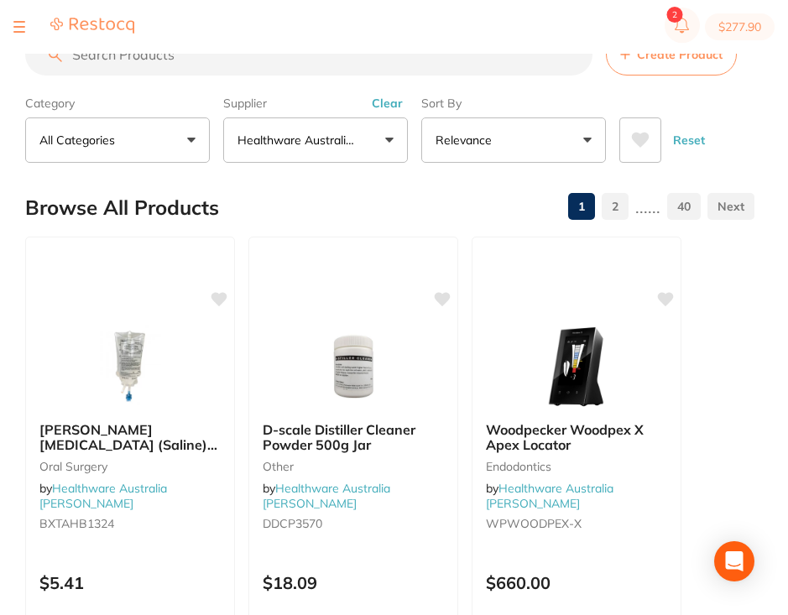
click at [242, 67] on input "search" at bounding box center [308, 55] width 567 height 42
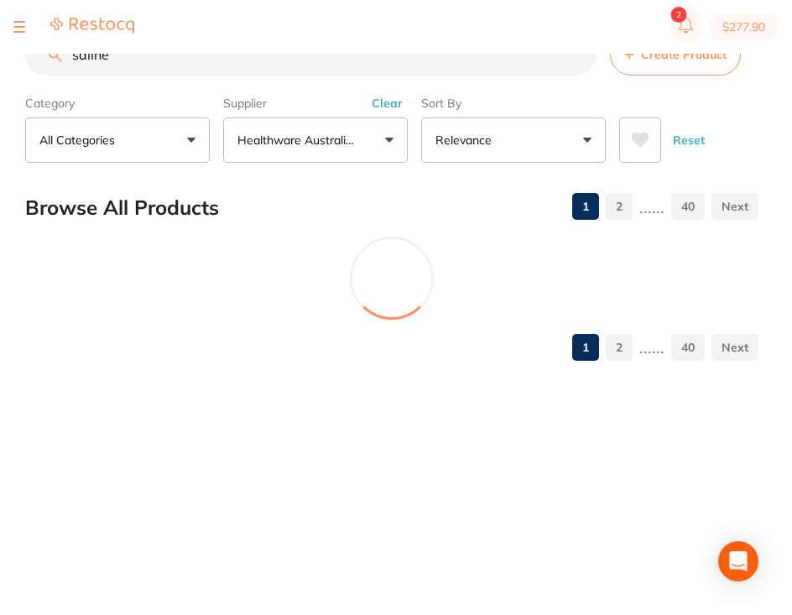
scroll to position [91, 0]
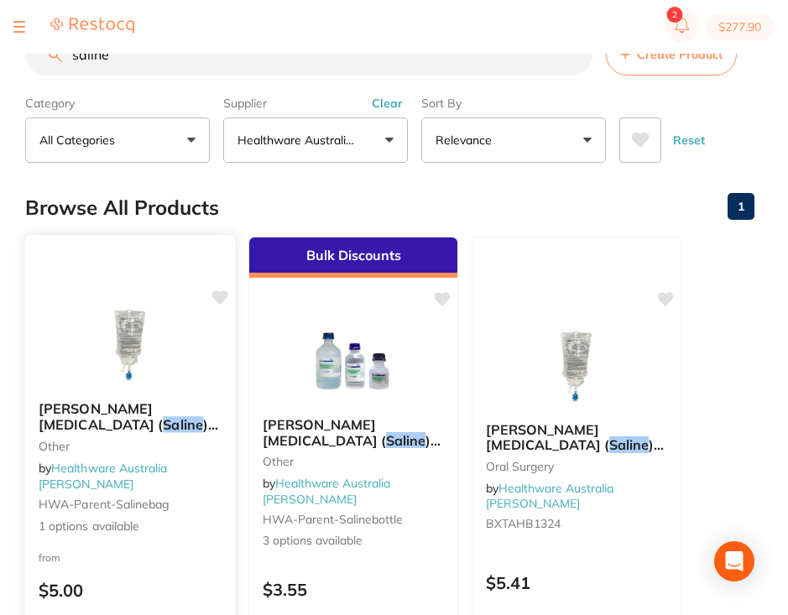
click at [148, 423] on span "[PERSON_NAME] [MEDICAL_DATA] (" at bounding box center [101, 416] width 124 height 33
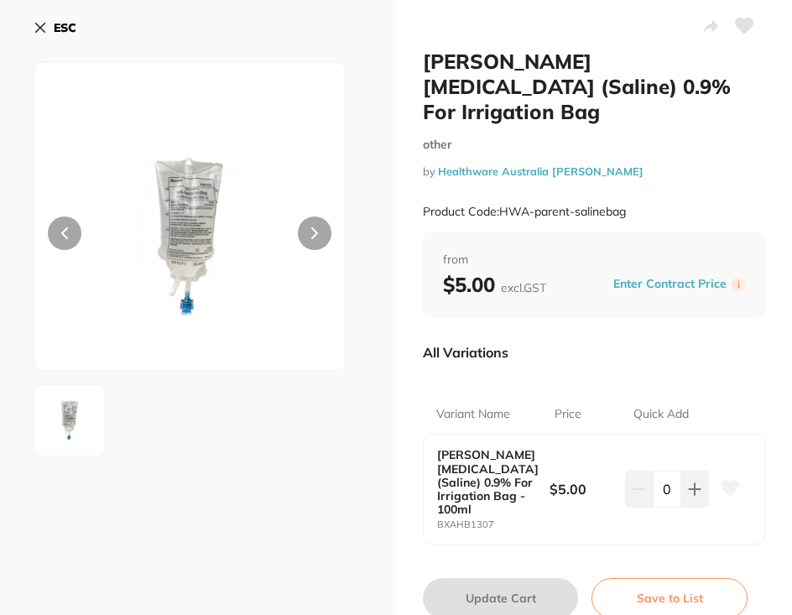
click at [41, 23] on icon at bounding box center [40, 27] width 13 height 13
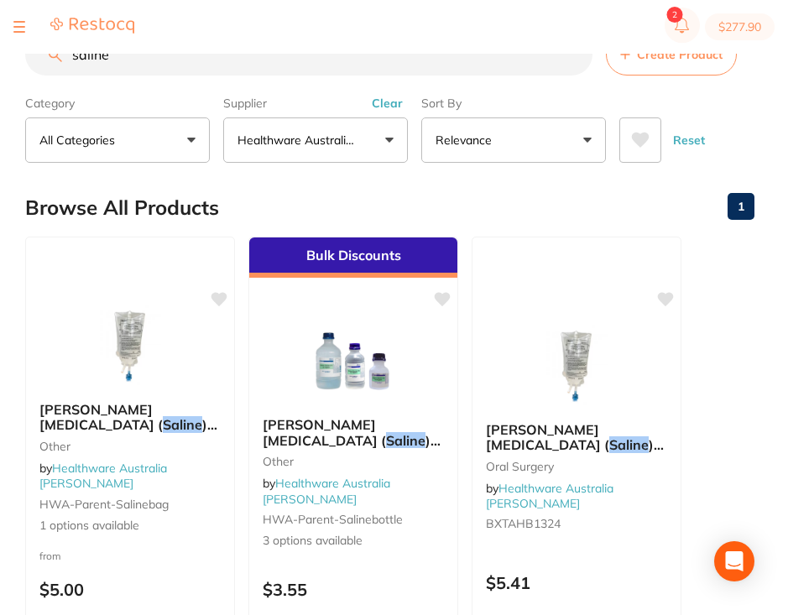
drag, startPoint x: 133, startPoint y: 69, endPoint x: 59, endPoint y: 54, distance: 75.3
click at [59, 54] on div "saline Create Product" at bounding box center [389, 55] width 729 height 42
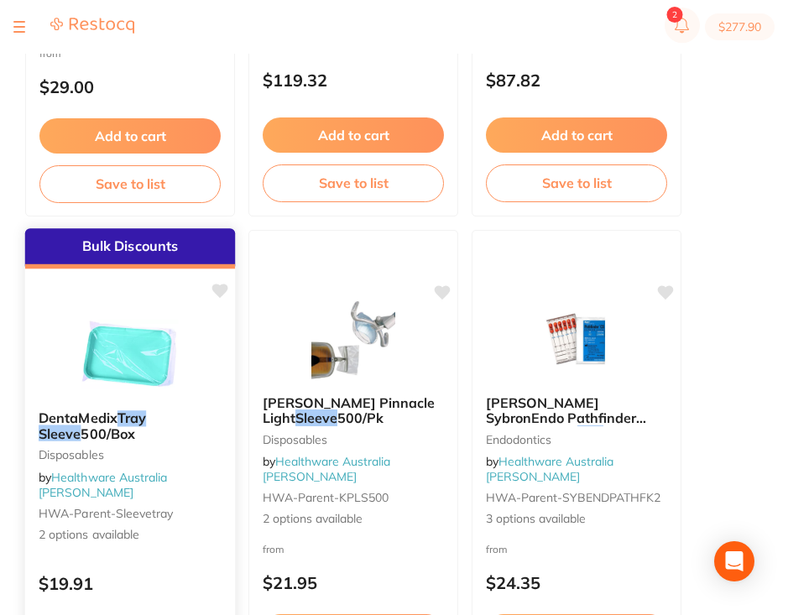
scroll to position [1510, 0]
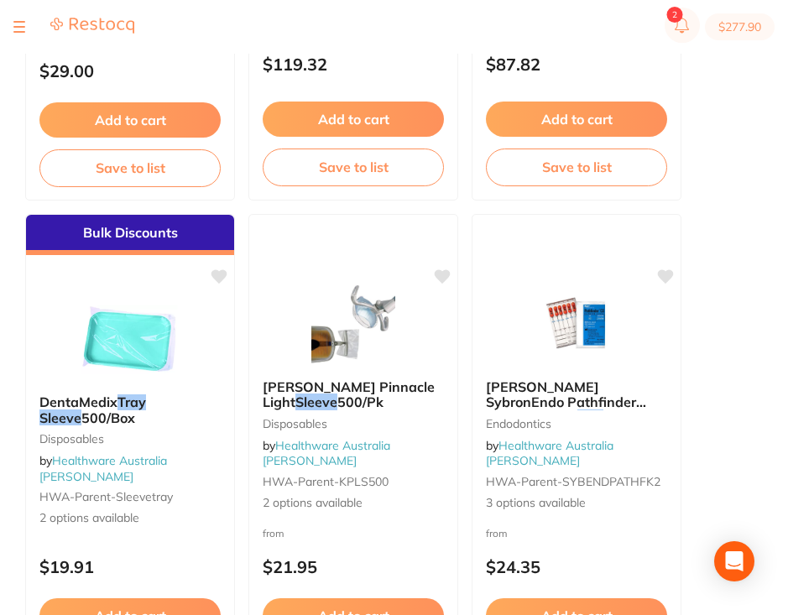
type input "size 2 xray sleeve"
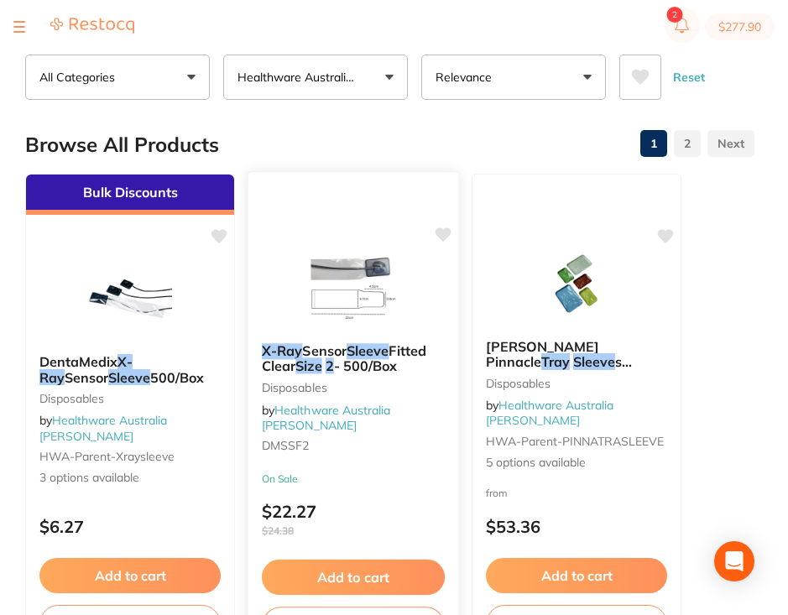
scroll to position [0, 0]
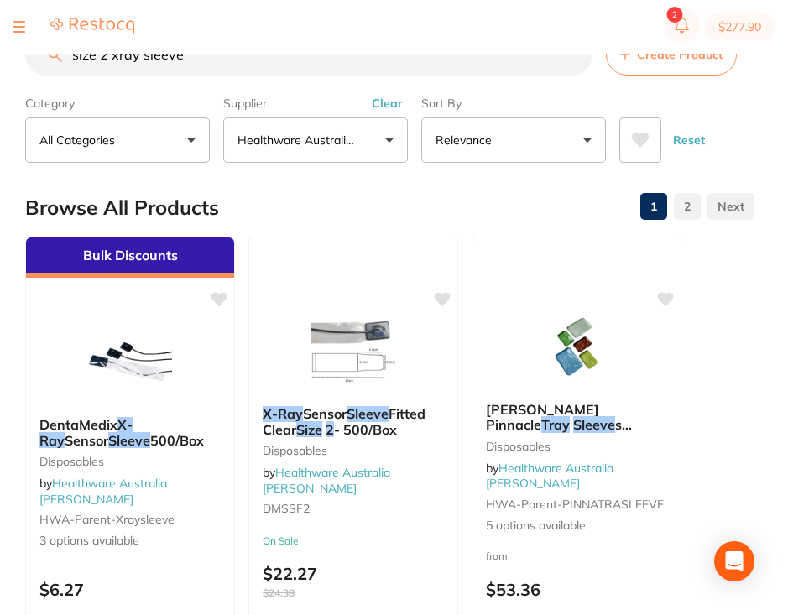
drag, startPoint x: 211, startPoint y: 65, endPoint x: -56, endPoint y: 23, distance: 270.8
click at [0, 23] on html "$277.90 Peaceful Dental Switch account Peaceful Dental $277.90 in your order Da…" at bounding box center [394, 280] width 788 height 561
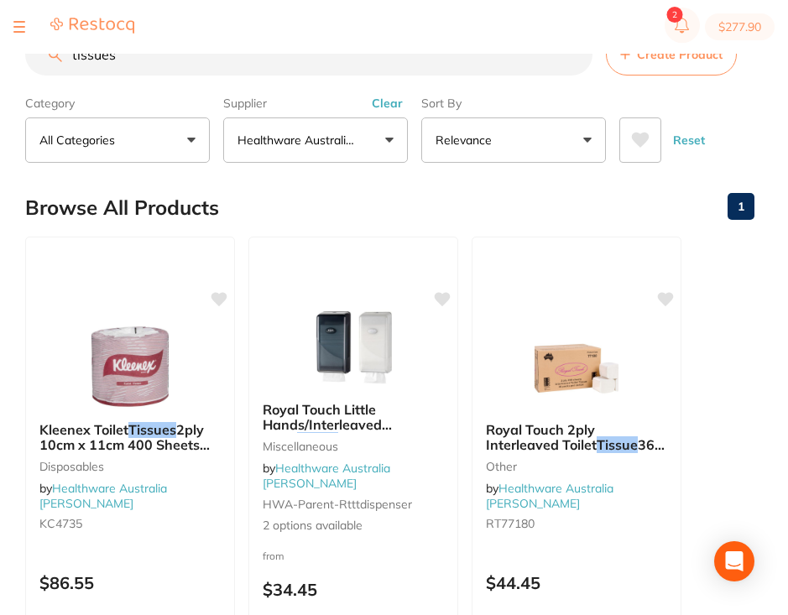
drag, startPoint x: 131, startPoint y: 63, endPoint x: 25, endPoint y: 59, distance: 105.8
click at [25, 59] on input "tissues" at bounding box center [308, 55] width 567 height 42
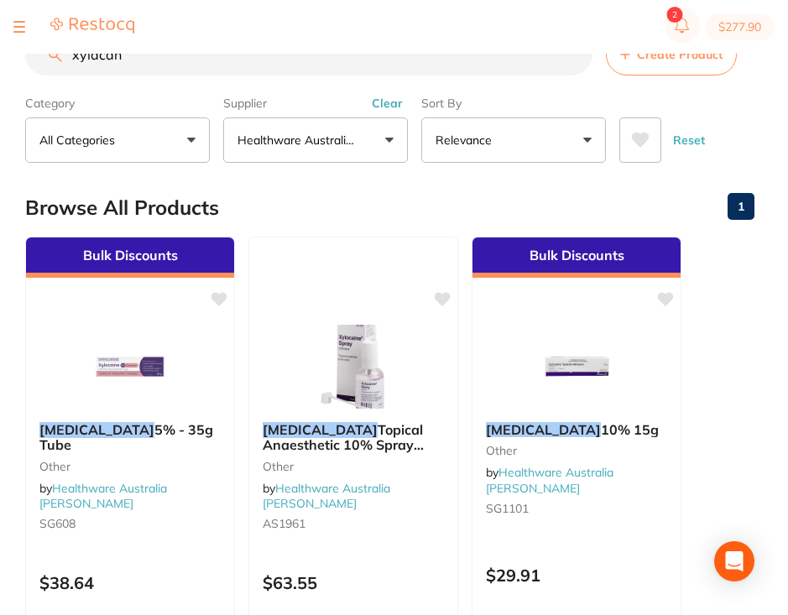
drag, startPoint x: 127, startPoint y: 63, endPoint x: 33, endPoint y: 62, distance: 94.8
click at [33, 62] on input "xylacan" at bounding box center [308, 55] width 567 height 42
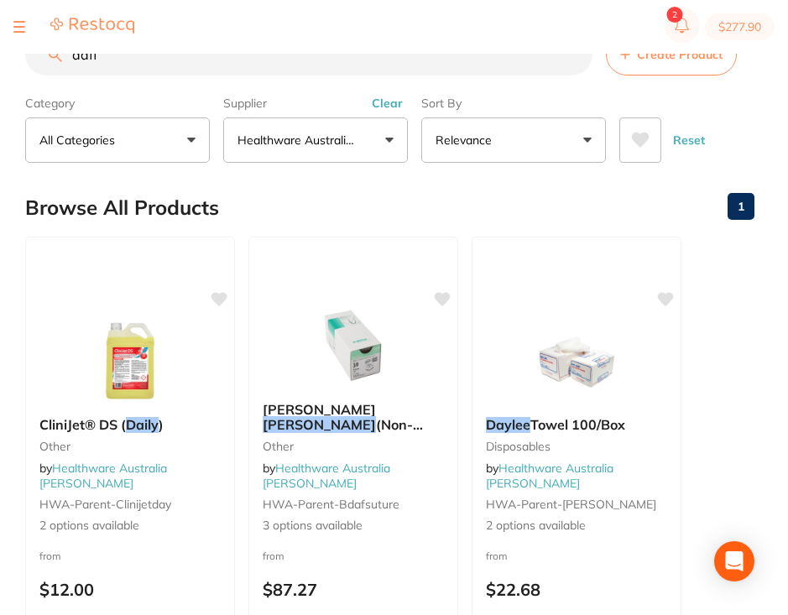
drag, startPoint x: 91, startPoint y: 59, endPoint x: 86, endPoint y: 49, distance: 10.5
click at [72, 53] on div "$277.90 Peaceful Dental Switch account Peaceful Dental $277.90 in your order Da…" at bounding box center [394, 280] width 788 height 561
drag, startPoint x: 118, startPoint y: 57, endPoint x: 44, endPoint y: 63, distance: 74.9
click at [44, 63] on input "dafl" at bounding box center [308, 55] width 567 height 42
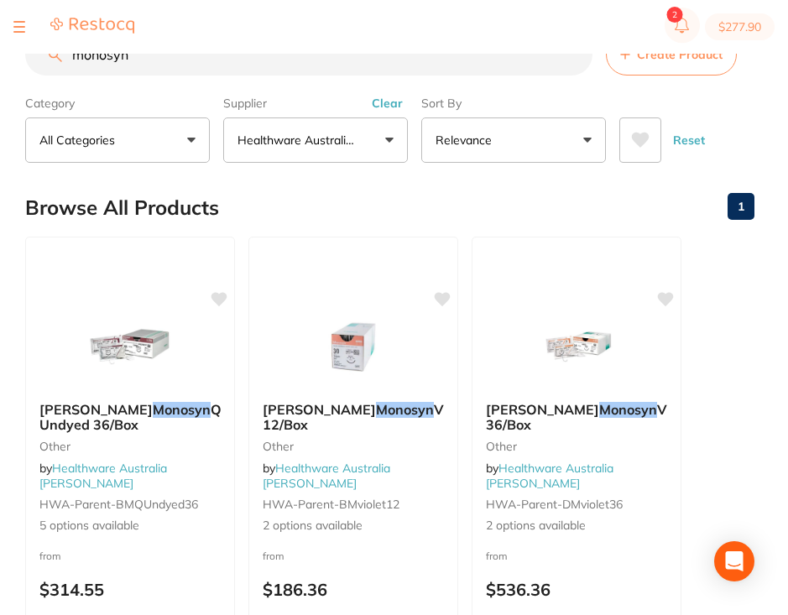
drag, startPoint x: 129, startPoint y: 63, endPoint x: 70, endPoint y: 48, distance: 60.6
click at [70, 48] on div "$277.90 Peaceful Dental Switch account Peaceful Dental $277.90 in your order Da…" at bounding box center [394, 280] width 788 height 561
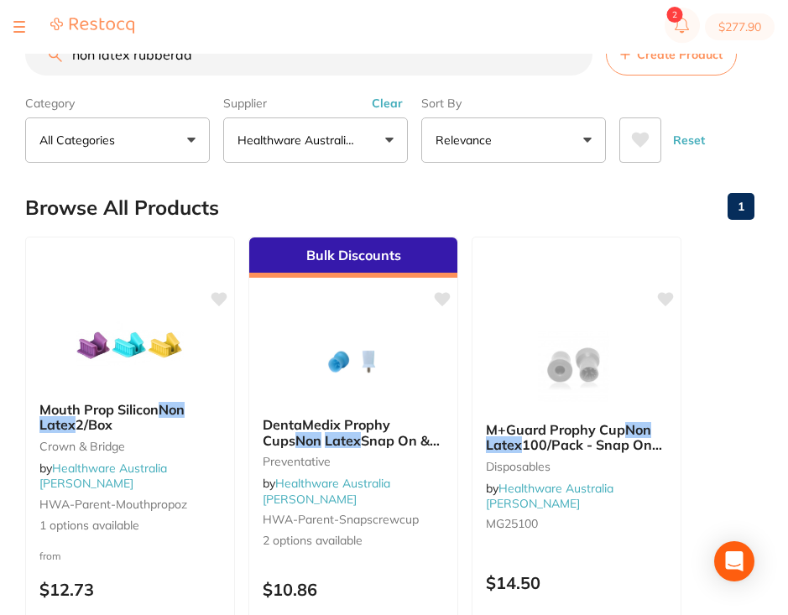
type input "non latex rubberdam"
drag, startPoint x: 235, startPoint y: 63, endPoint x: -6, endPoint y: 65, distance: 240.7
click at [0, 65] on html "$277.90 Peaceful Dental Switch account Peaceful Dental $277.90 in your order Da…" at bounding box center [394, 280] width 788 height 561
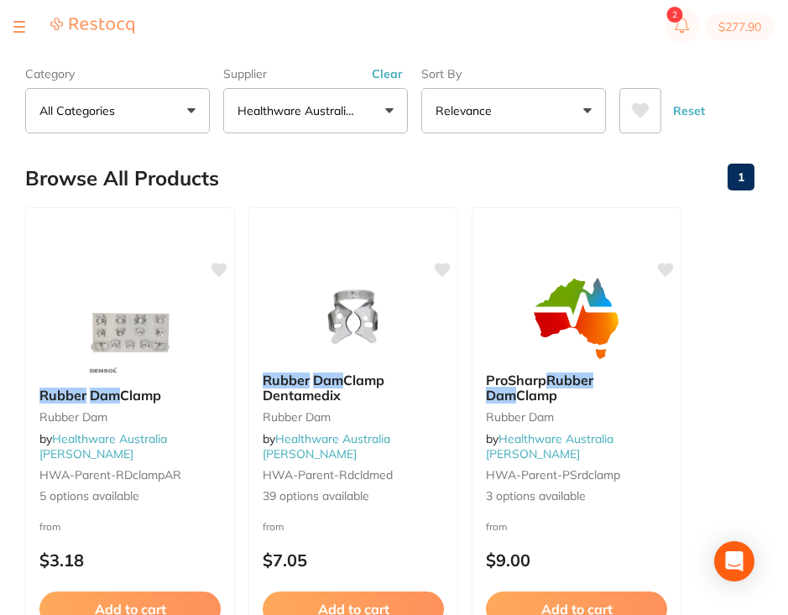
scroll to position [0, 0]
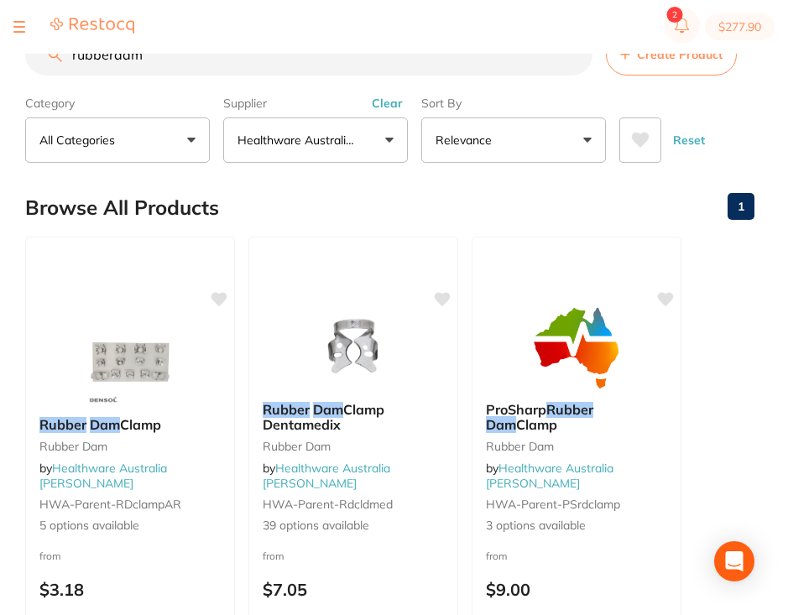
type input "rubberdam"
drag, startPoint x: 177, startPoint y: 52, endPoint x: 45, endPoint y: 53, distance: 131.7
click at [45, 53] on section "$277.90" at bounding box center [394, 27] width 788 height 54
click at [142, 62] on input "rubberdam" at bounding box center [308, 55] width 567 height 42
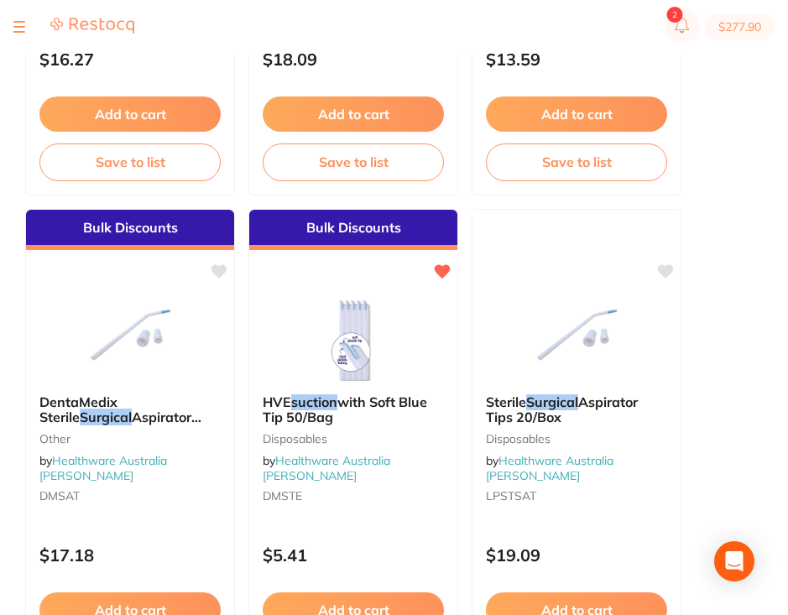
scroll to position [4026, 0]
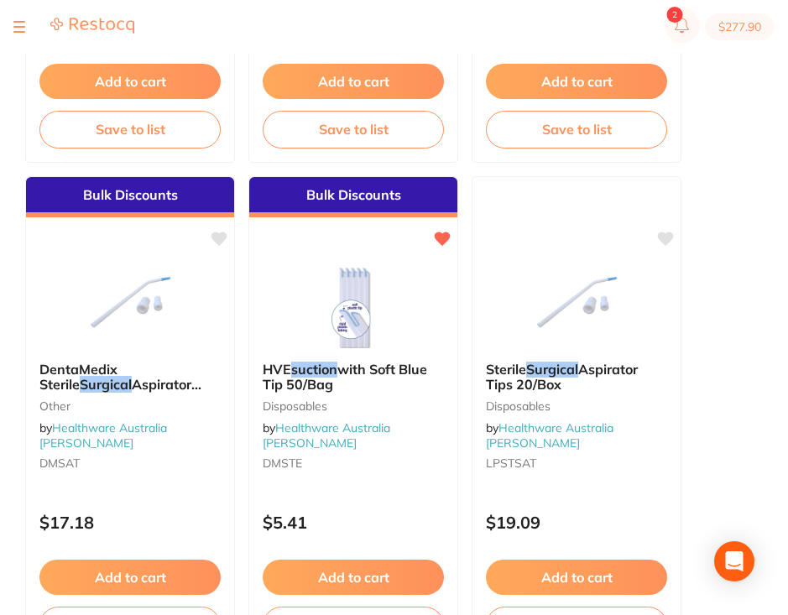
type input "surgical suction"
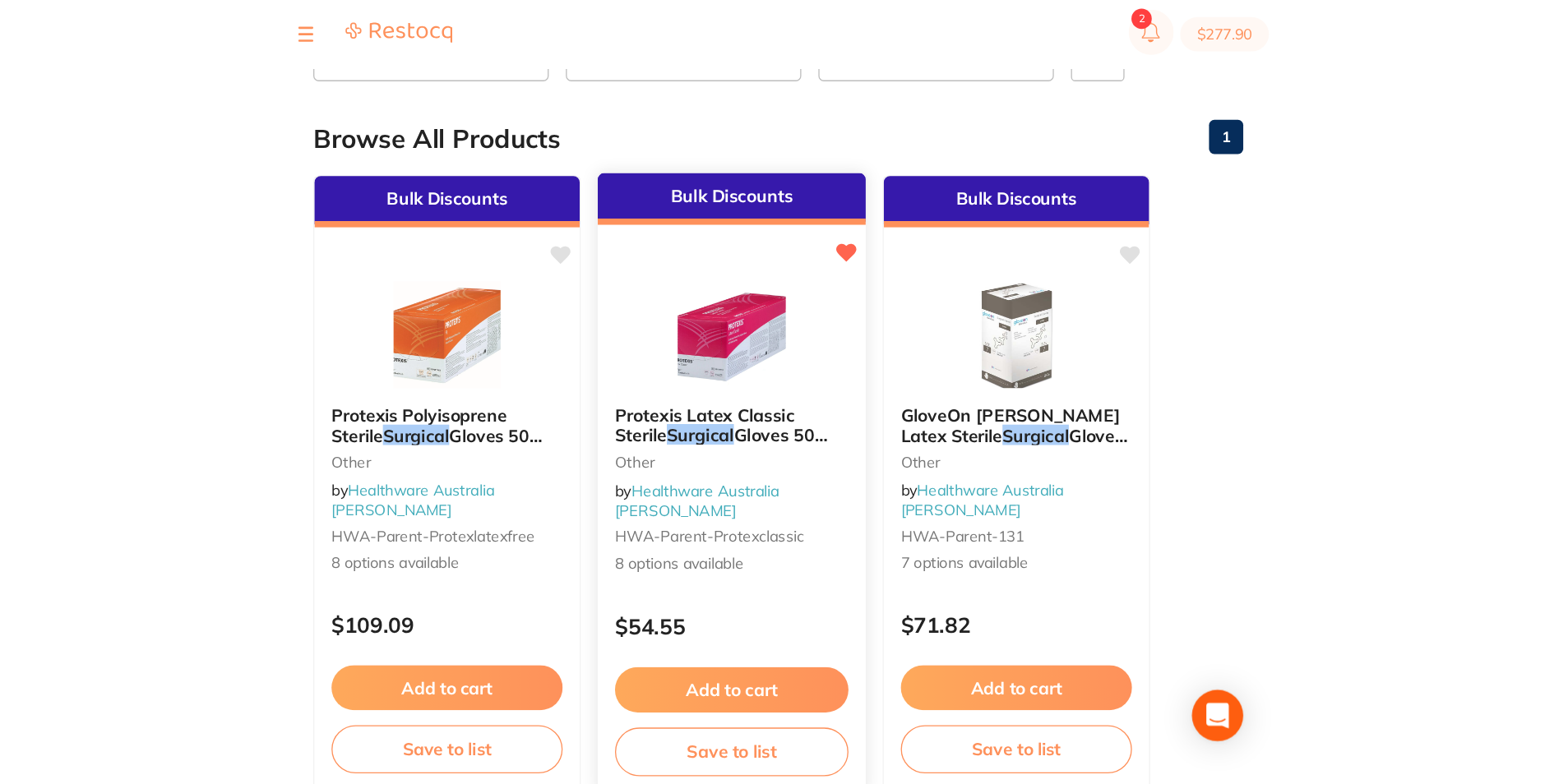
scroll to position [0, 0]
